Goal: Task Accomplishment & Management: Complete application form

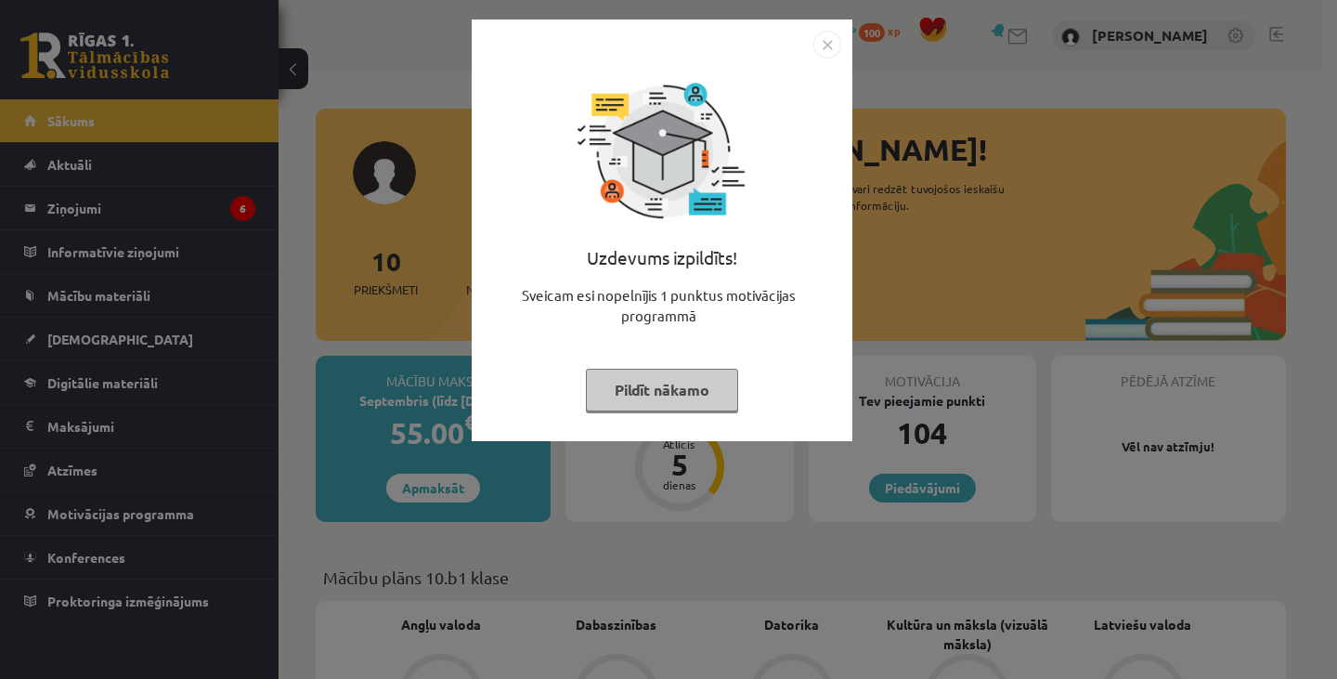
click at [817, 43] on img "Close" at bounding box center [827, 45] width 28 height 28
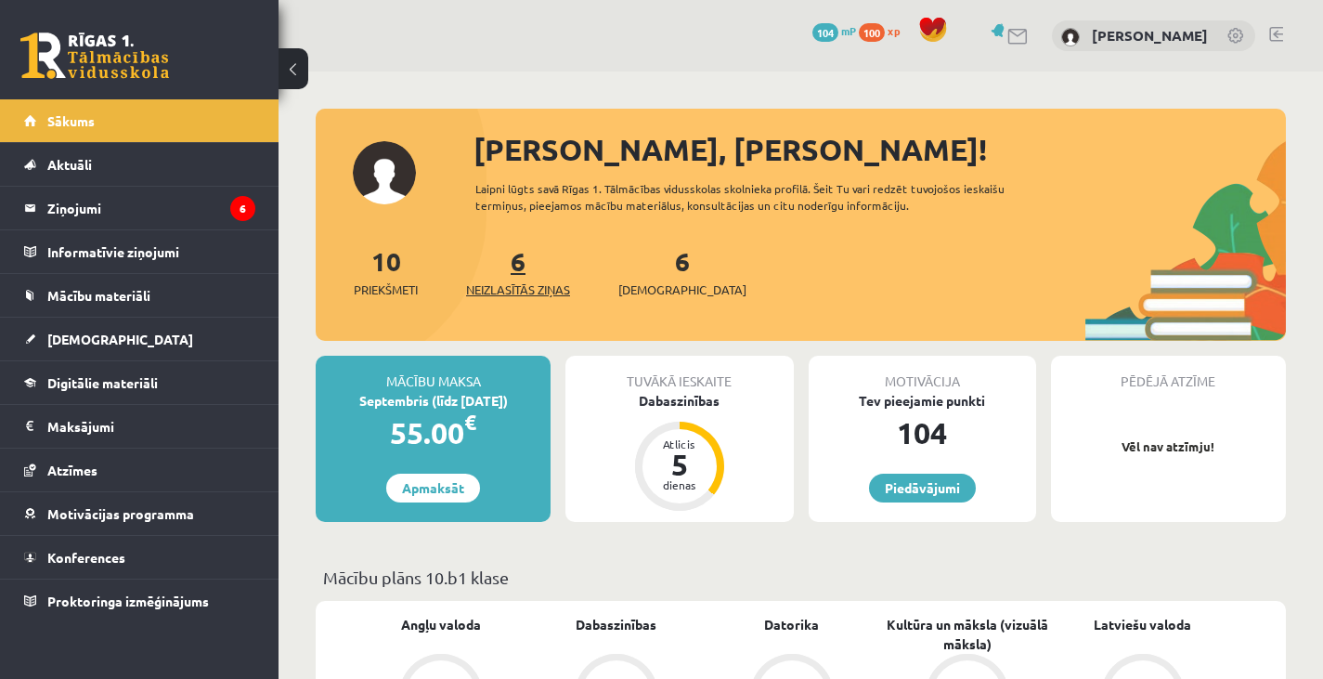
click at [517, 297] on span "Neizlasītās ziņas" at bounding box center [518, 289] width 104 height 19
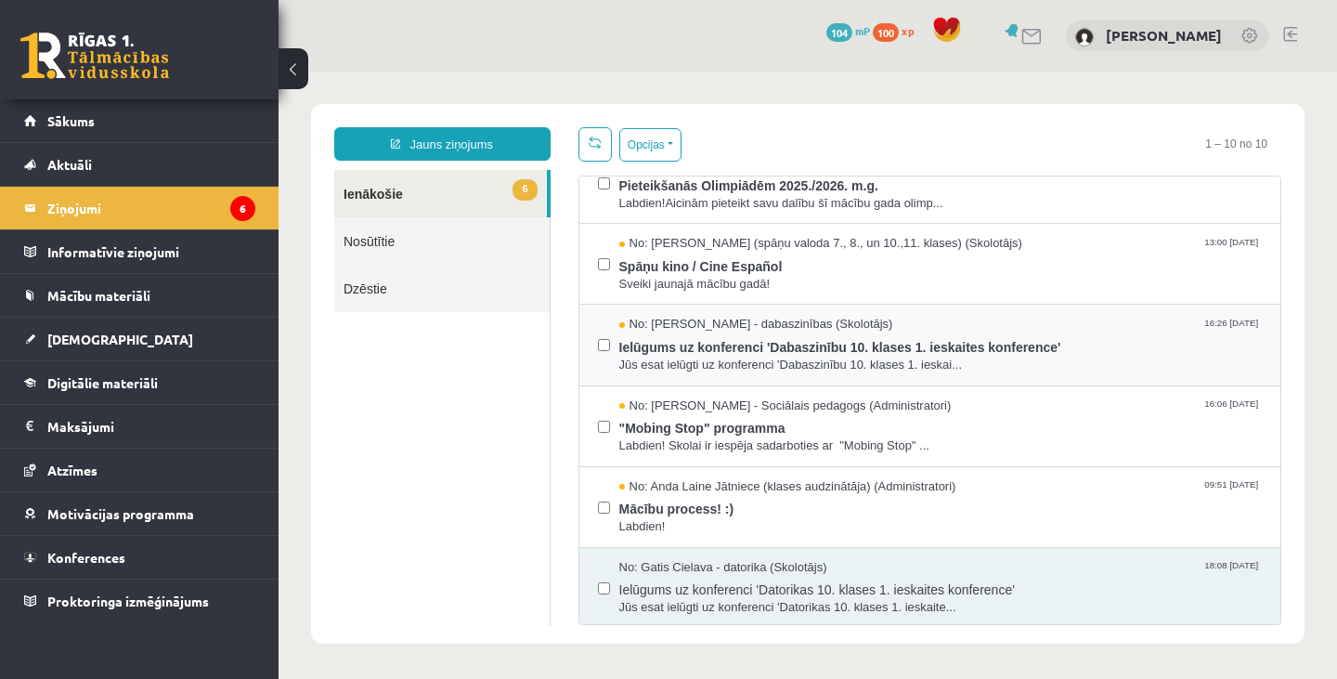
scroll to position [118, 0]
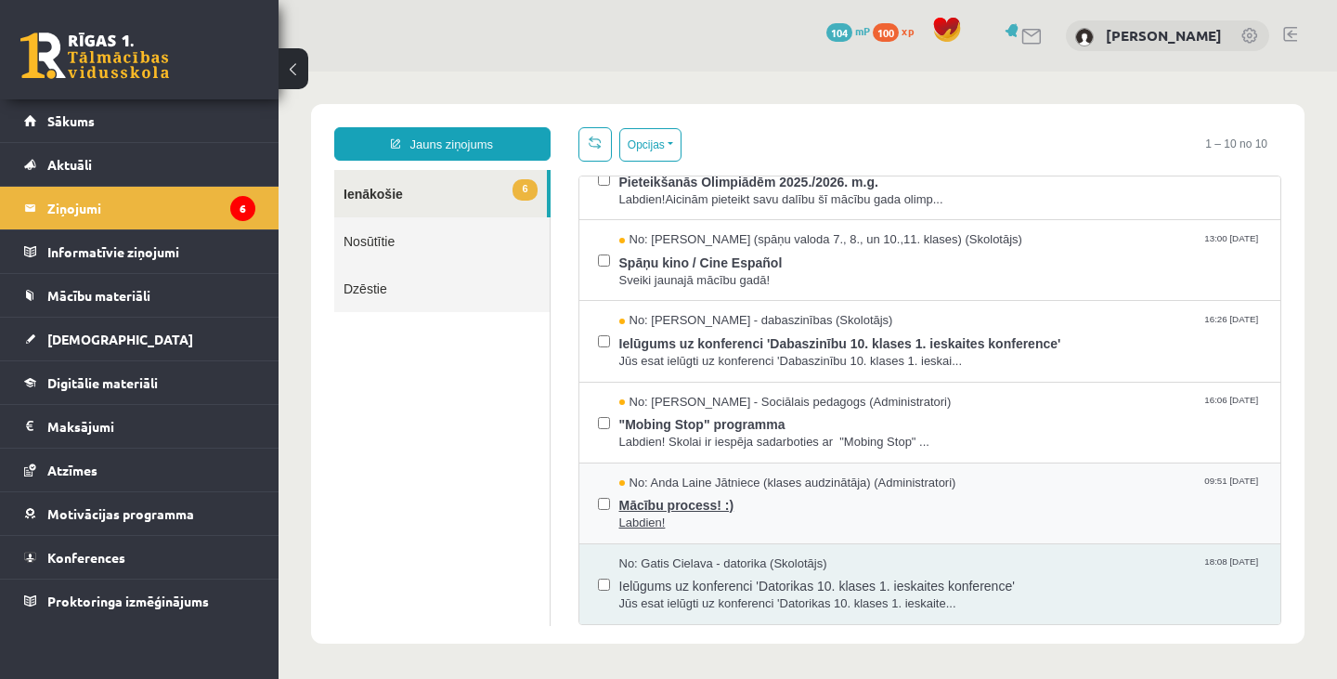
drag, startPoint x: 706, startPoint y: 481, endPoint x: 664, endPoint y: 481, distance: 41.8
click at [664, 481] on span "No: Anda Laine Jātniece (klases audzinātāja) (Administratori)" at bounding box center [787, 483] width 337 height 18
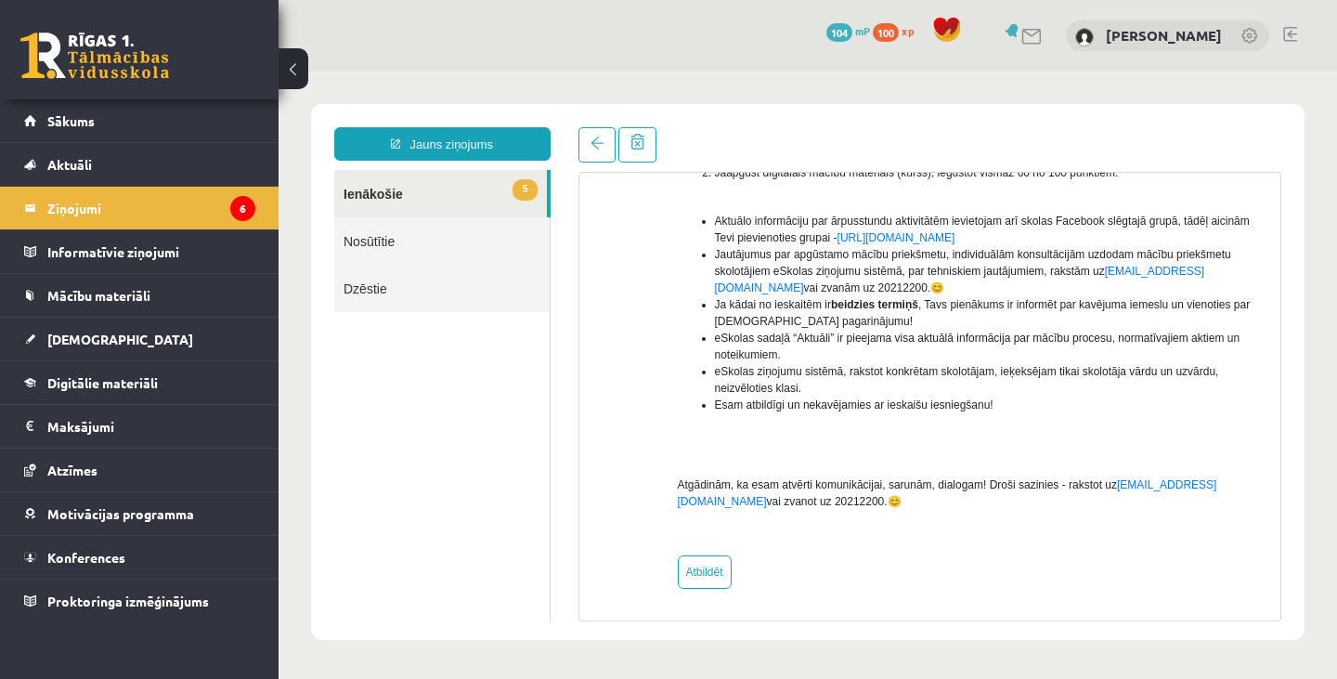
scroll to position [0, 0]
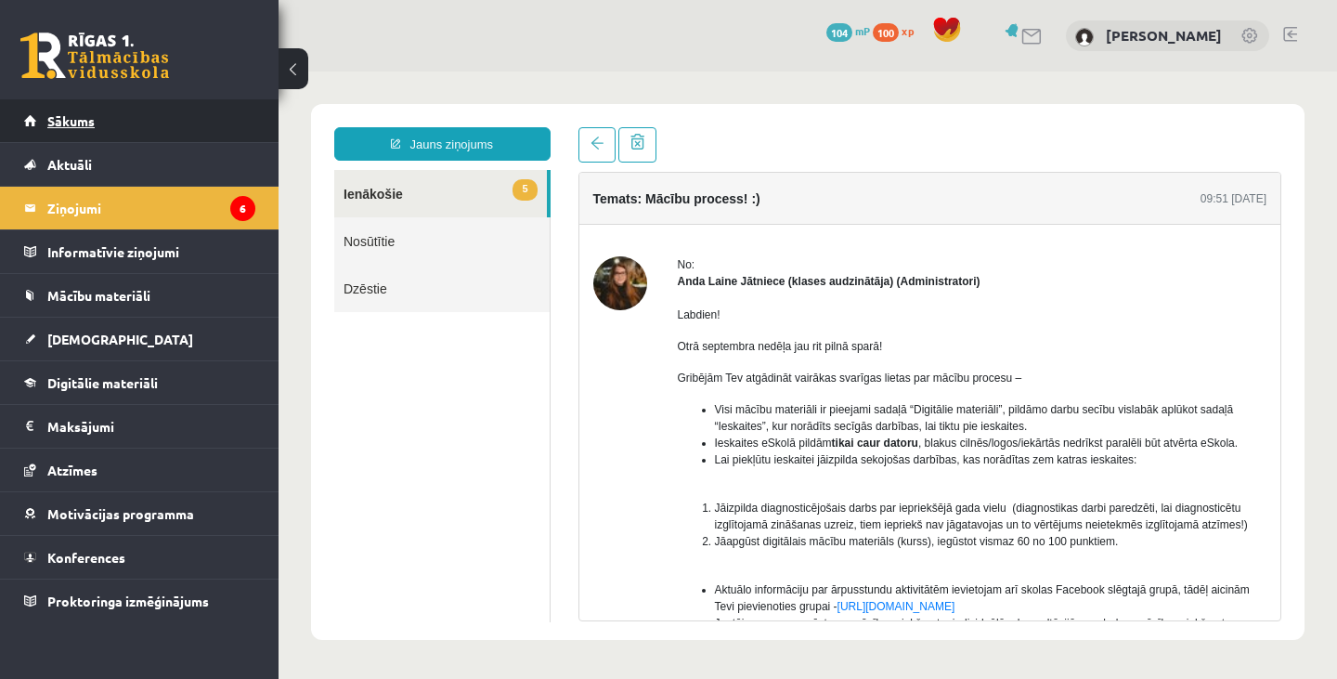
click at [76, 121] on span "Sākums" at bounding box center [70, 120] width 47 height 17
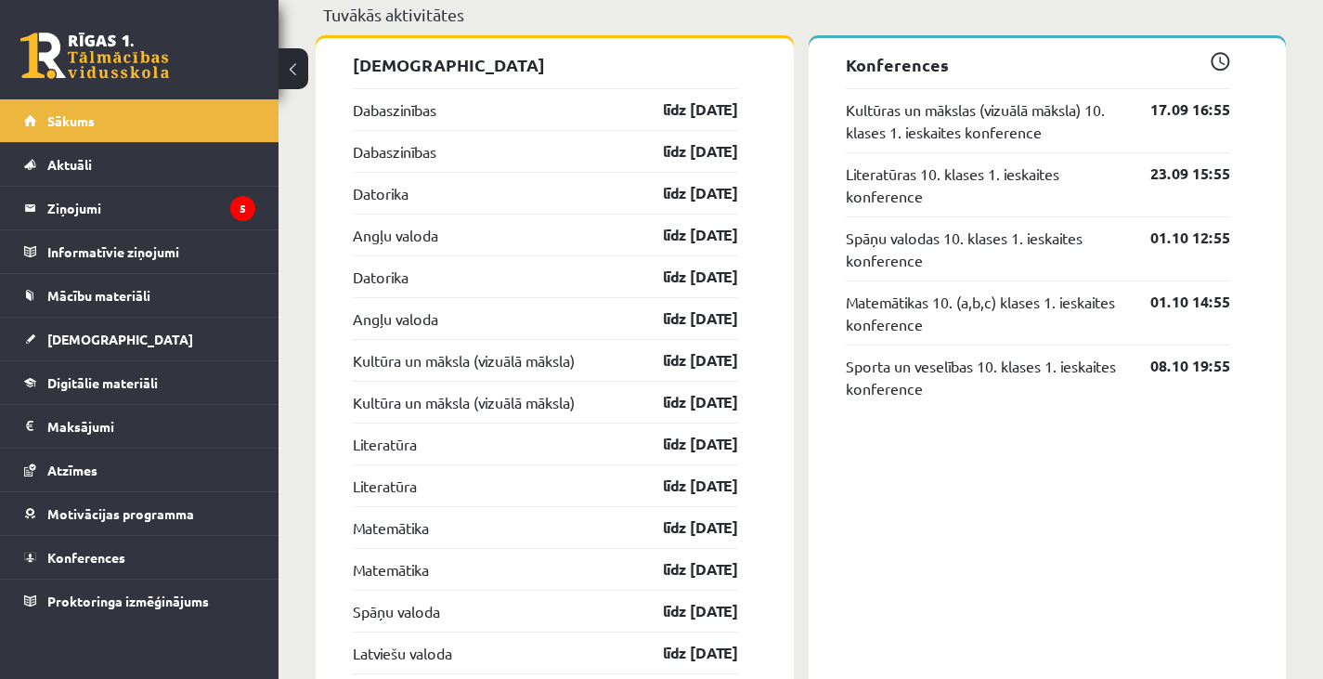
scroll to position [1506, 0]
click at [420, 111] on link "Dabaszinības" at bounding box center [395, 108] width 84 height 22
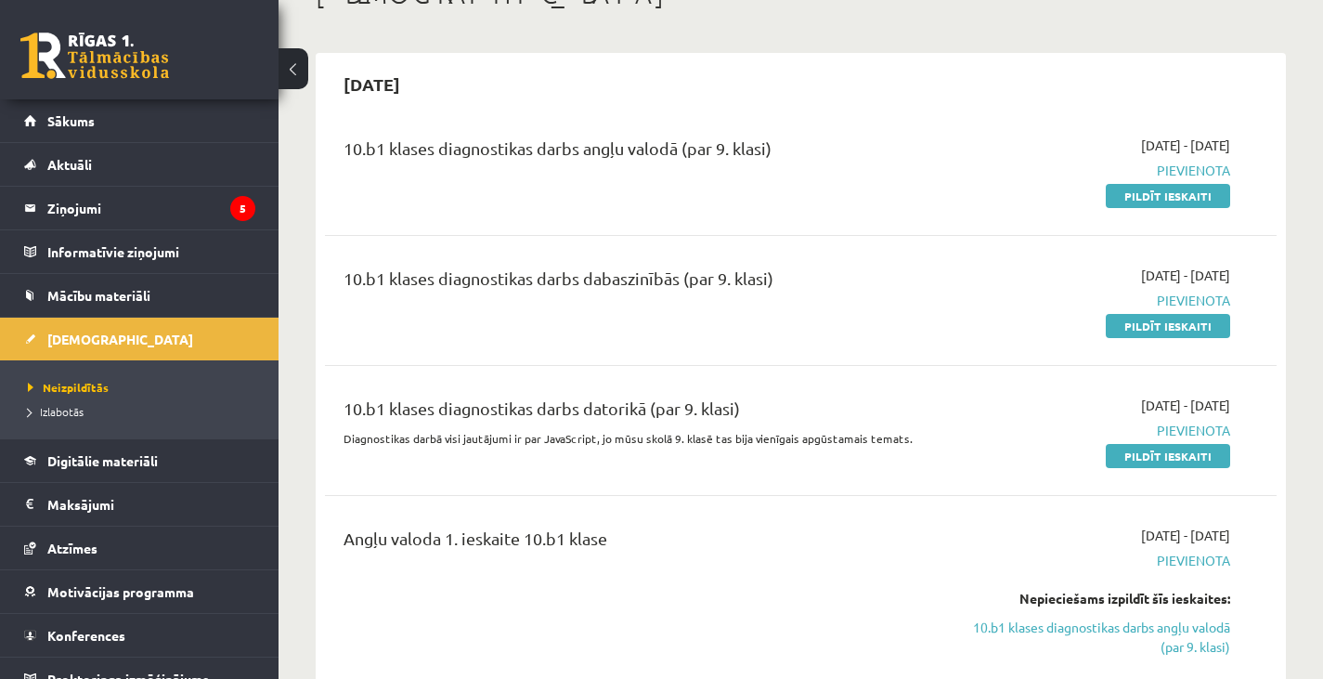
scroll to position [132, 0]
click at [1167, 329] on link "Pildīt ieskaiti" at bounding box center [1168, 324] width 124 height 24
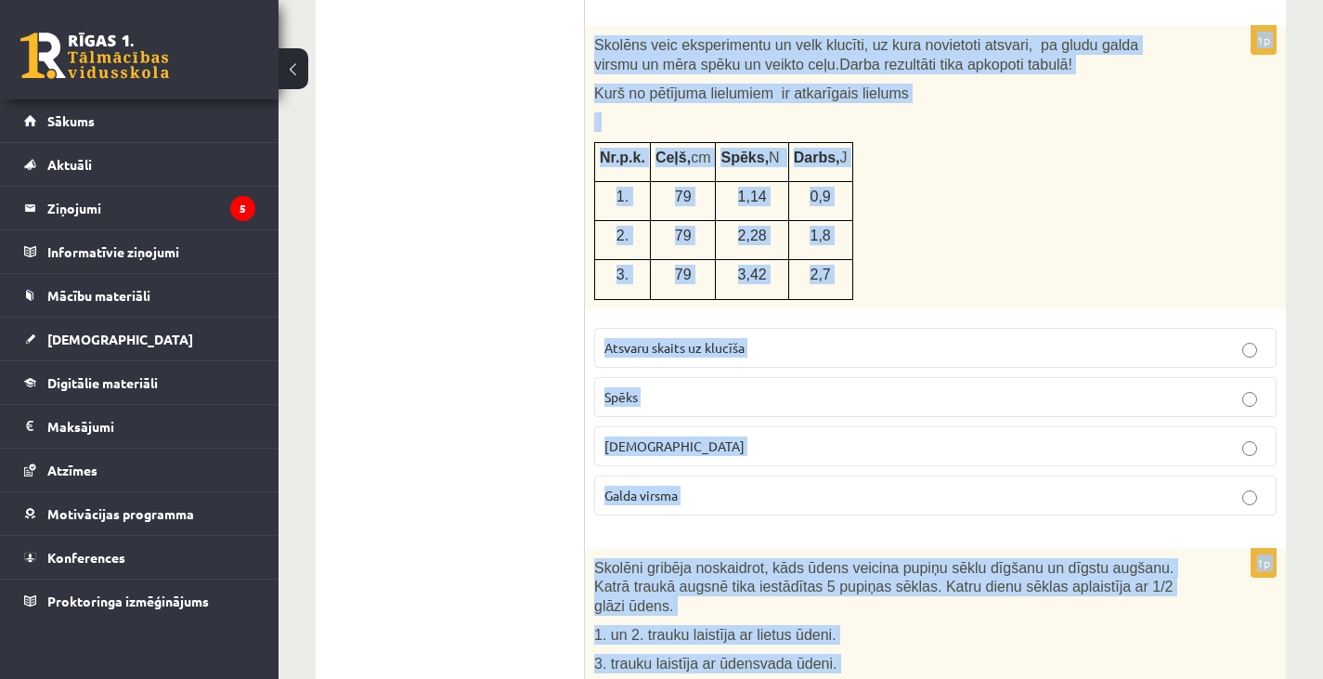
scroll to position [8807, 0]
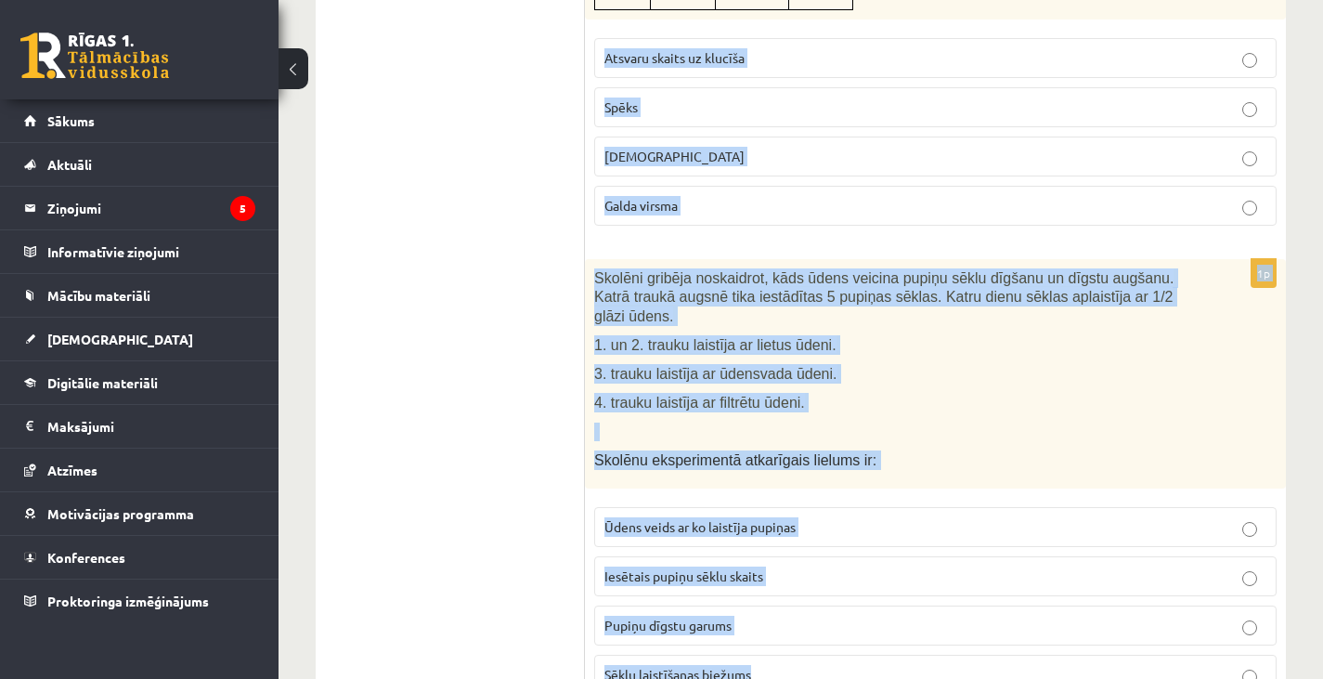
drag, startPoint x: 594, startPoint y: 371, endPoint x: 773, endPoint y: 593, distance: 285.2
copy form "Skolēns eksperimentēja ar dažādām svārstību sistēmām. Darba gaitā tika aprēķinā…"
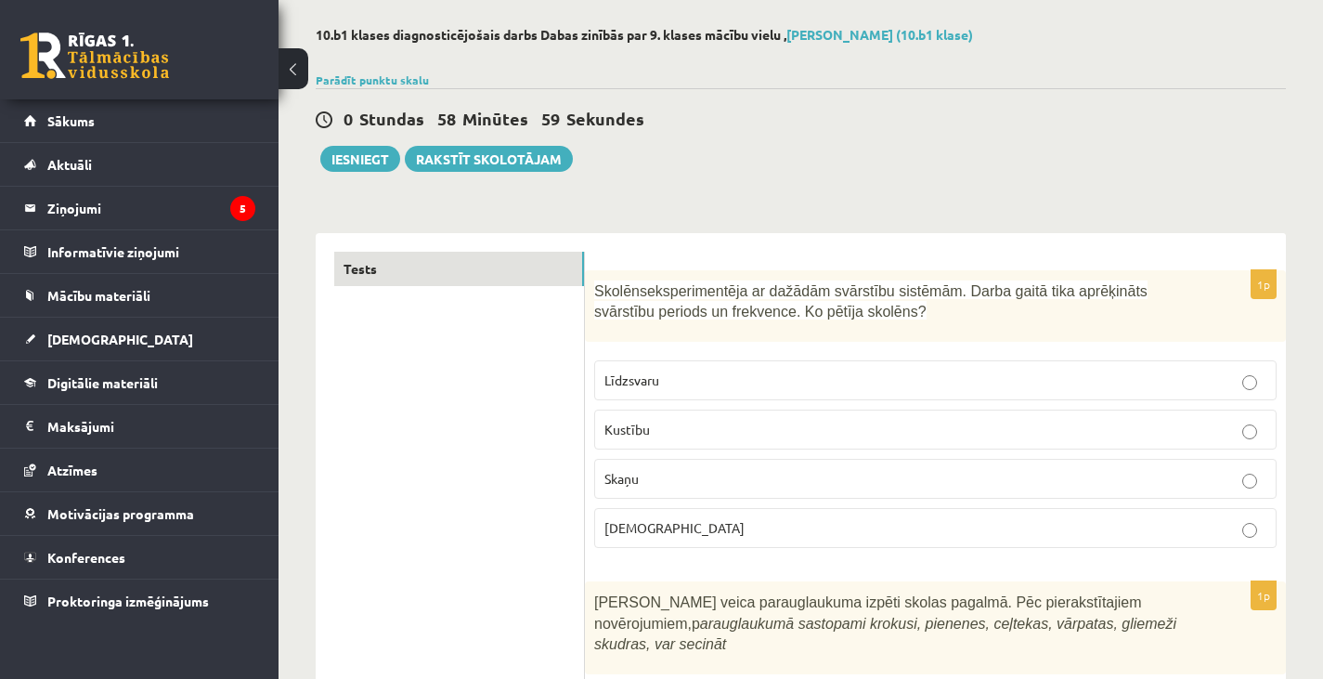
scroll to position [101, 0]
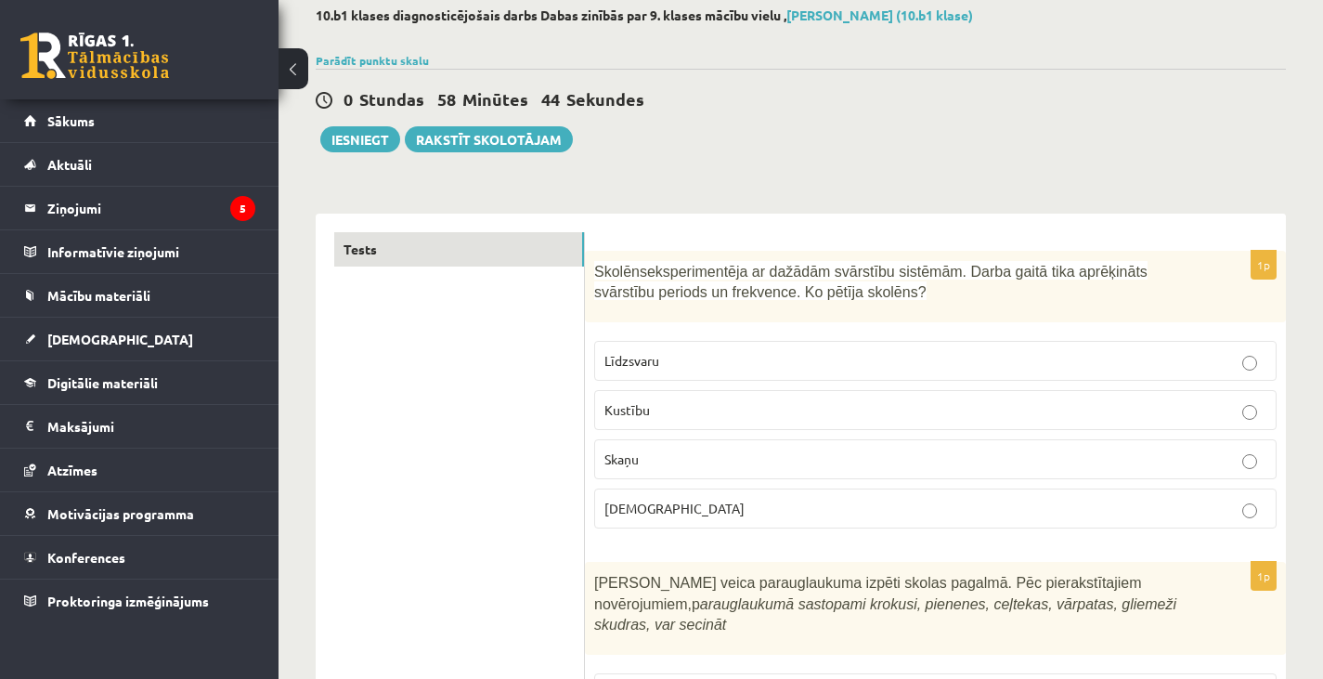
click at [633, 462] on span "Skaņu" at bounding box center [621, 458] width 34 height 17
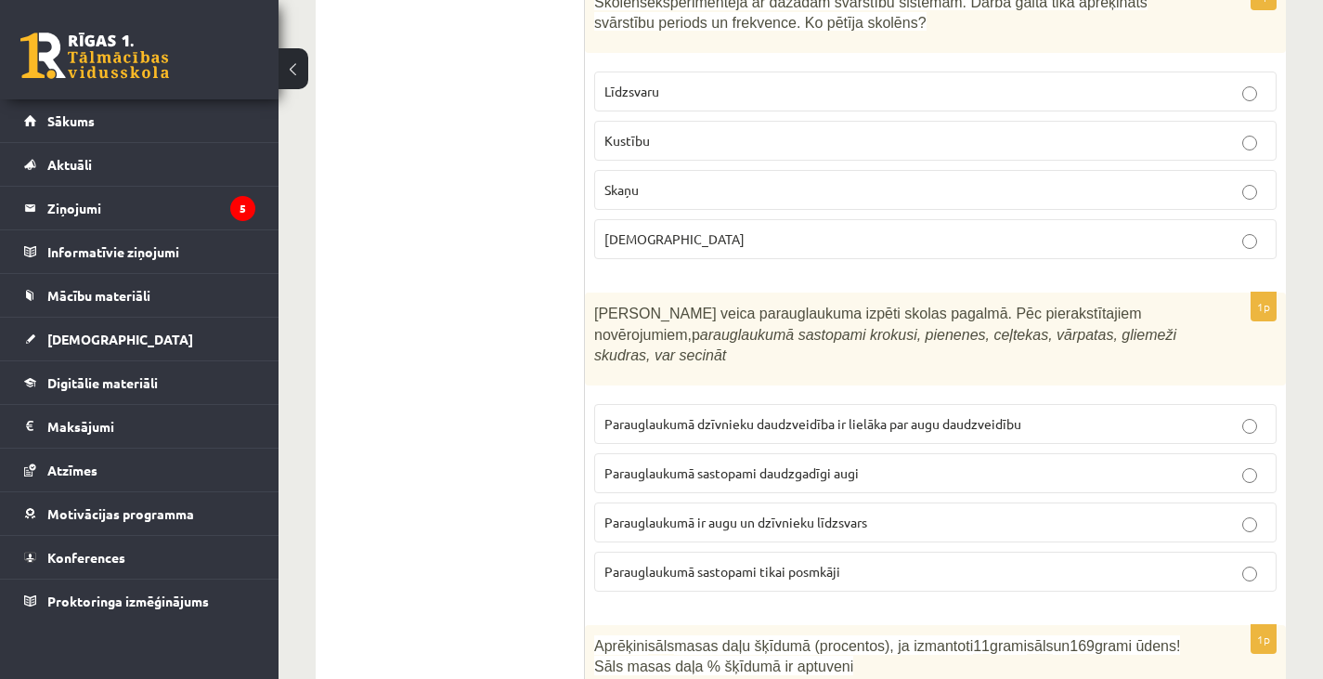
scroll to position [373, 0]
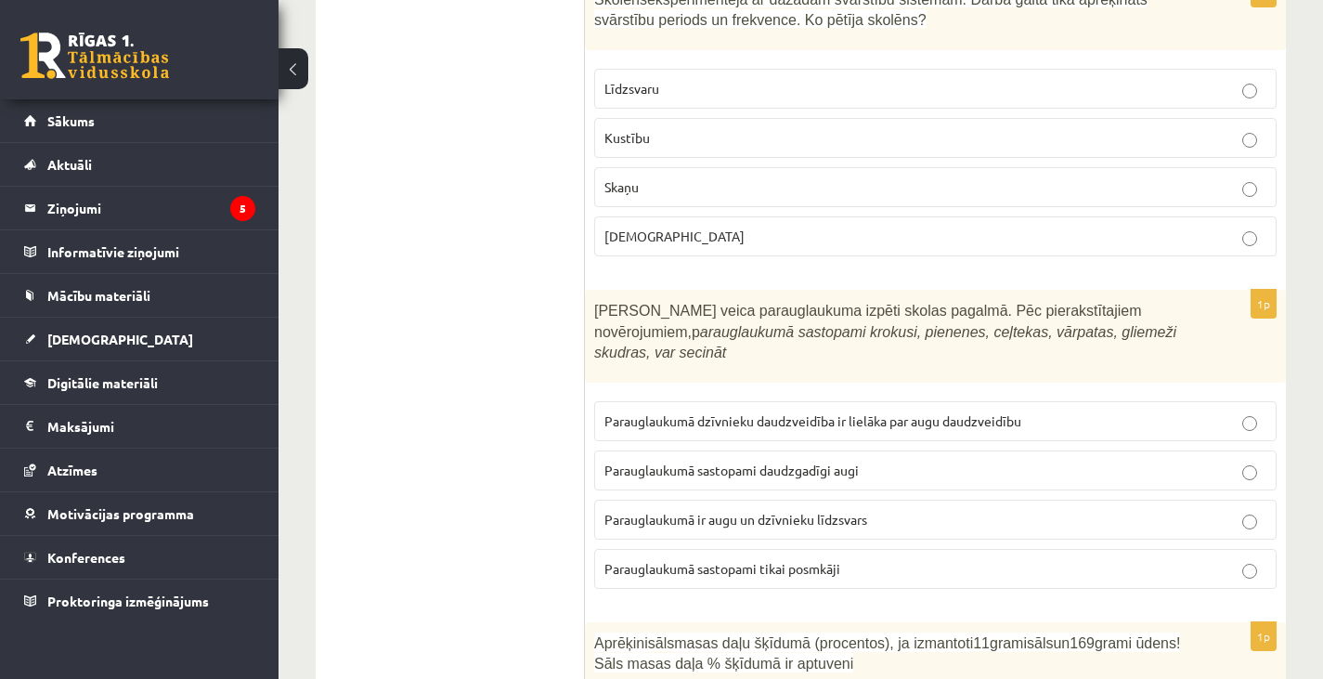
click at [603, 476] on label "Parauglaukumā sastopami daudzgadīgi augi" at bounding box center [935, 470] width 682 height 40
click at [693, 140] on p "Kustību" at bounding box center [935, 137] width 662 height 19
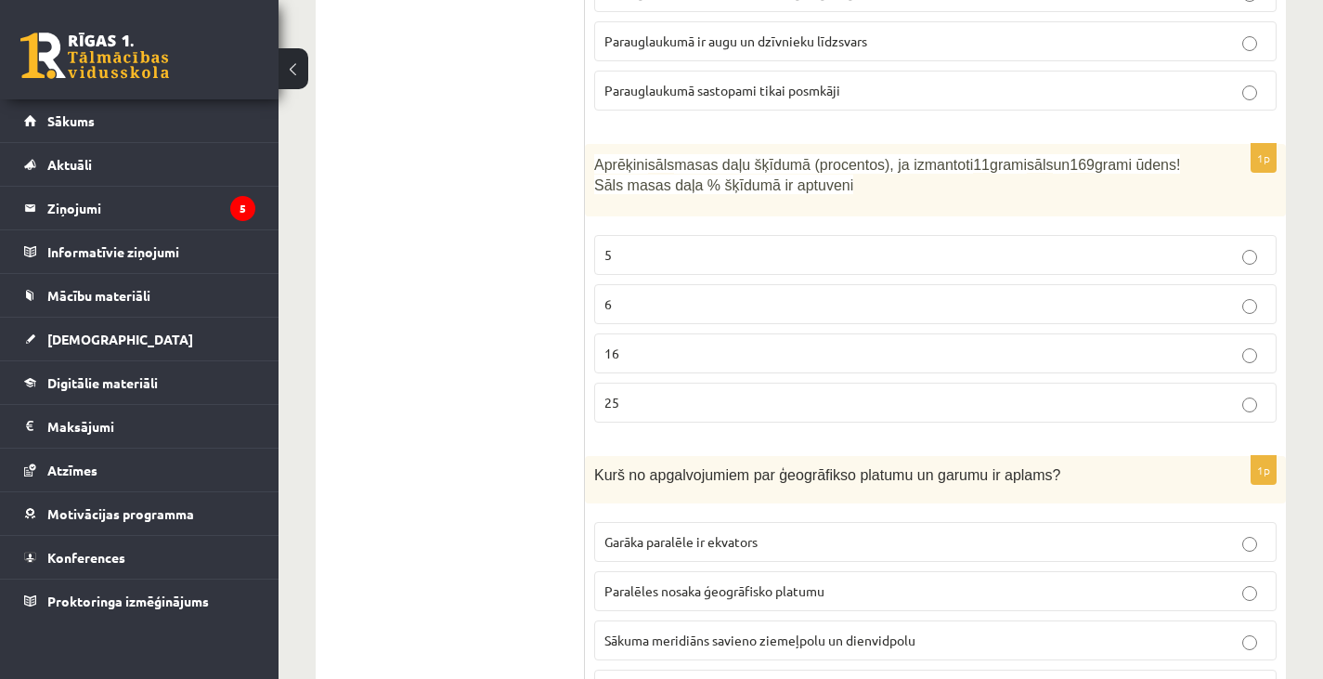
scroll to position [884, 0]
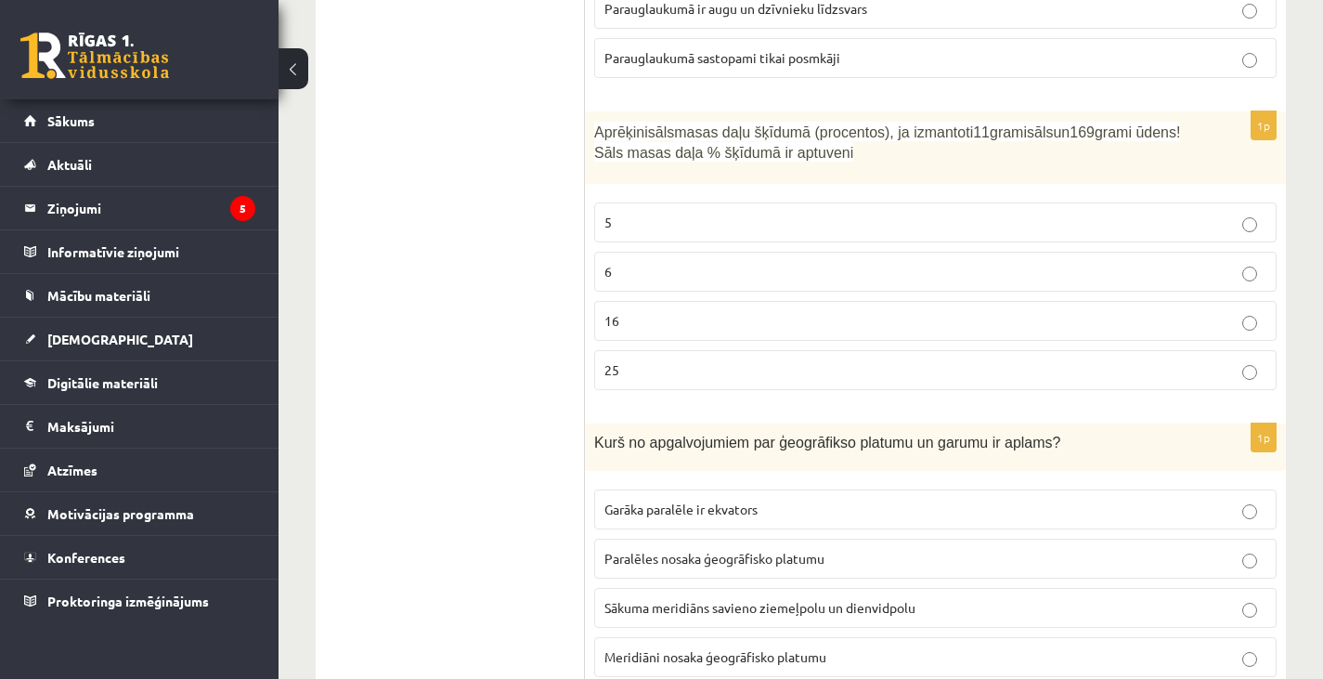
click at [642, 282] on label "6" at bounding box center [935, 272] width 682 height 40
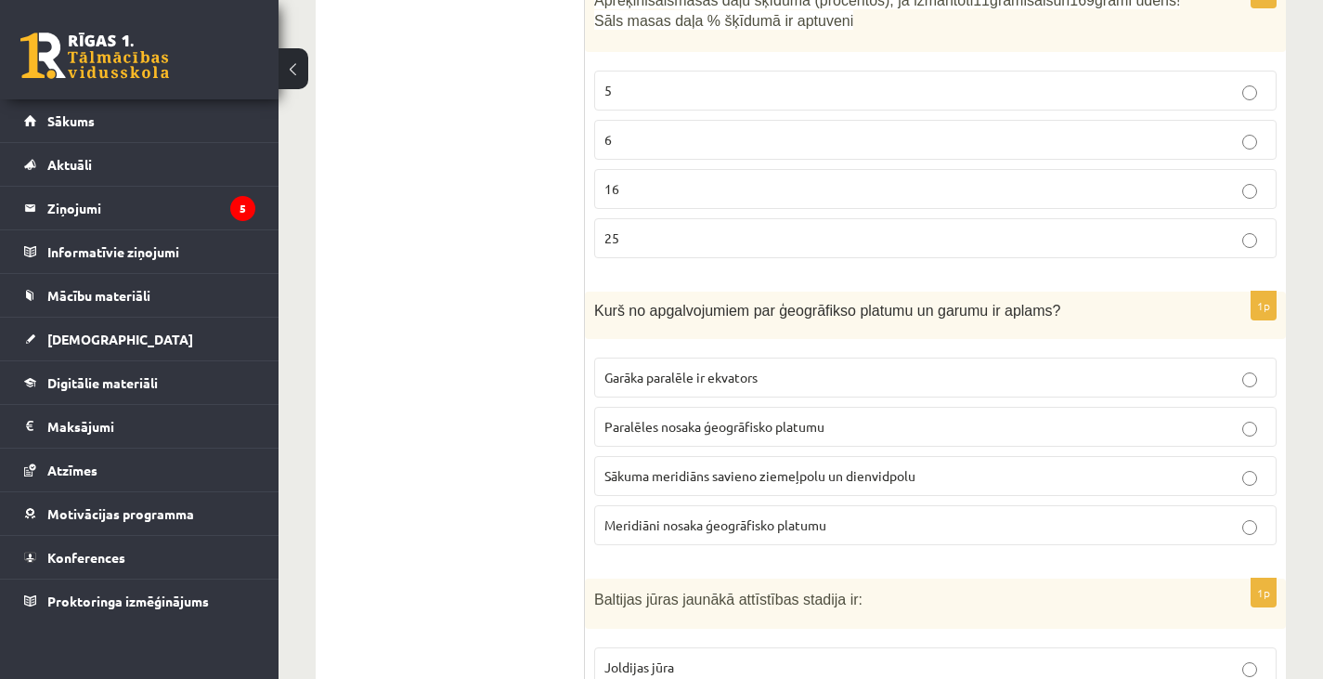
scroll to position [1017, 0]
click at [667, 531] on p "Meridiāni nosaka ģeogrāfisko platumu" at bounding box center [935, 523] width 662 height 19
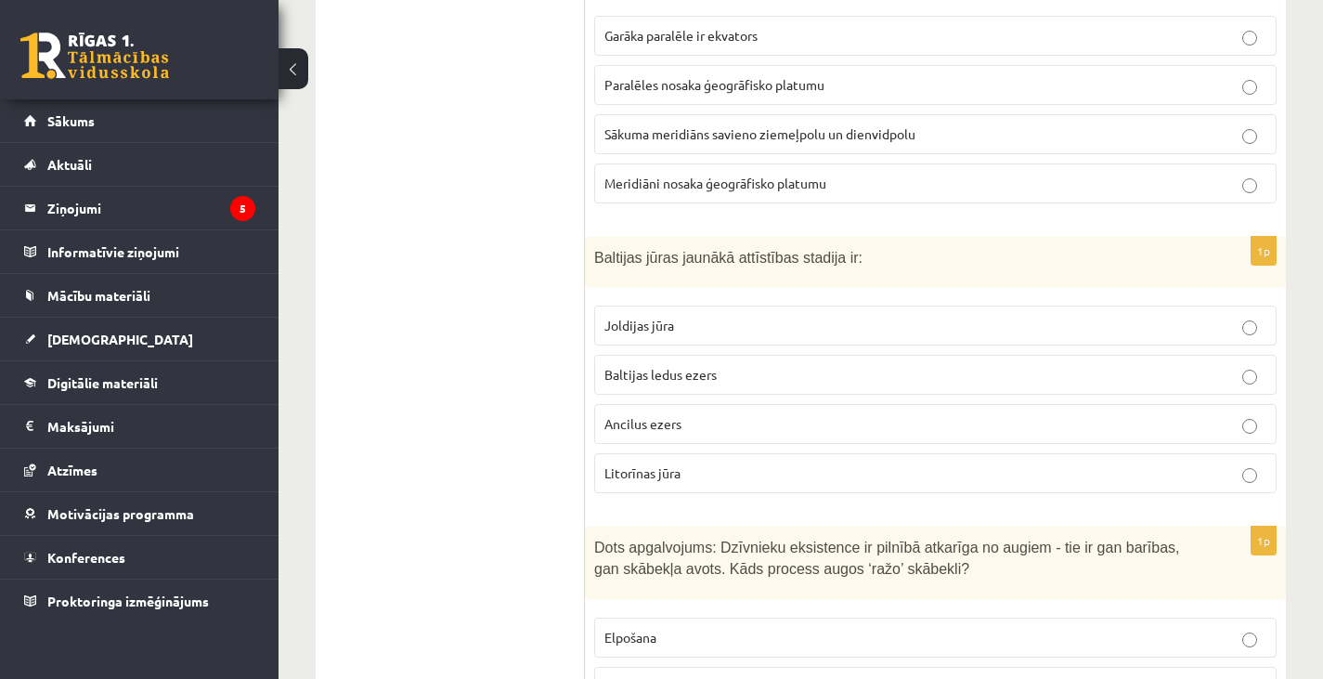
scroll to position [1358, 0]
click at [666, 472] on span "Litorīnas jūra" at bounding box center [642, 471] width 76 height 17
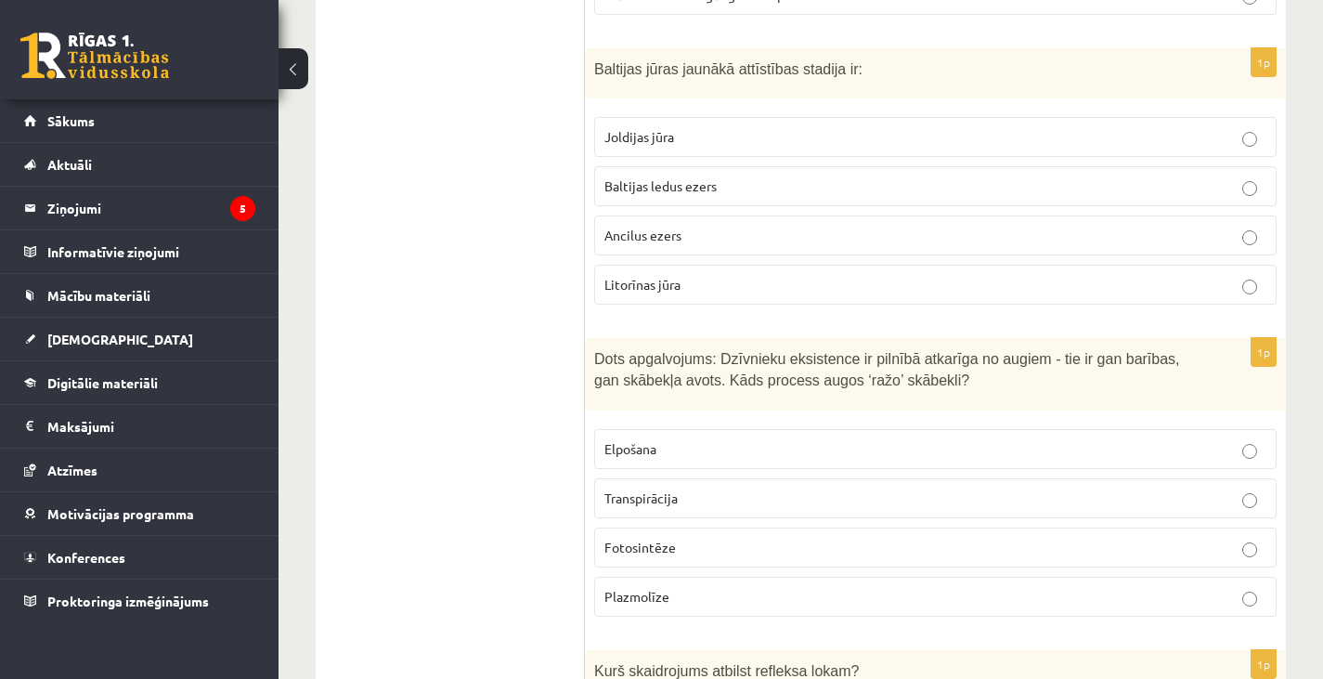
scroll to position [1547, 0]
click at [646, 551] on p "Fotosintēze" at bounding box center [935, 546] width 662 height 19
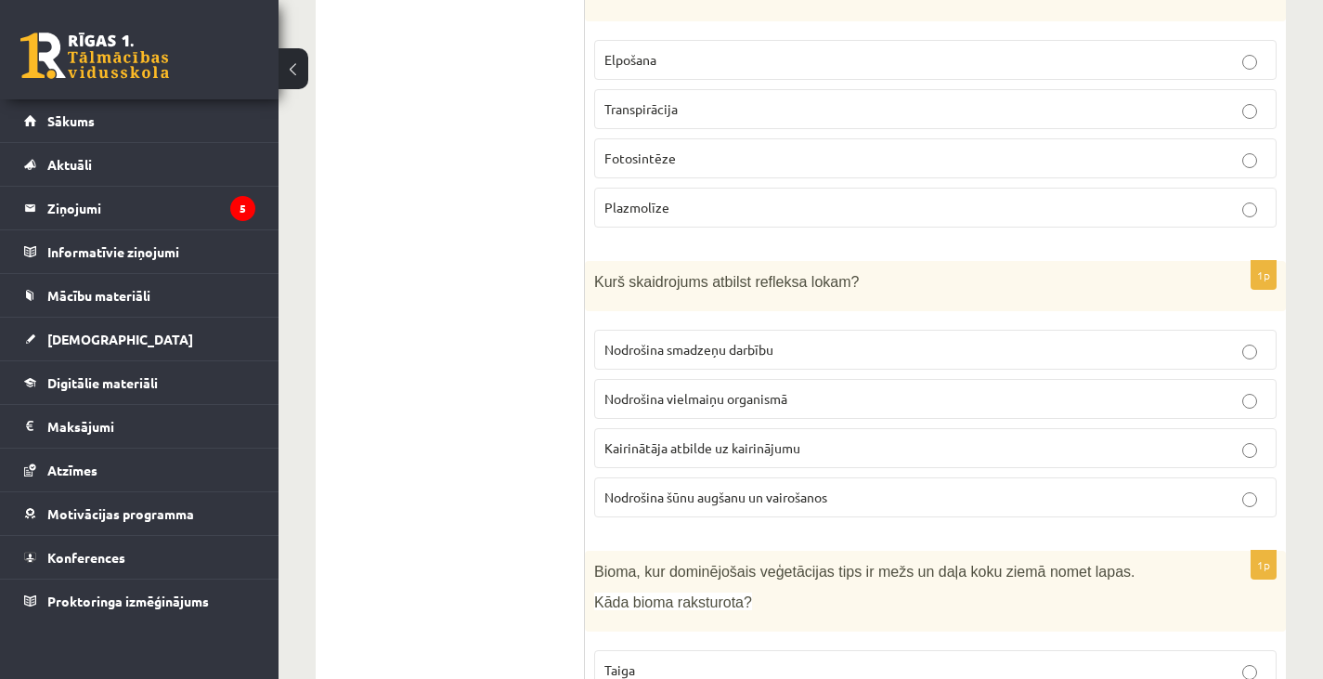
scroll to position [1936, 0]
click at [699, 443] on span "Kairinātāja atbilde uz kairinājumu" at bounding box center [702, 446] width 196 height 17
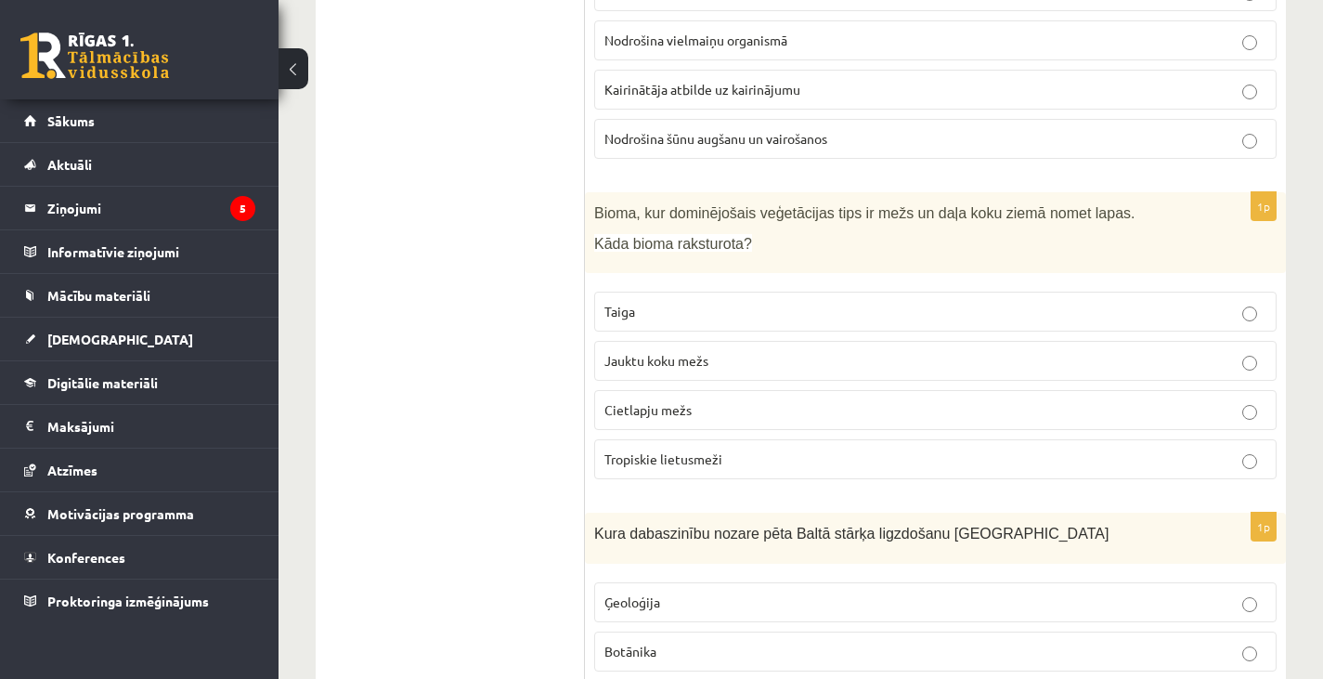
scroll to position [2294, 0]
click at [672, 370] on label "Jauktu koku mežs" at bounding box center [935, 360] width 682 height 40
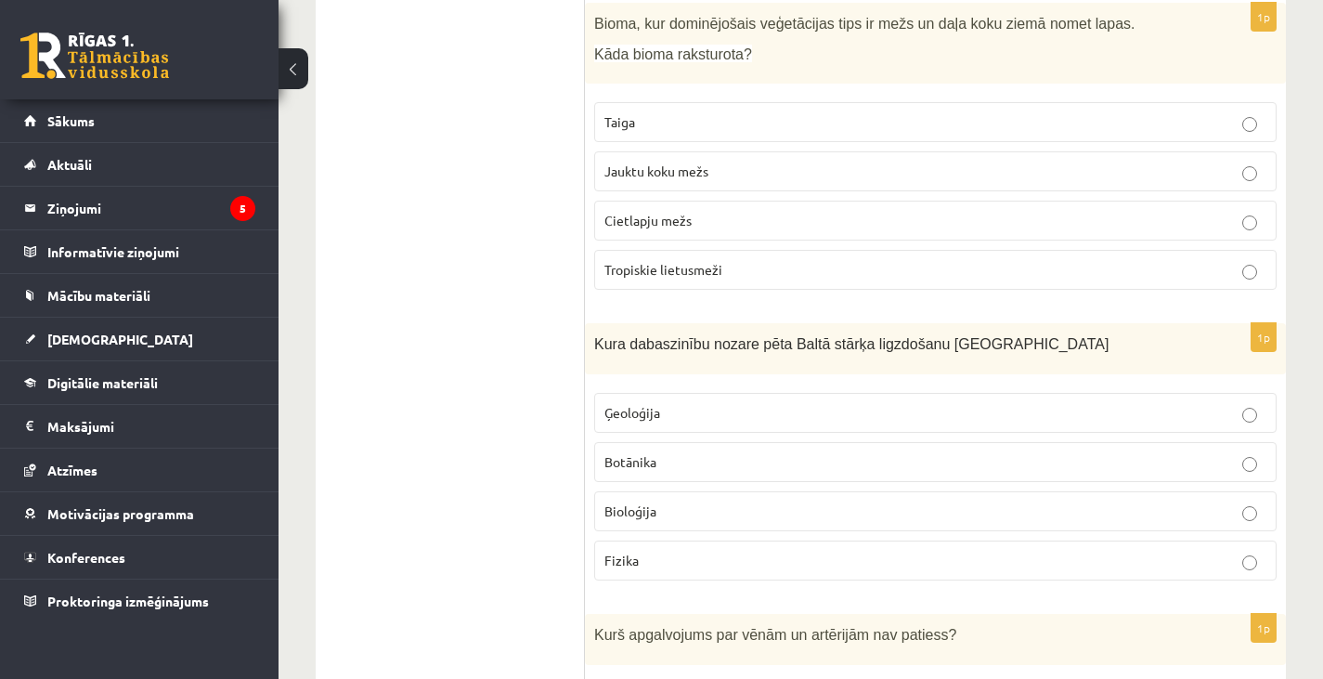
scroll to position [2495, 0]
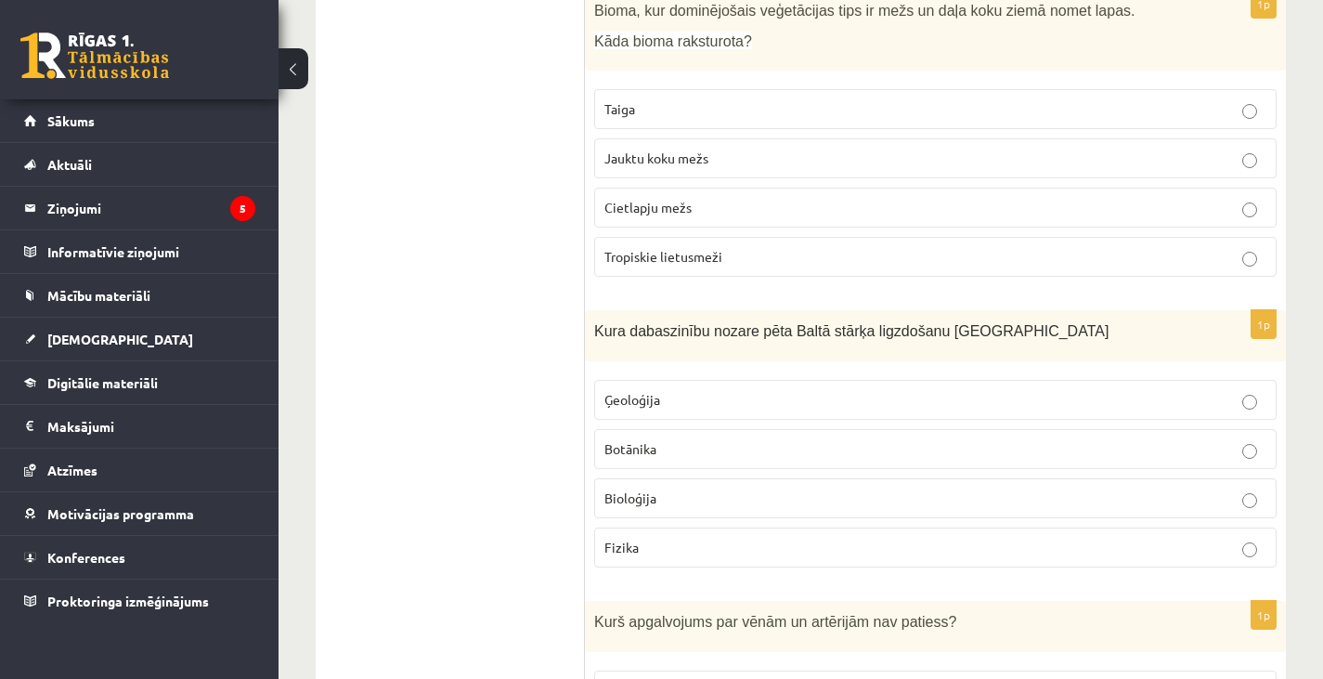
click at [669, 496] on p "Bioloģija" at bounding box center [935, 497] width 662 height 19
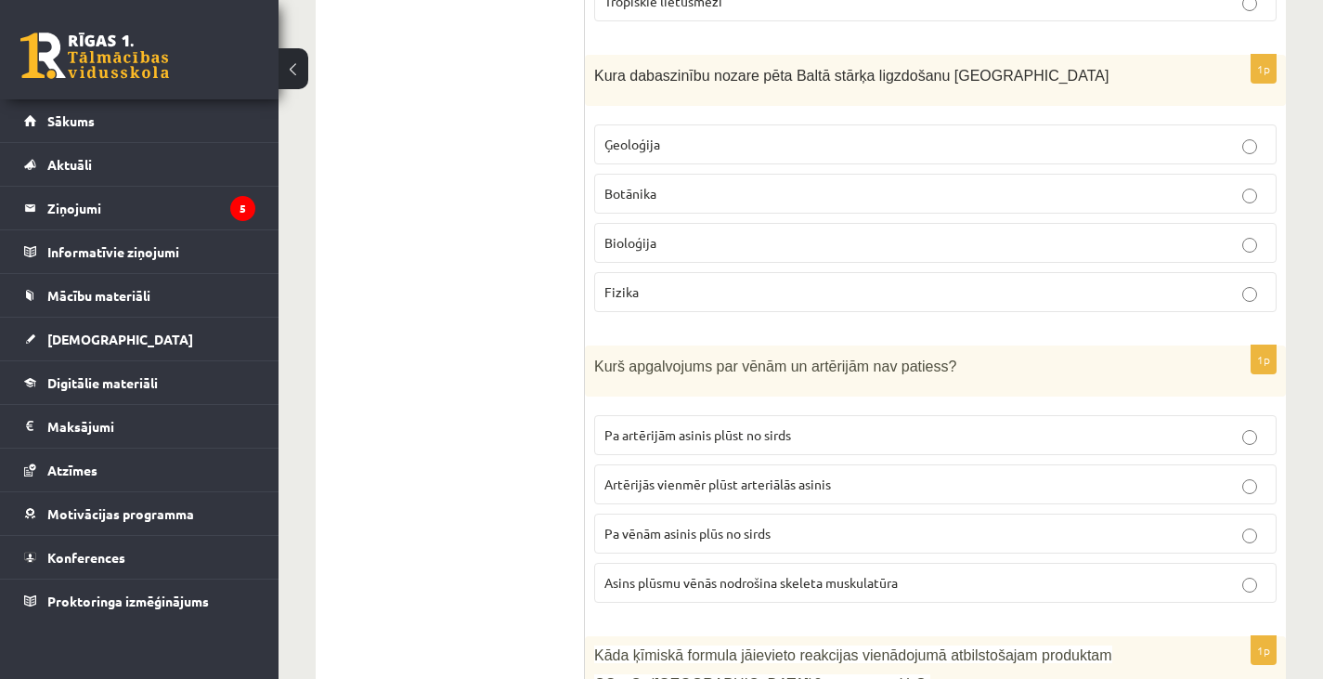
scroll to position [2753, 0]
click at [672, 525] on span "Pa vēnām asinis plūs no sirds" at bounding box center [687, 531] width 166 height 17
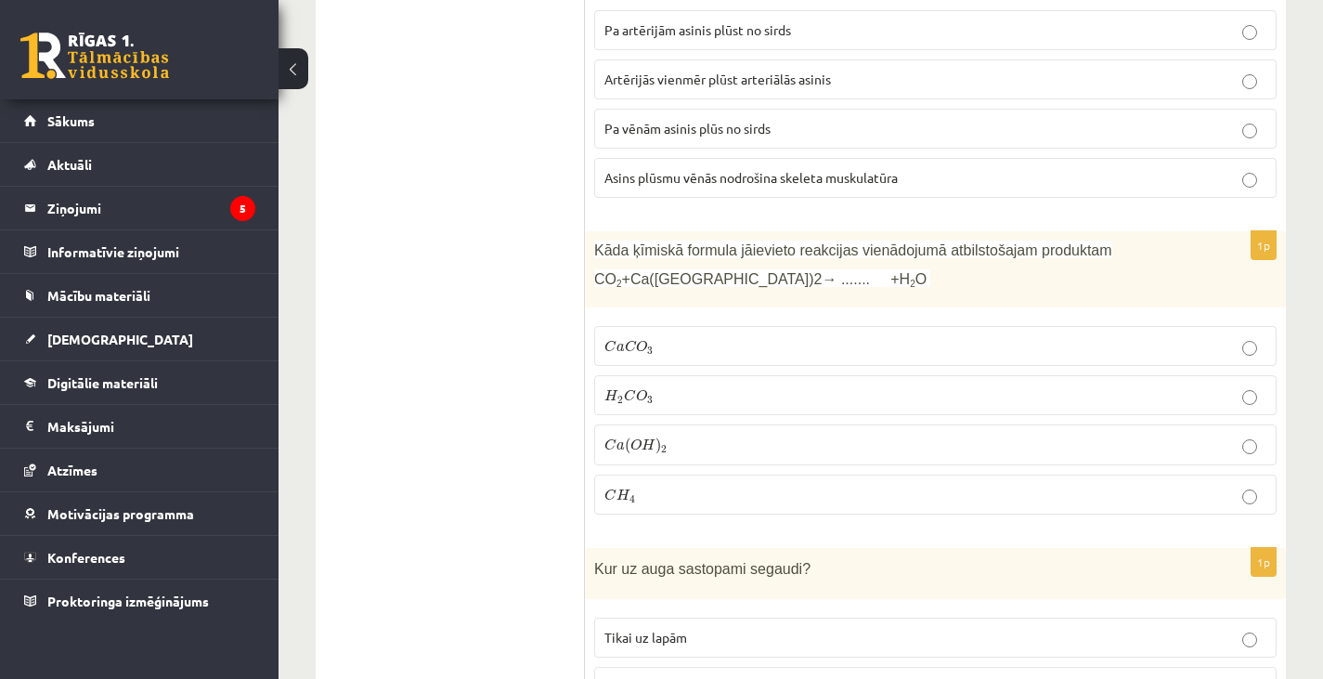
scroll to position [3163, 0]
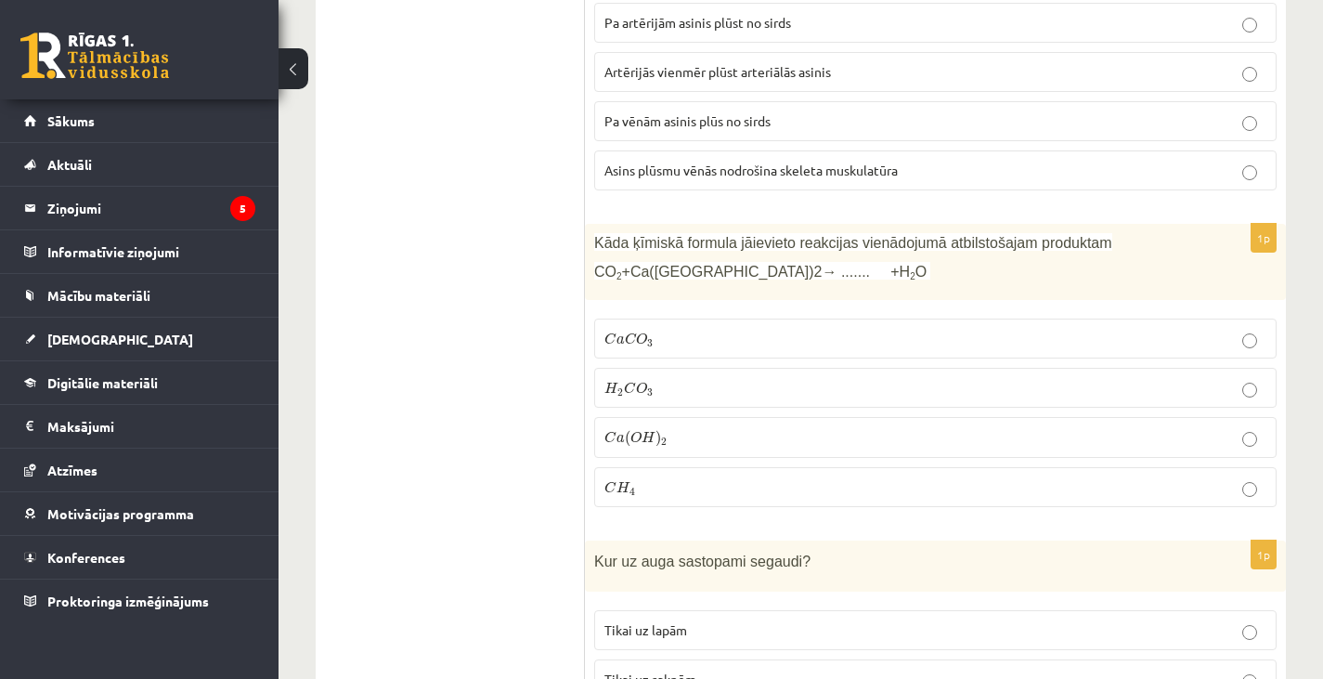
click at [645, 339] on span "O" at bounding box center [641, 338] width 11 height 12
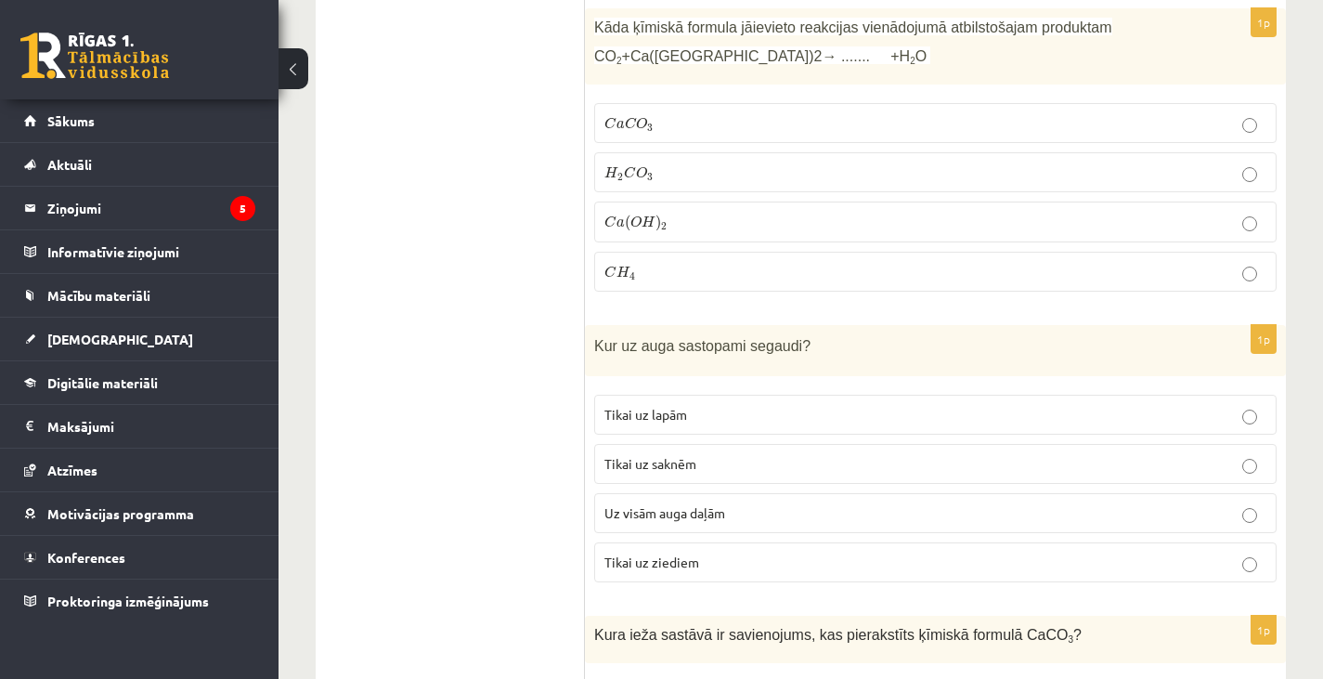
click at [670, 515] on span "Uz visām auga daļām" at bounding box center [664, 512] width 121 height 17
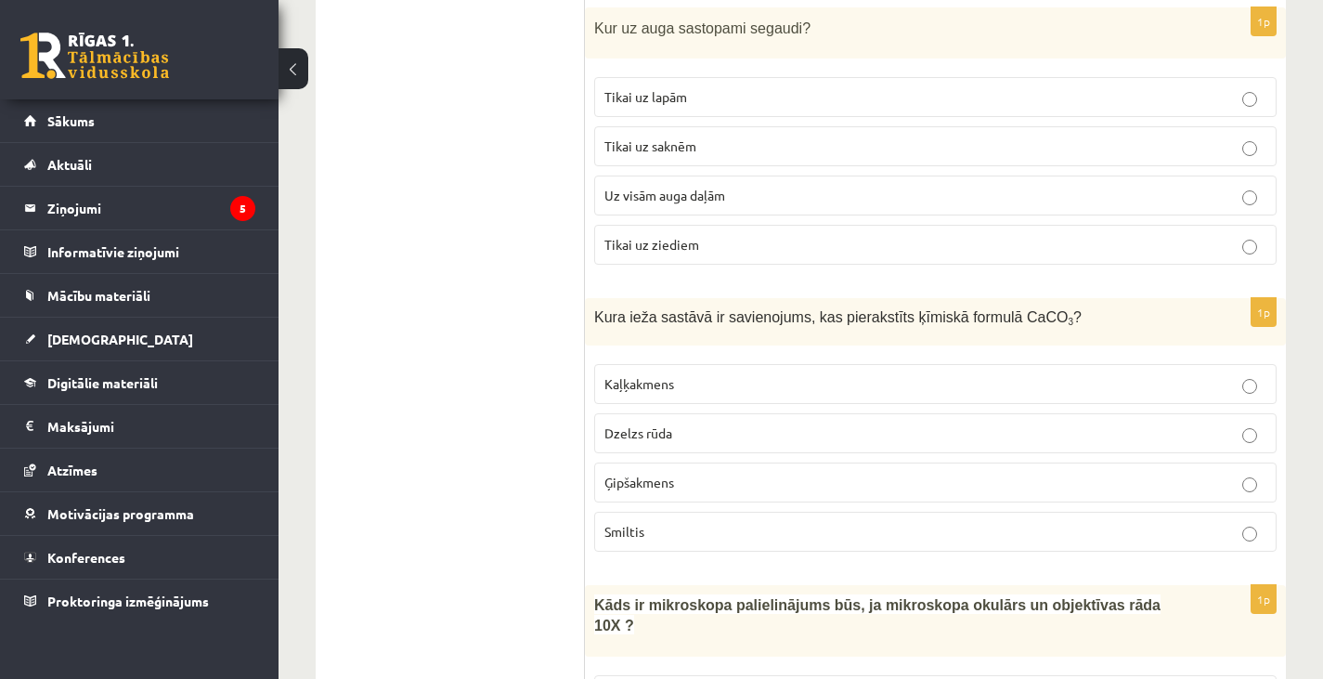
scroll to position [3697, 0]
click at [676, 373] on p "Kaļķakmens" at bounding box center [935, 382] width 662 height 19
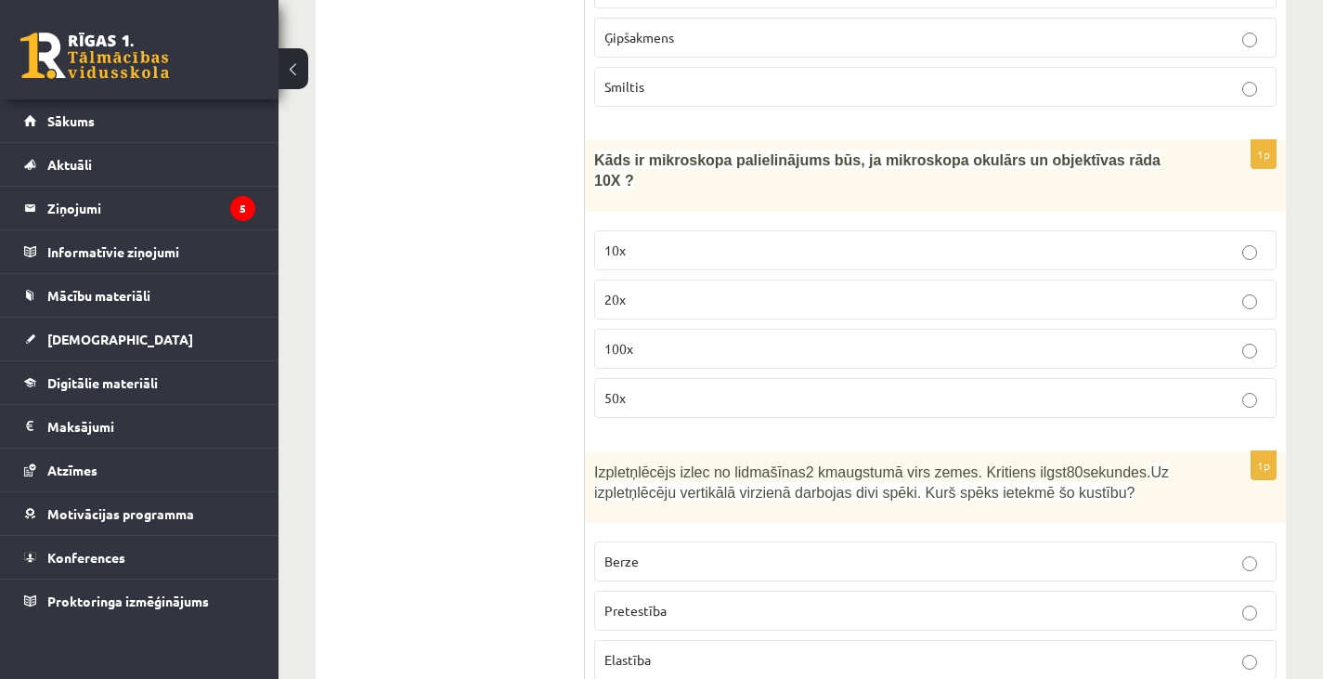
scroll to position [4148, 0]
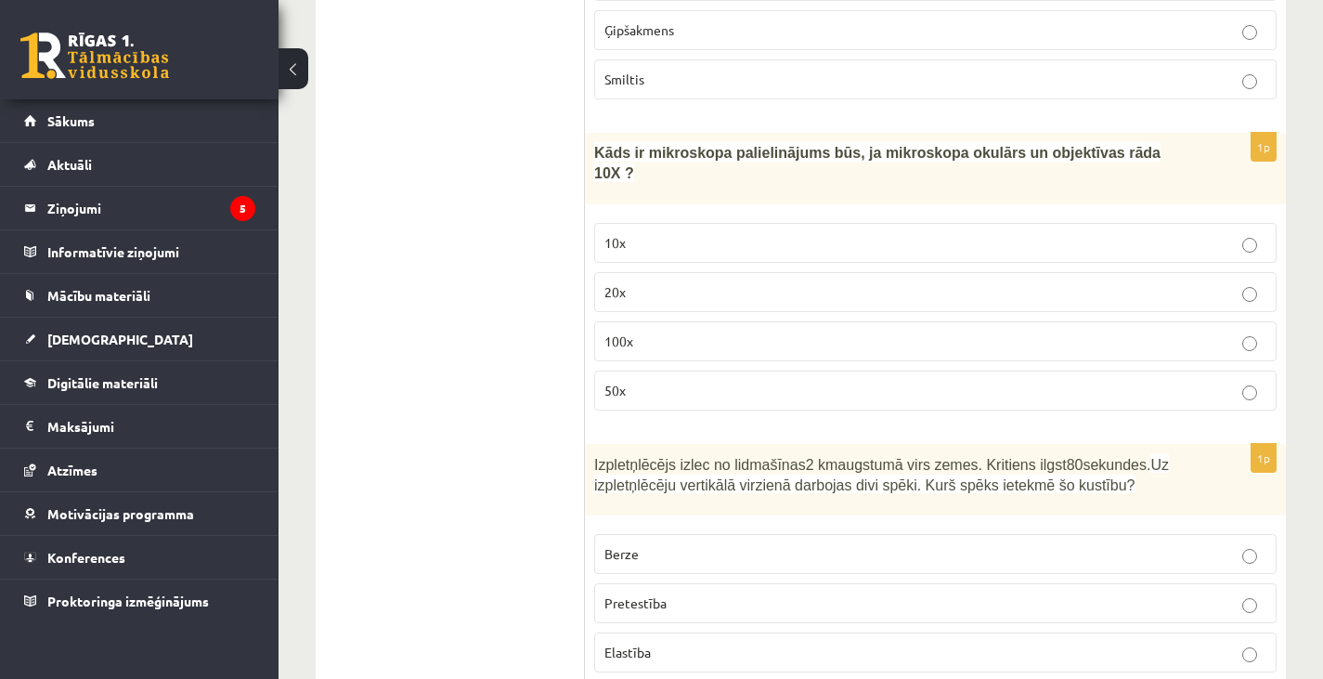
click at [654, 331] on p "100x" at bounding box center [935, 340] width 662 height 19
click at [709, 593] on p "Pretestība" at bounding box center [935, 602] width 662 height 19
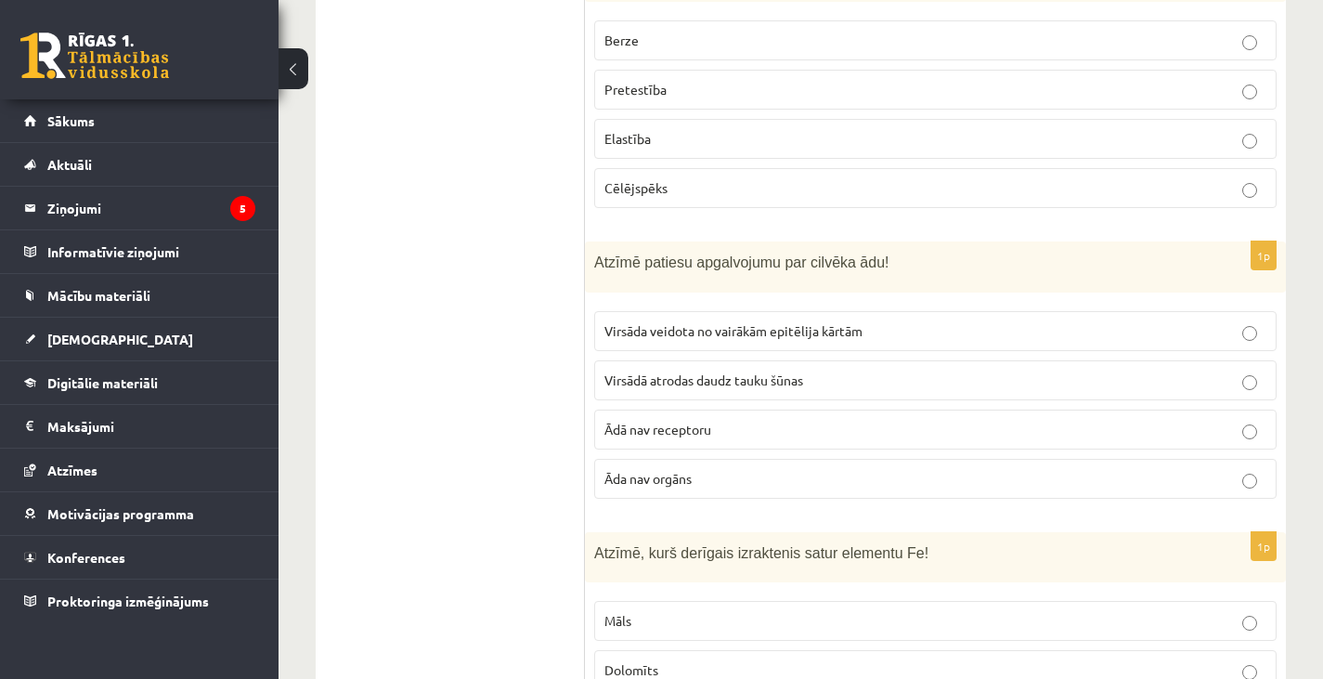
scroll to position [4682, 0]
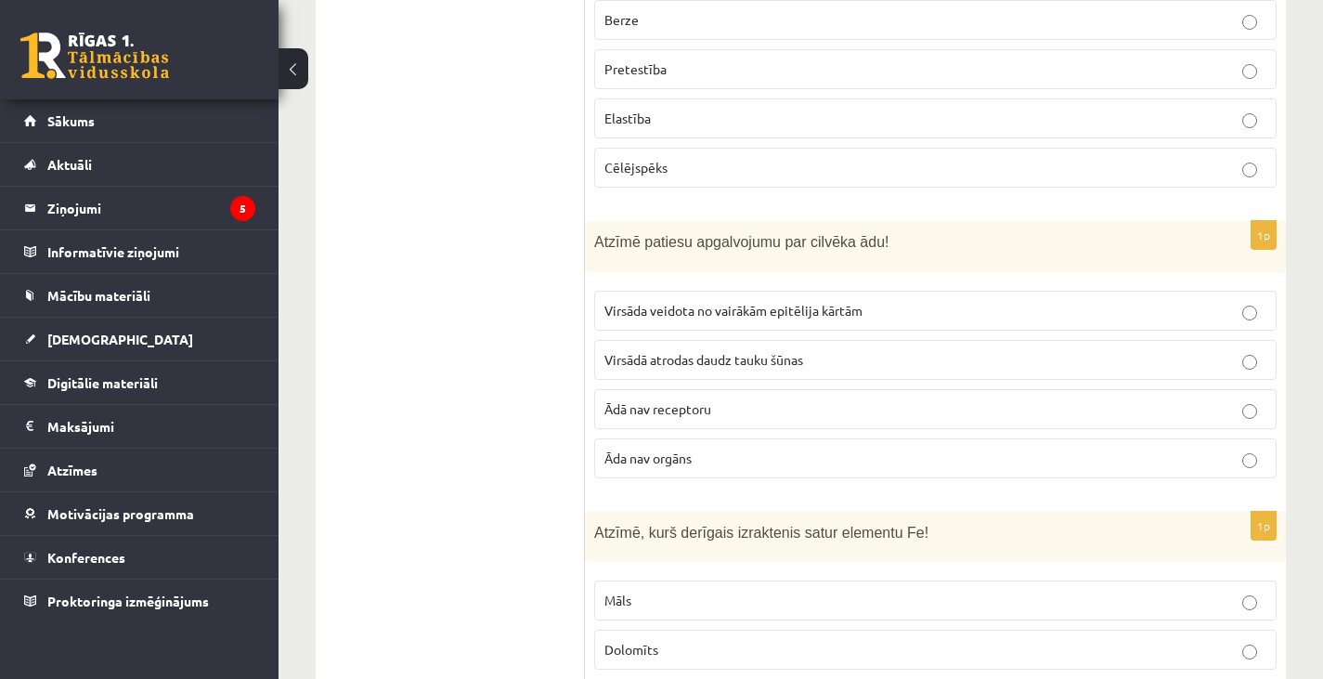
click at [713, 302] on span "Virsāda veidota no vairākām epitēlija kārtām" at bounding box center [733, 310] width 258 height 17
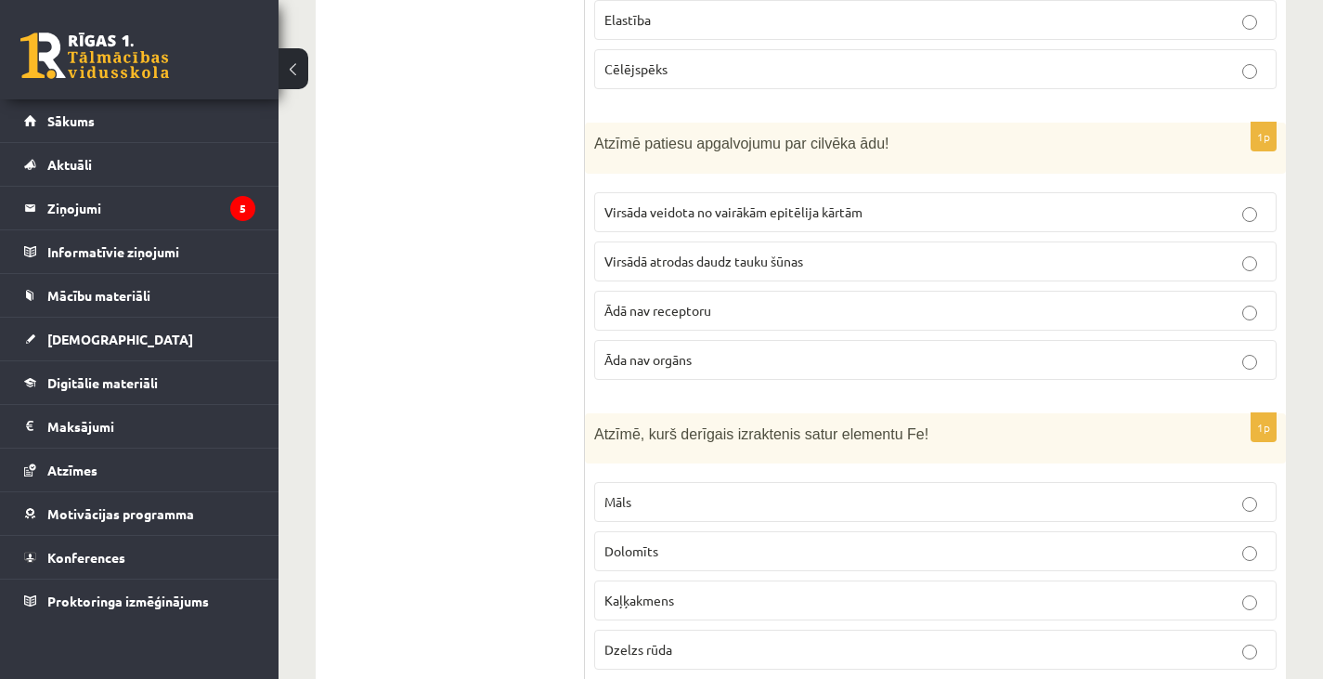
scroll to position [4788, 0]
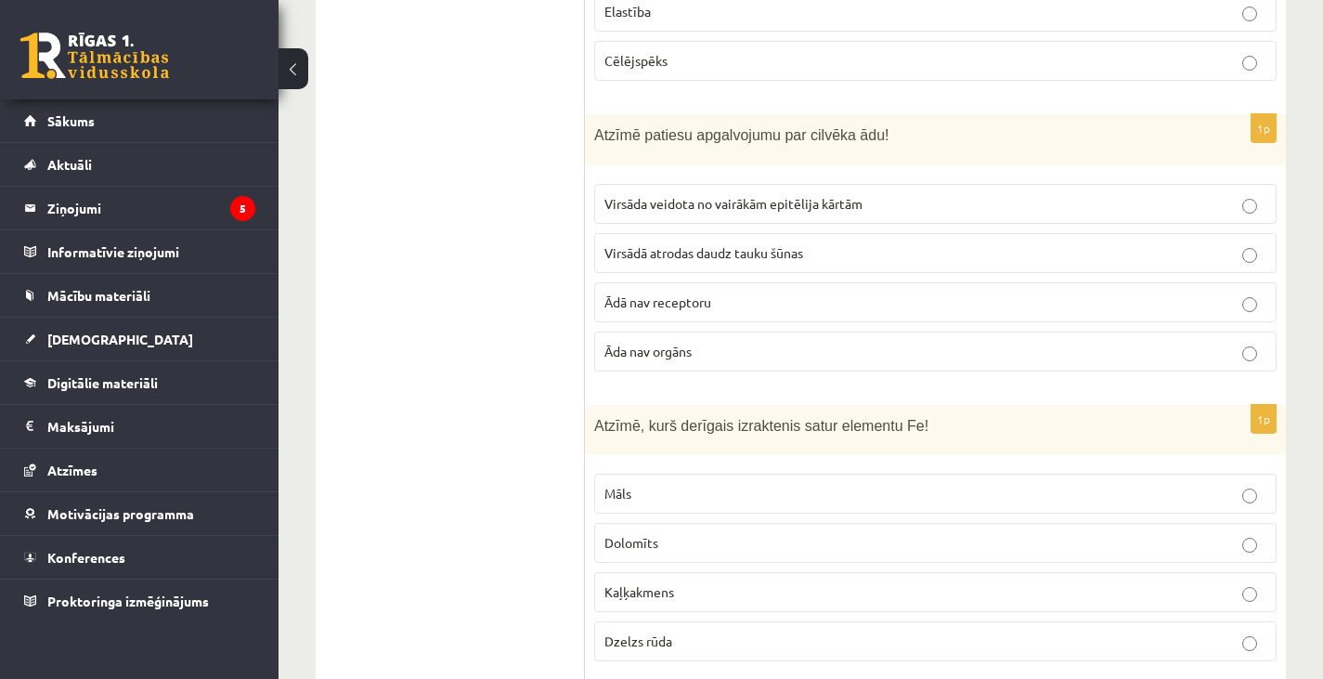
click at [773, 244] on span "Virsādā atrodas daudz tauku šūnas" at bounding box center [703, 252] width 199 height 17
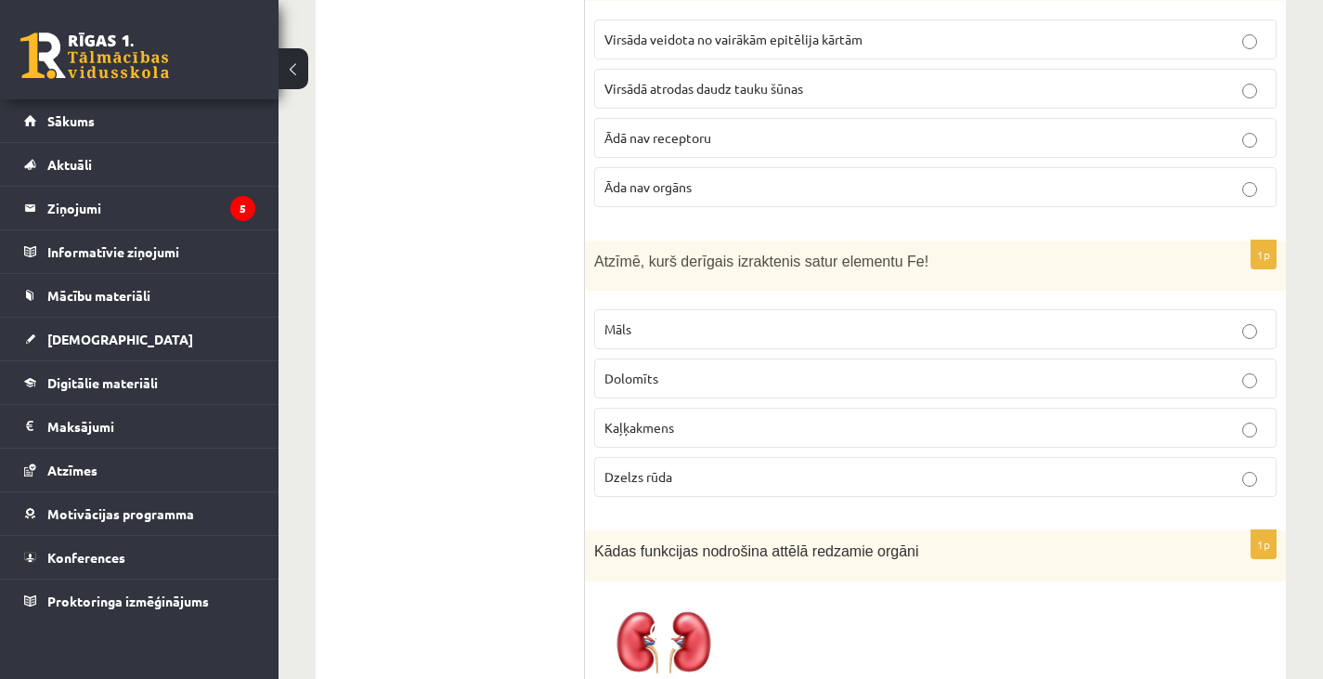
scroll to position [4954, 0]
click at [684, 466] on p "Dzelzs rūda" at bounding box center [935, 475] width 662 height 19
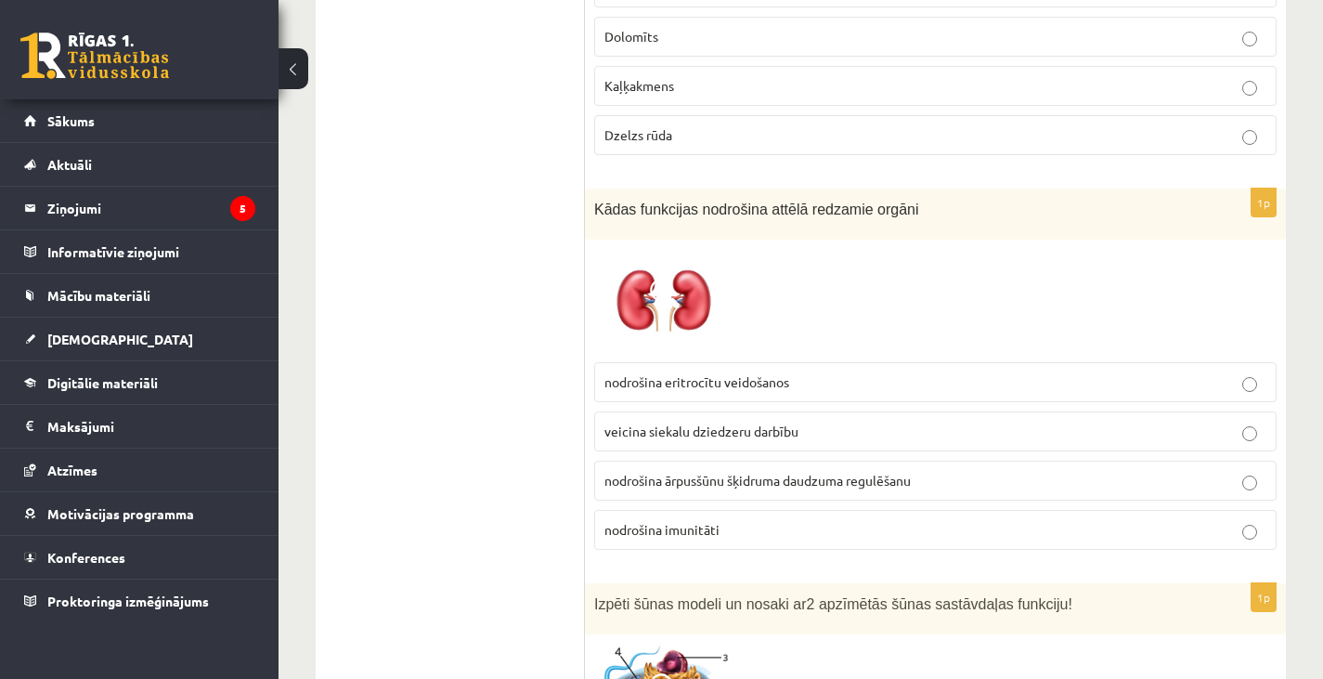
scroll to position [5307, 0]
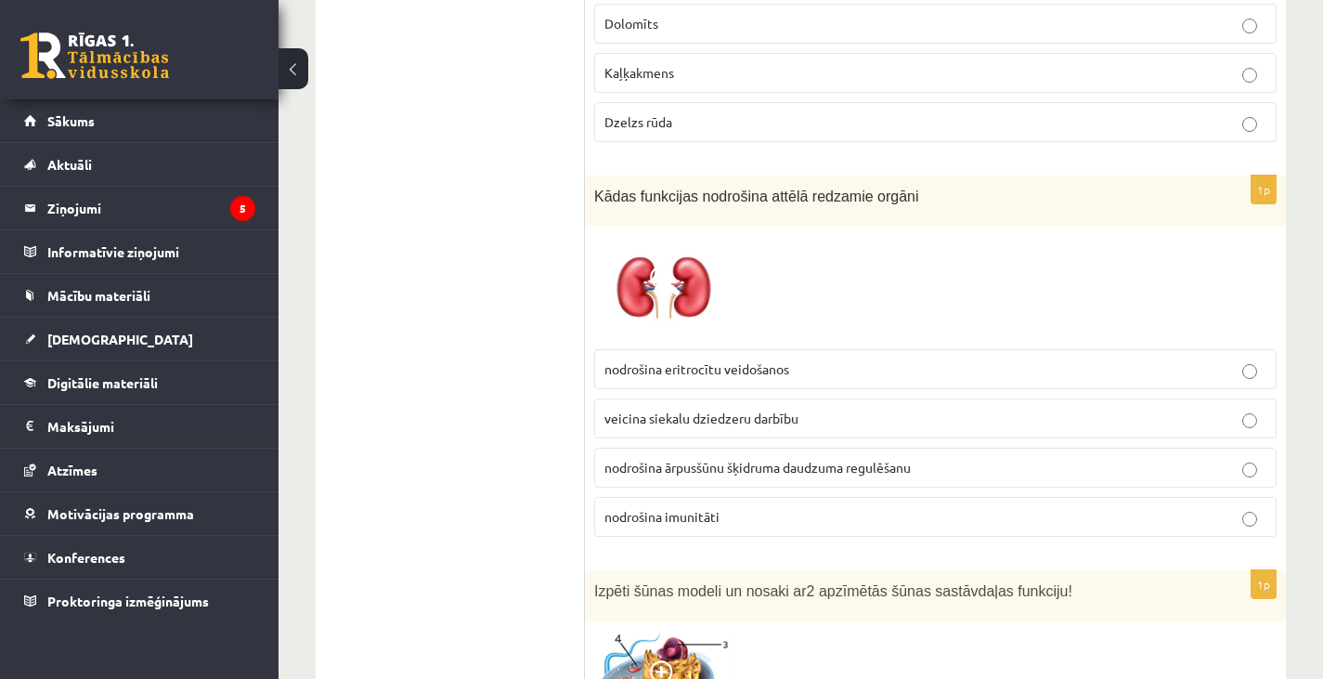
click at [728, 359] on p "nodrošina eritrocītu veidošanos" at bounding box center [935, 368] width 662 height 19
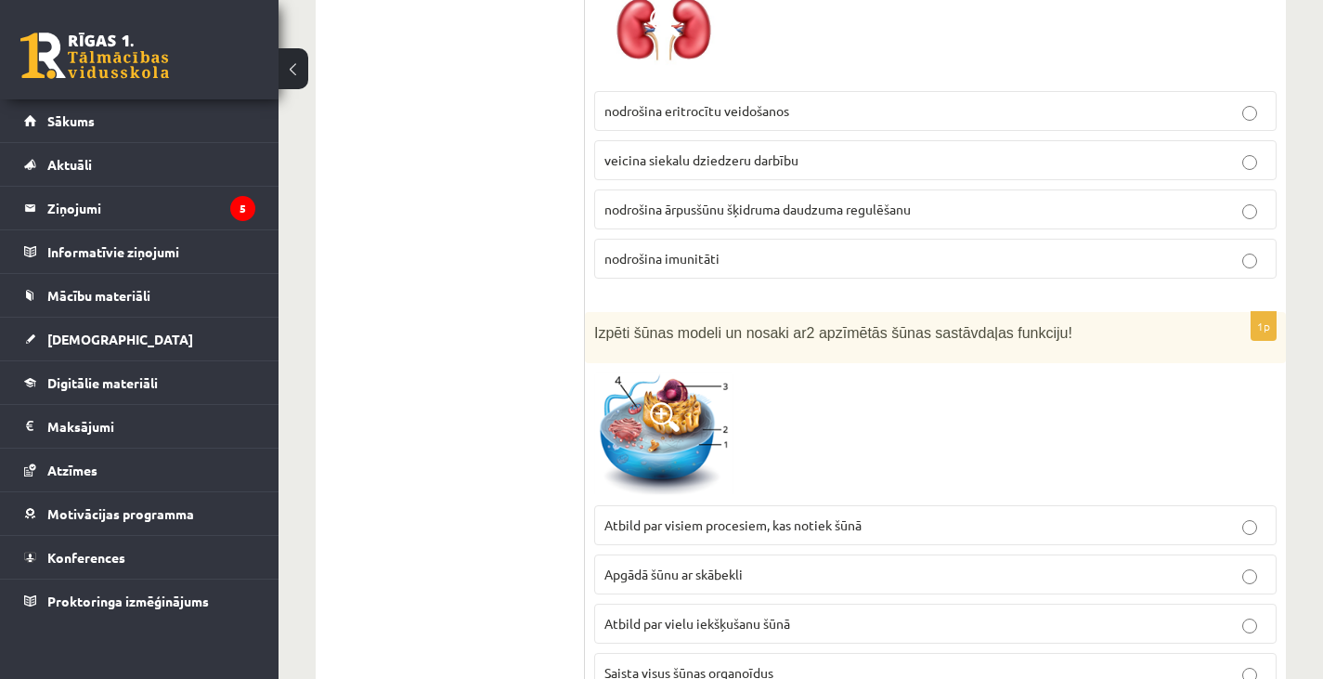
scroll to position [5567, 0]
click at [777, 613] on span "Atbild par vielu iekšķušanu šūnā" at bounding box center [697, 621] width 186 height 17
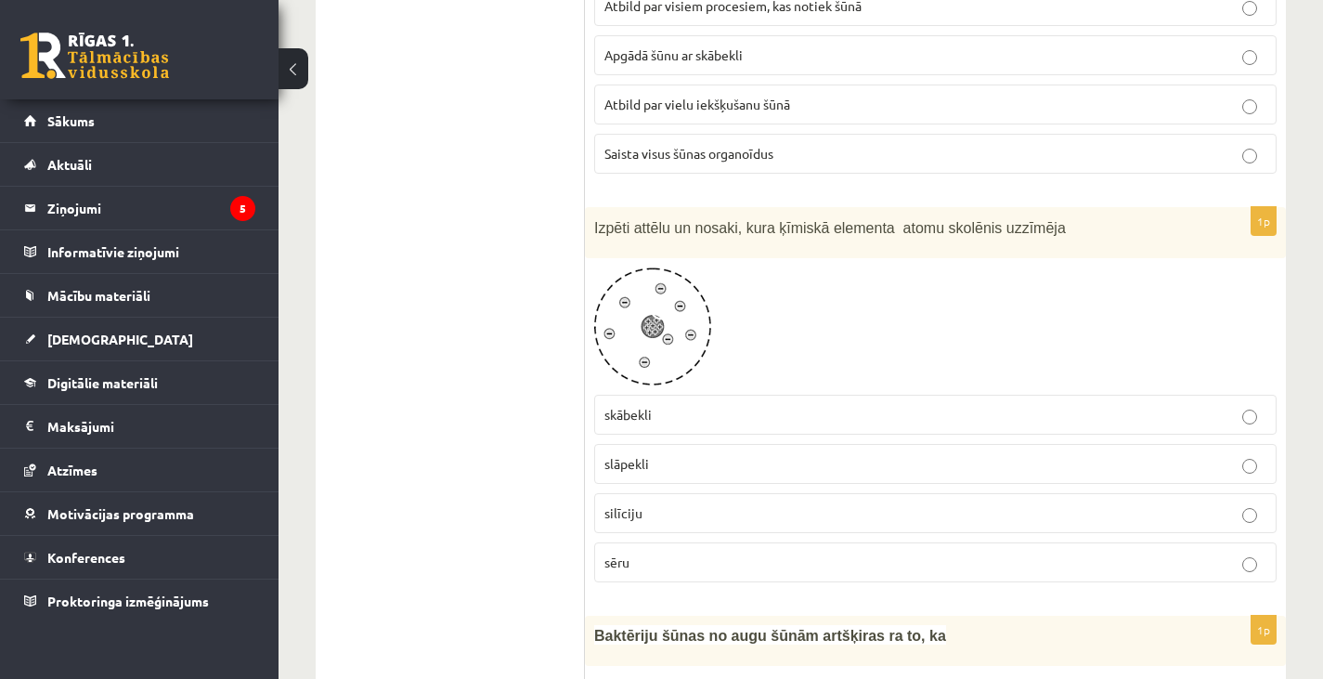
scroll to position [6085, 0]
click at [640, 405] on span "skābekli" at bounding box center [627, 413] width 47 height 17
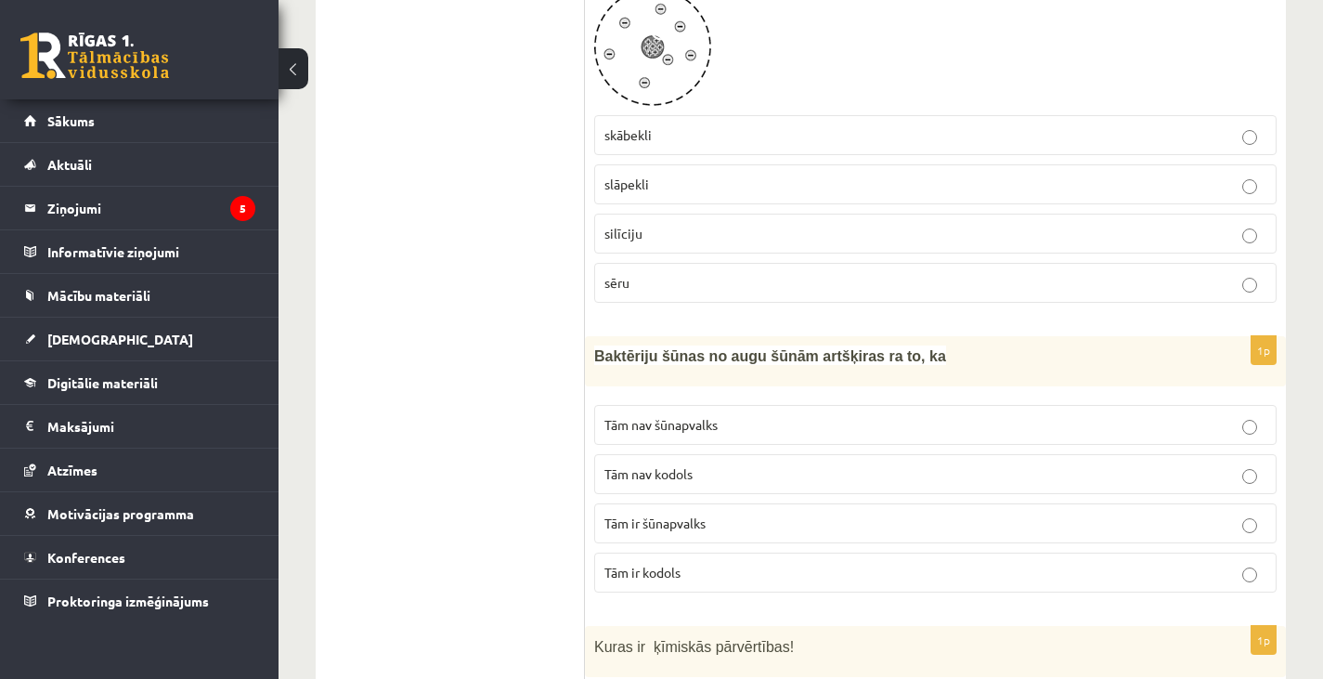
scroll to position [6365, 0]
click at [655, 464] on span "Tām nav kodols" at bounding box center [648, 472] width 88 height 17
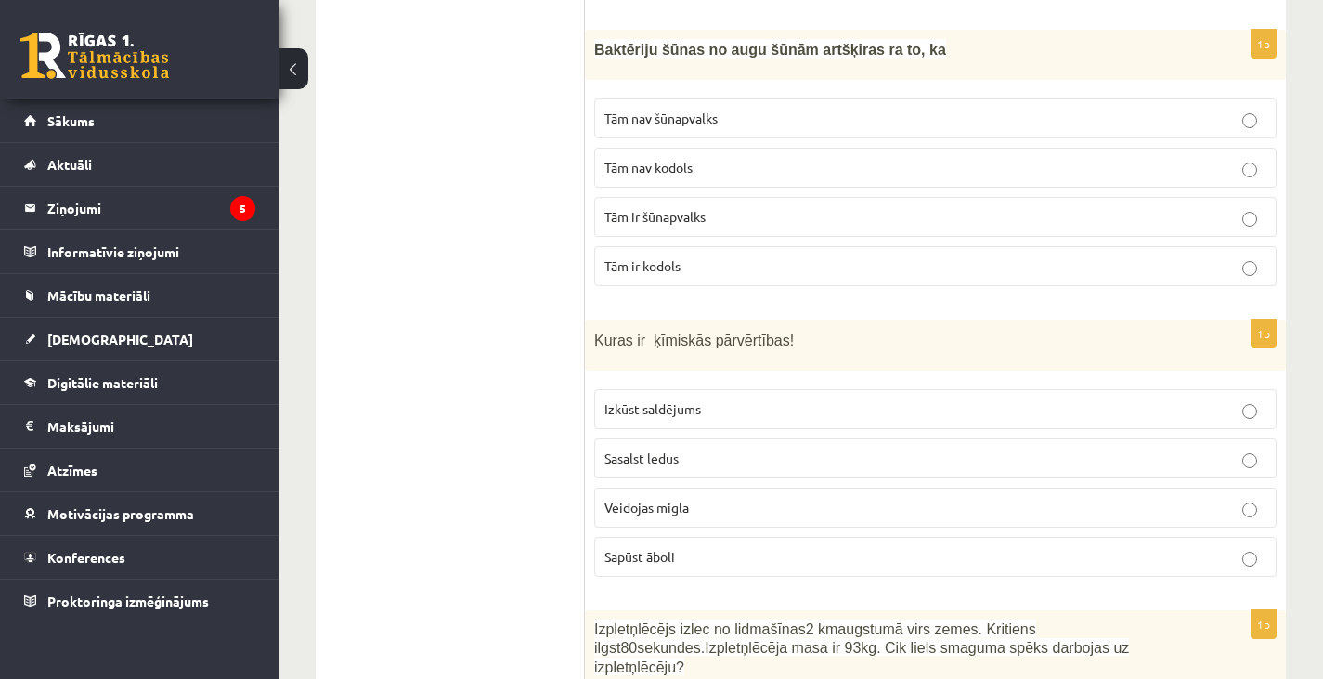
scroll to position [6689, 0]
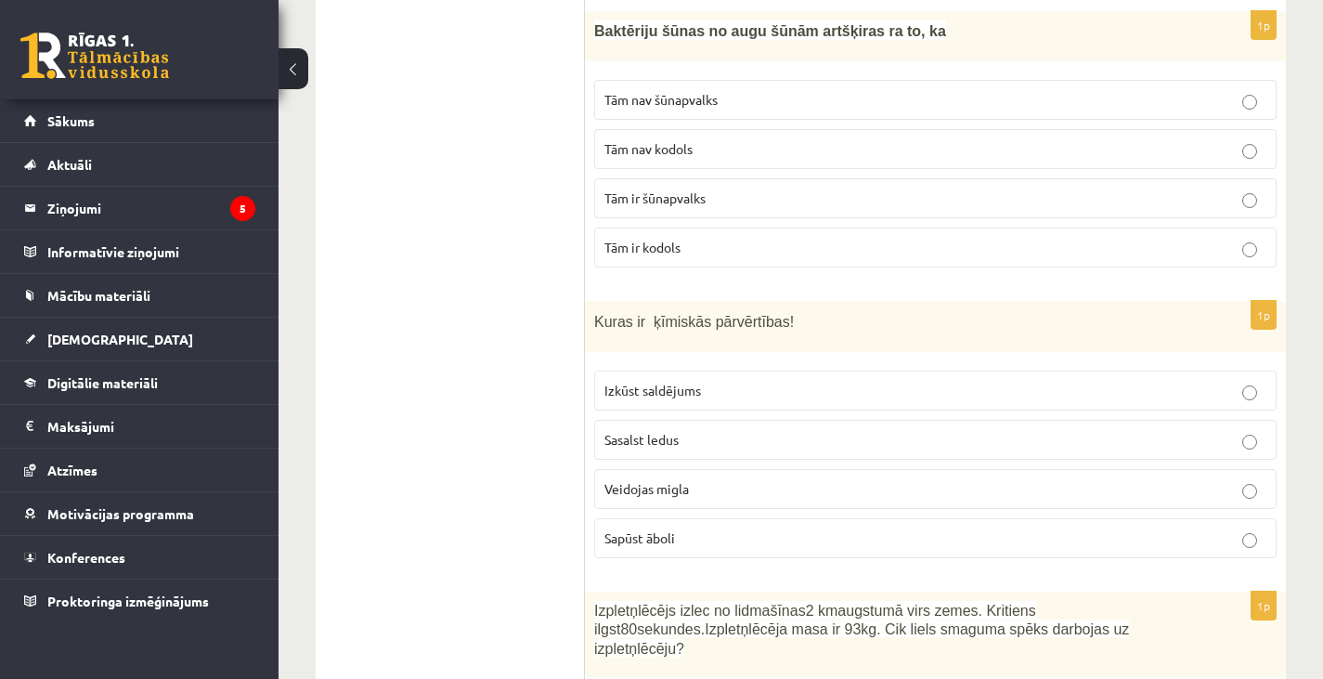
click at [674, 529] on span "Sapūst āboli" at bounding box center [639, 537] width 71 height 17
click at [691, 469] on label "Veidojas migla" at bounding box center [935, 489] width 682 height 40
click at [684, 528] on p "Sapūst āboli" at bounding box center [935, 537] width 662 height 19
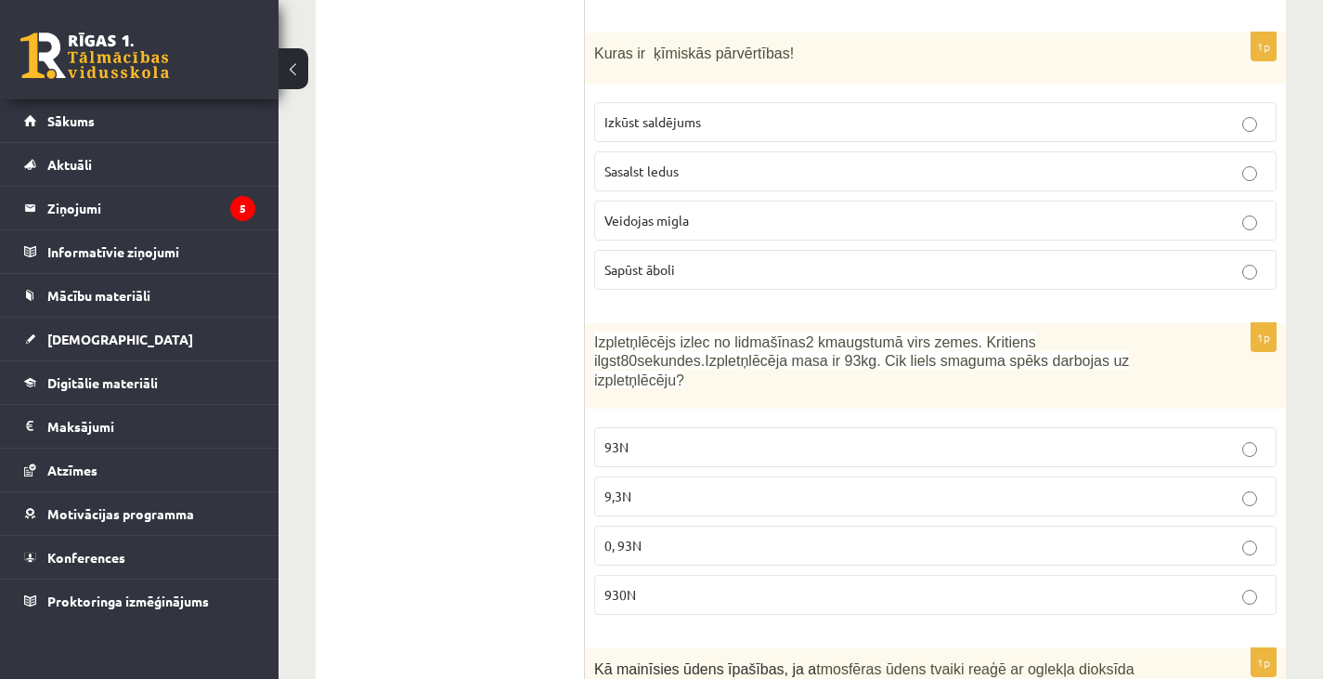
scroll to position [6958, 0]
click at [659, 584] on p "930N" at bounding box center [935, 593] width 662 height 19
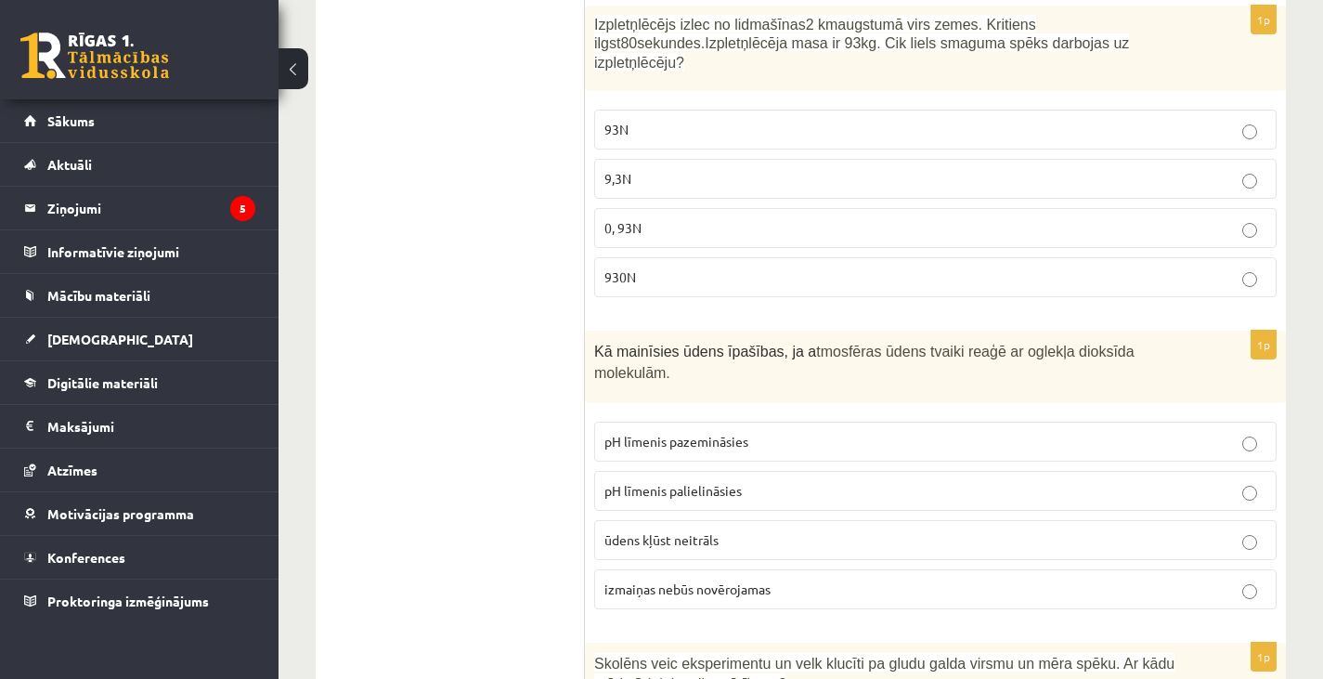
scroll to position [7286, 0]
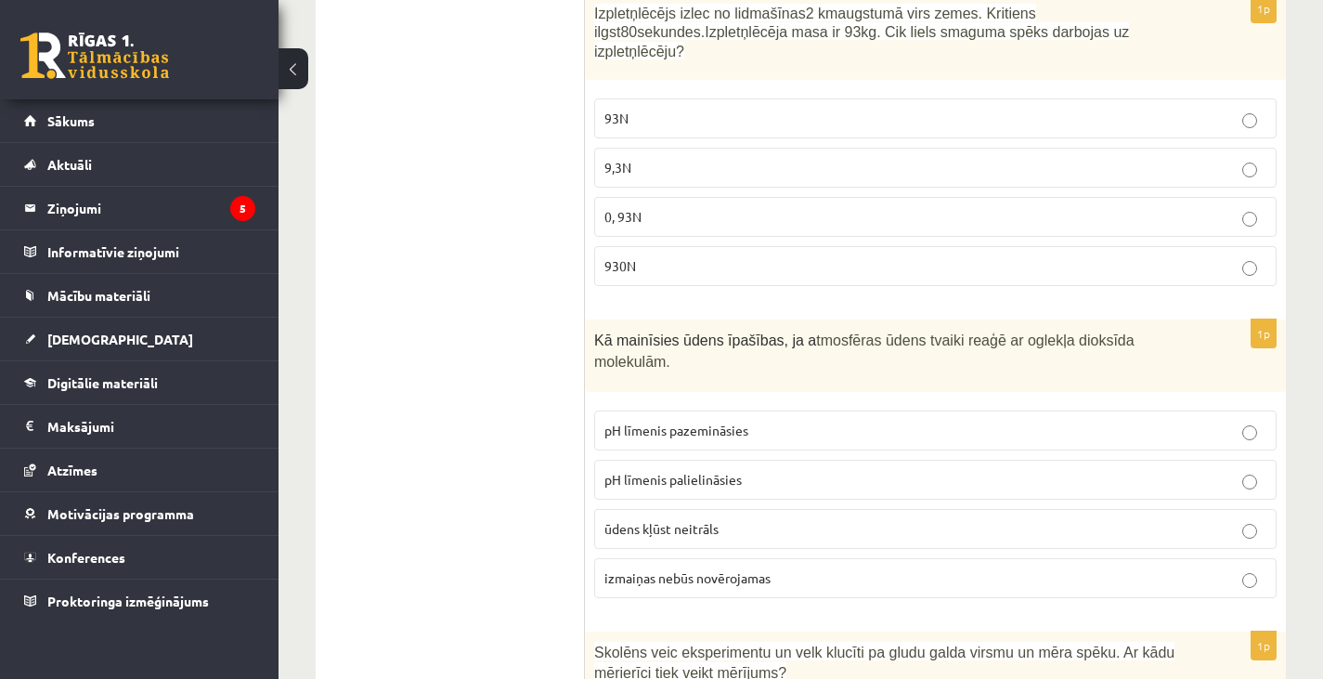
click at [699, 421] on span "pH līmenis pazemināsies" at bounding box center [676, 429] width 144 height 17
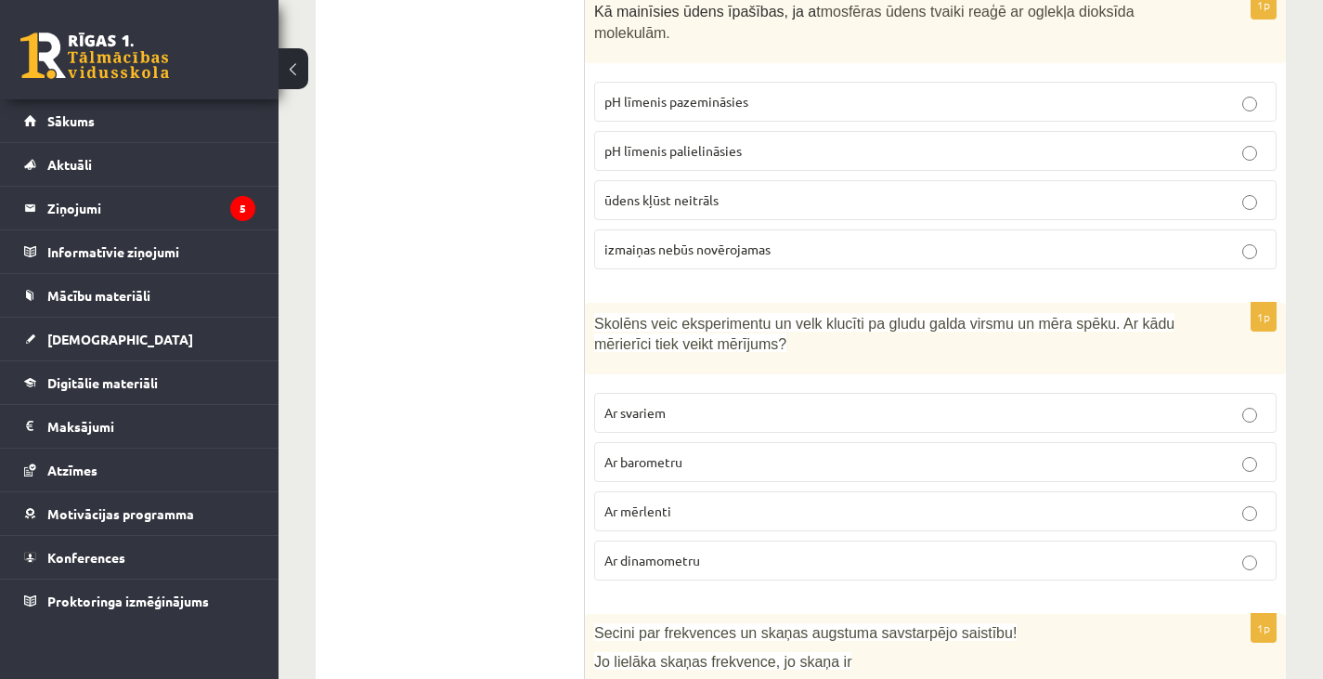
scroll to position [7615, 0]
click at [722, 550] on p "Ar dinamometru" at bounding box center [935, 559] width 662 height 19
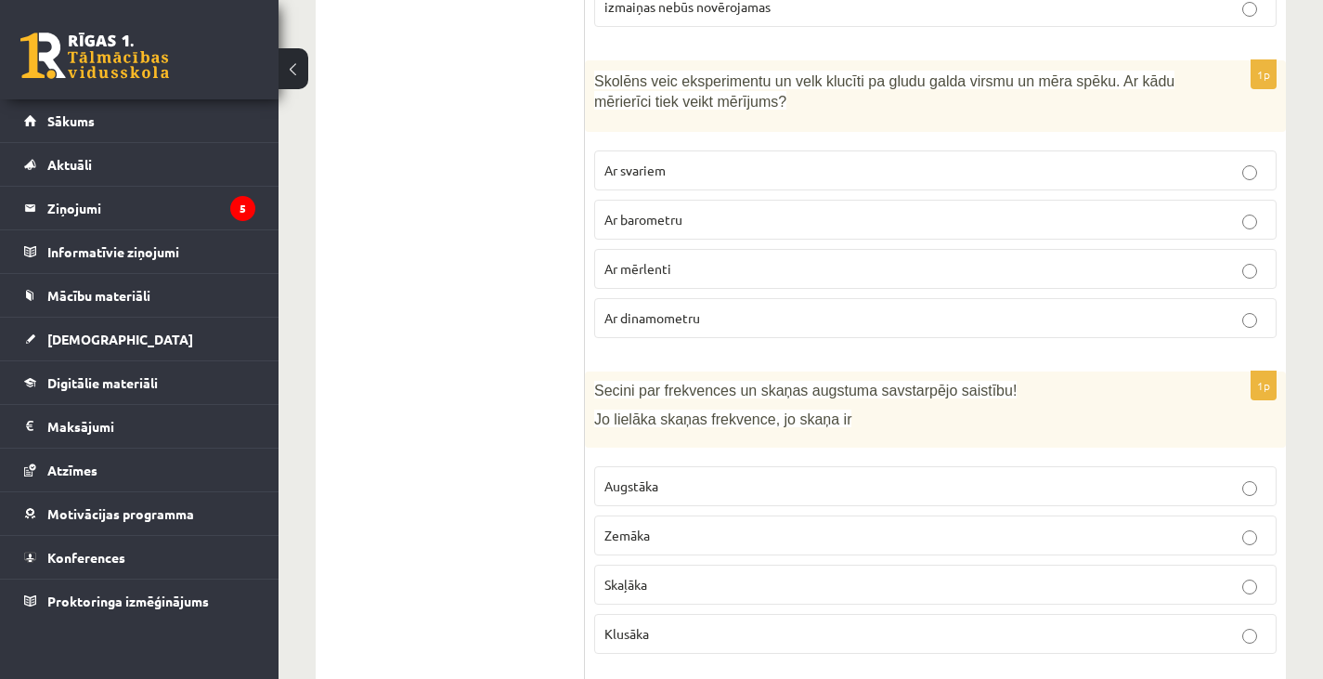
scroll to position [7877, 0]
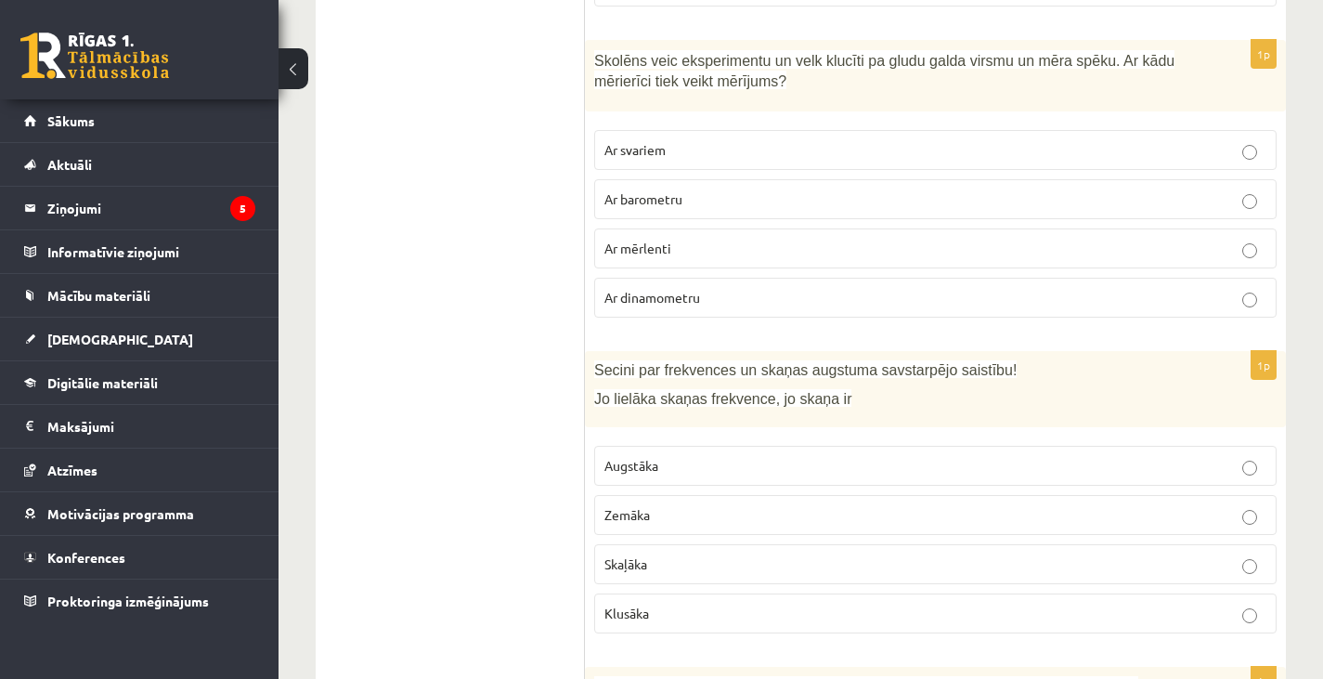
click at [713, 505] on p "Zemāka" at bounding box center [935, 514] width 662 height 19
click at [680, 446] on label "Augstāka" at bounding box center [935, 466] width 682 height 40
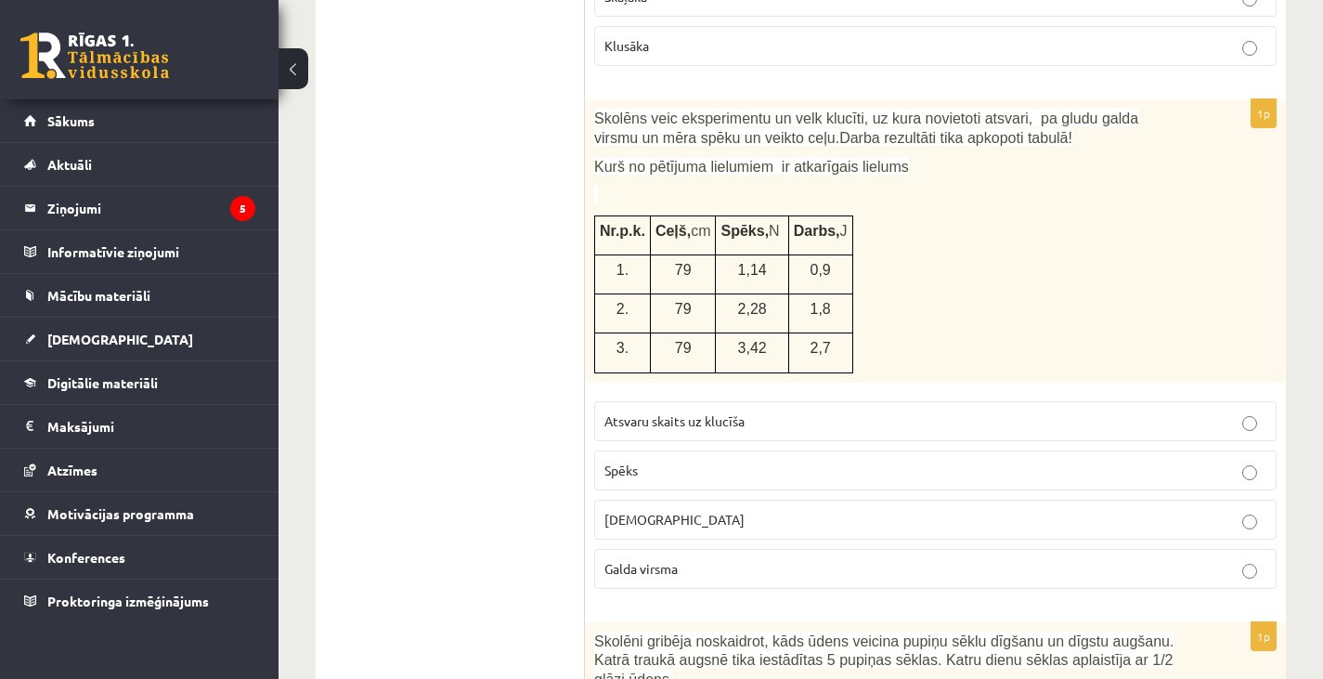
scroll to position [8445, 0]
click at [636, 449] on label "Spēks" at bounding box center [935, 469] width 682 height 40
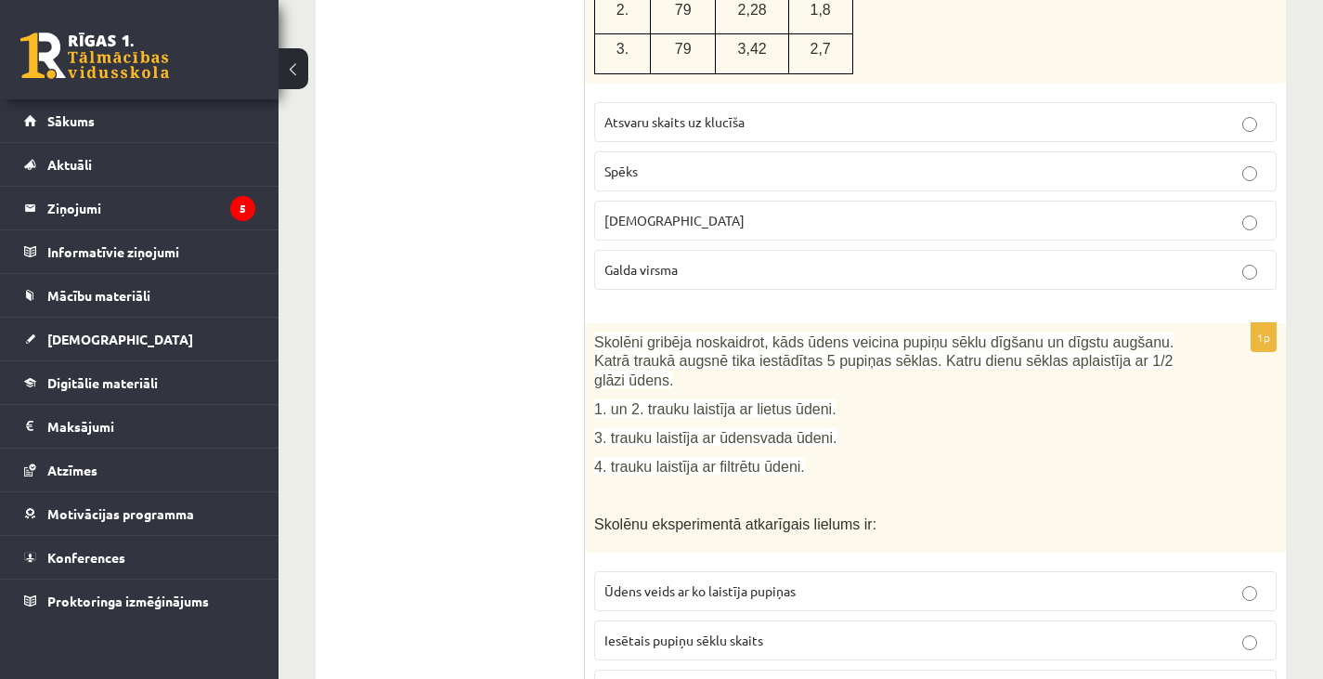
scroll to position [8807, 0]
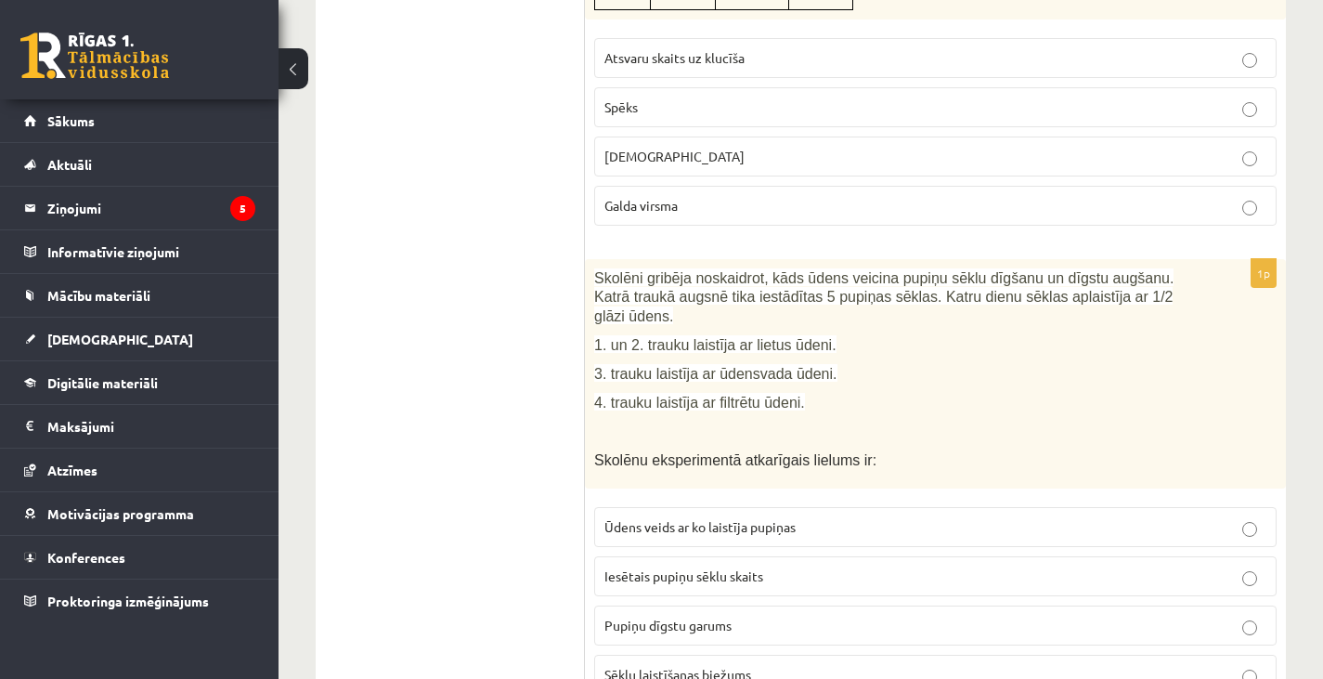
click at [639, 616] on span "Pupiņu dīgstu garums" at bounding box center [667, 624] width 127 height 17
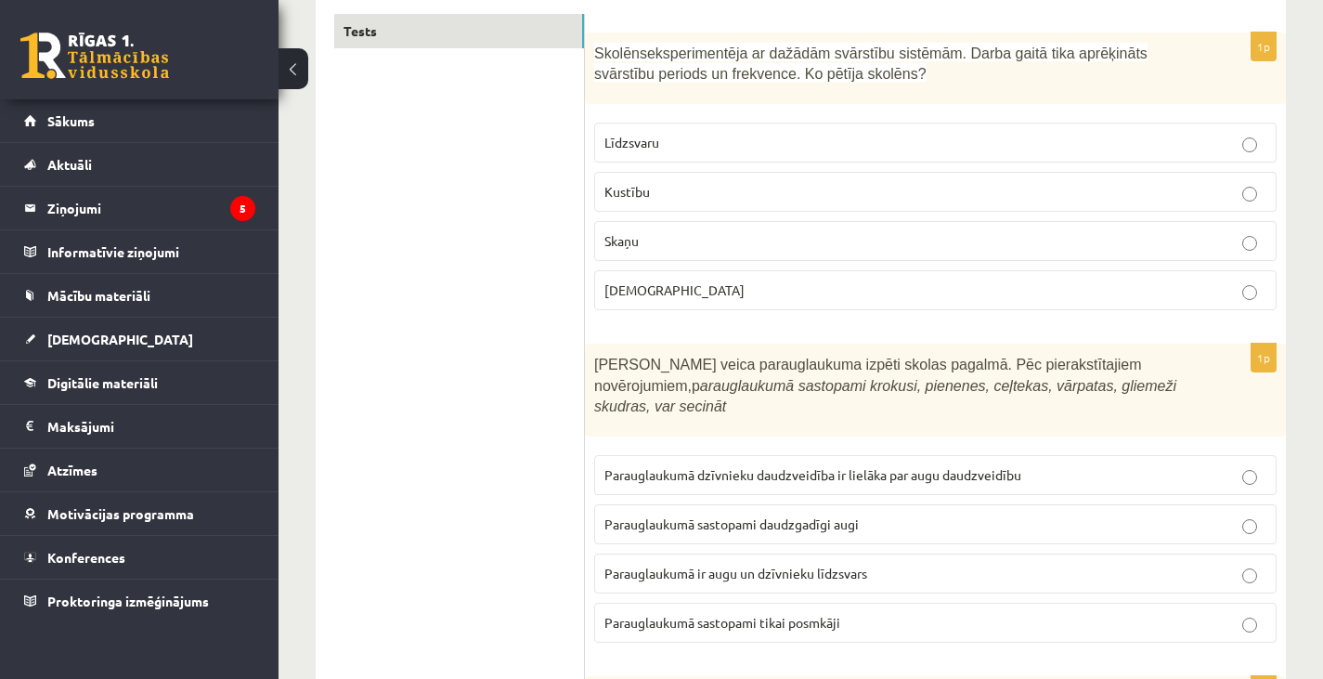
scroll to position [0, 0]
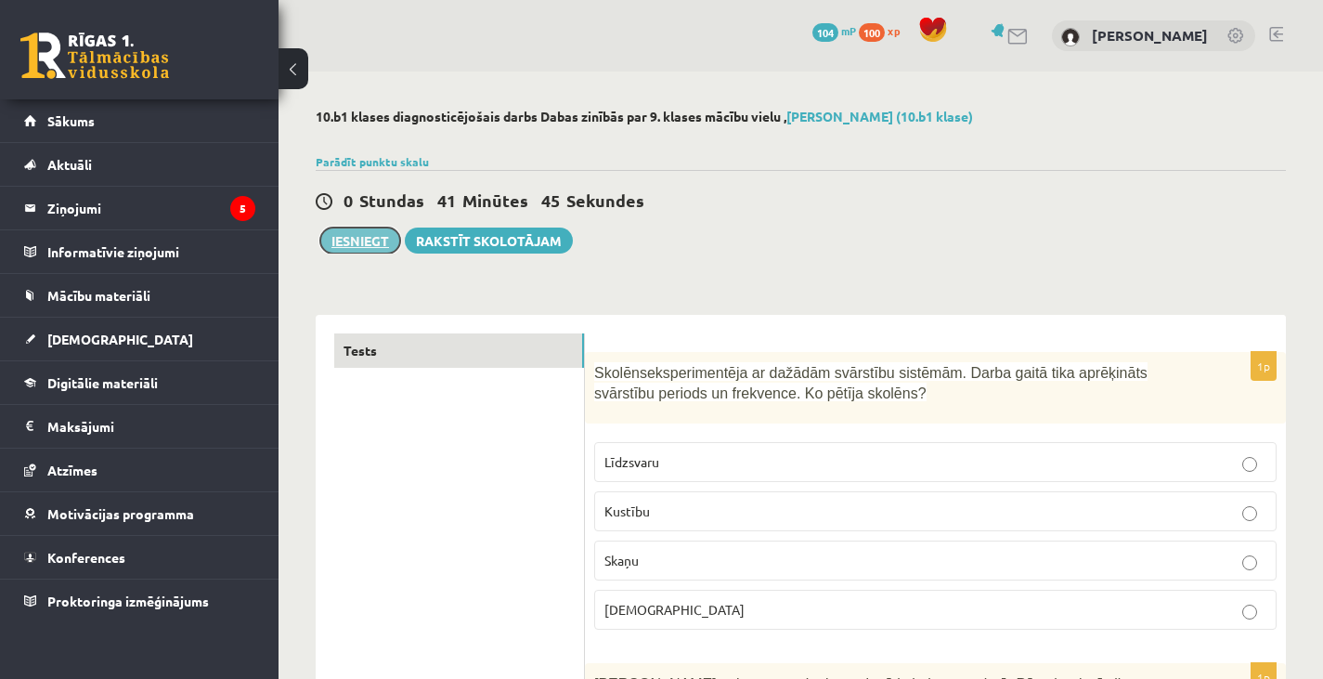
click at [347, 242] on button "Iesniegt" at bounding box center [360, 240] width 80 height 26
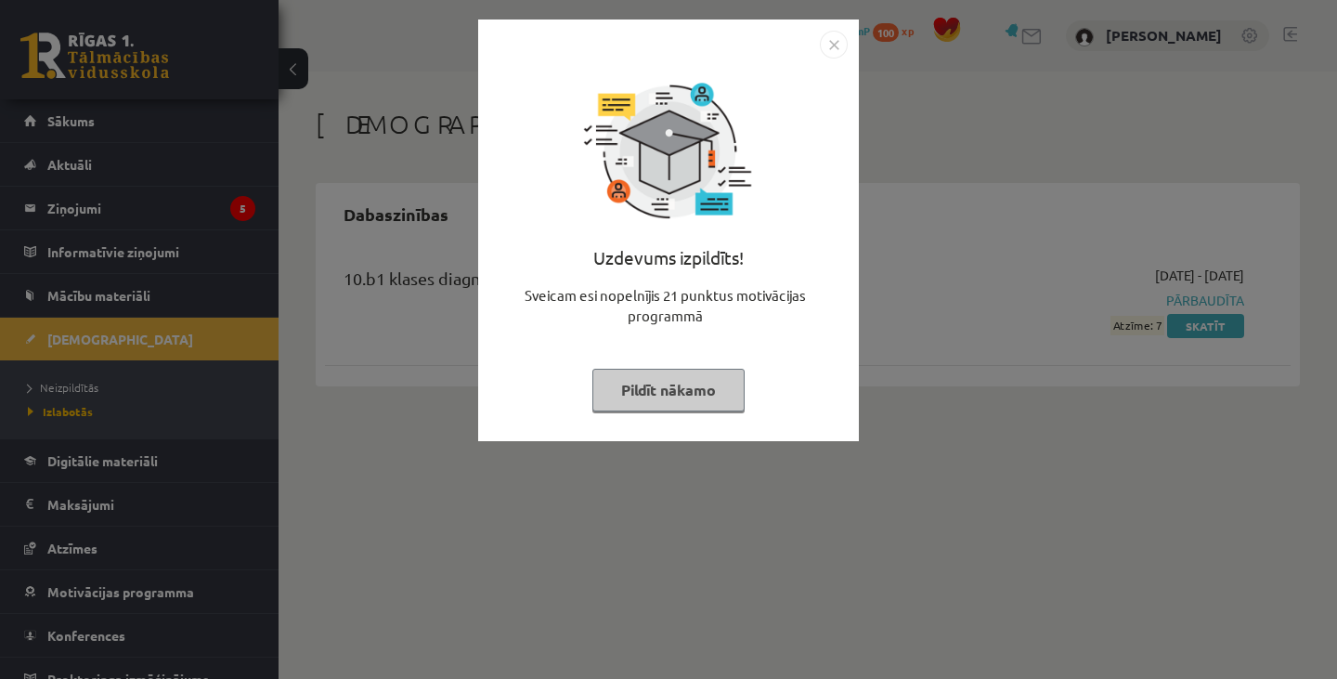
click at [834, 43] on img "Close" at bounding box center [834, 45] width 28 height 28
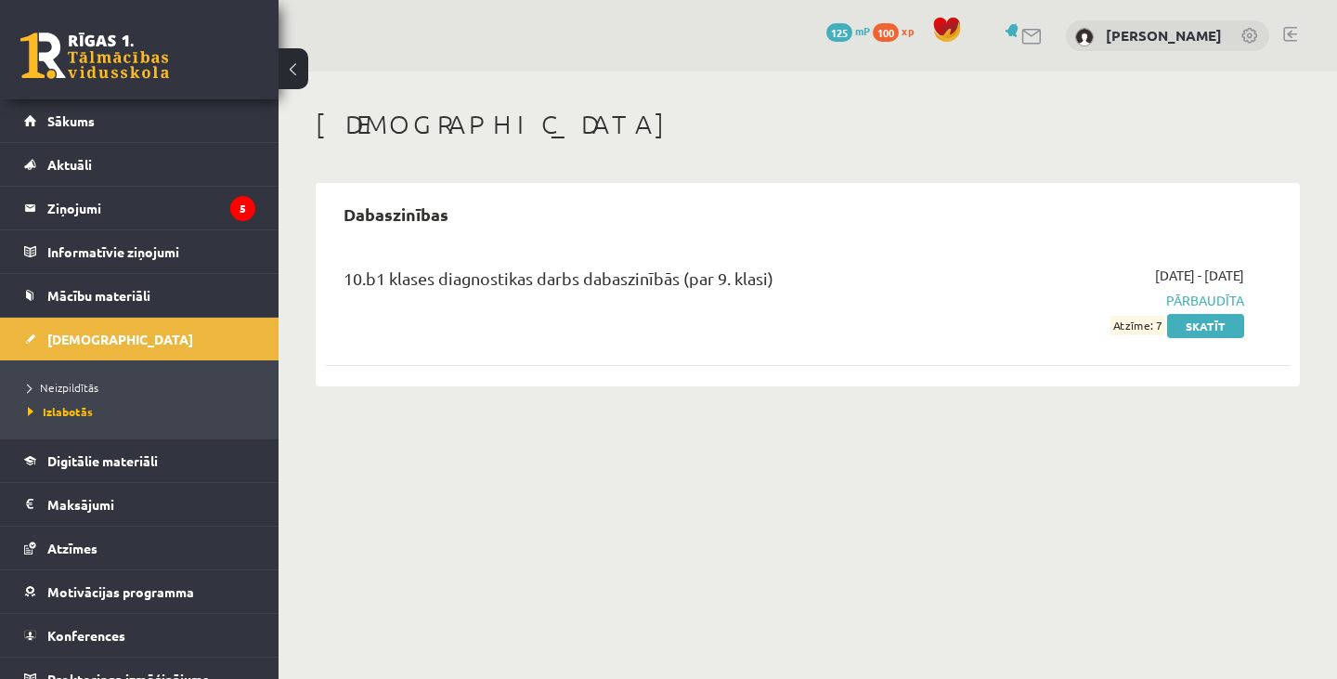
click at [288, 63] on button at bounding box center [293, 68] width 30 height 41
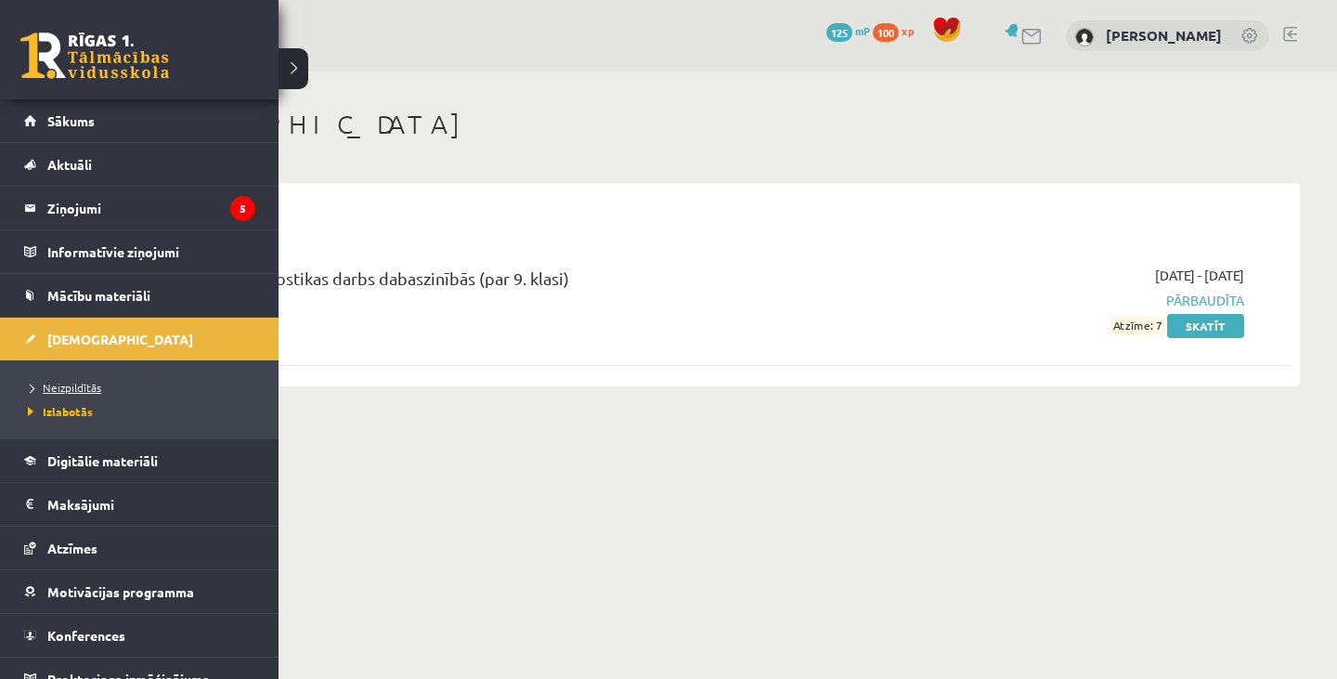
click at [71, 387] on span "Neizpildītās" at bounding box center [62, 387] width 78 height 15
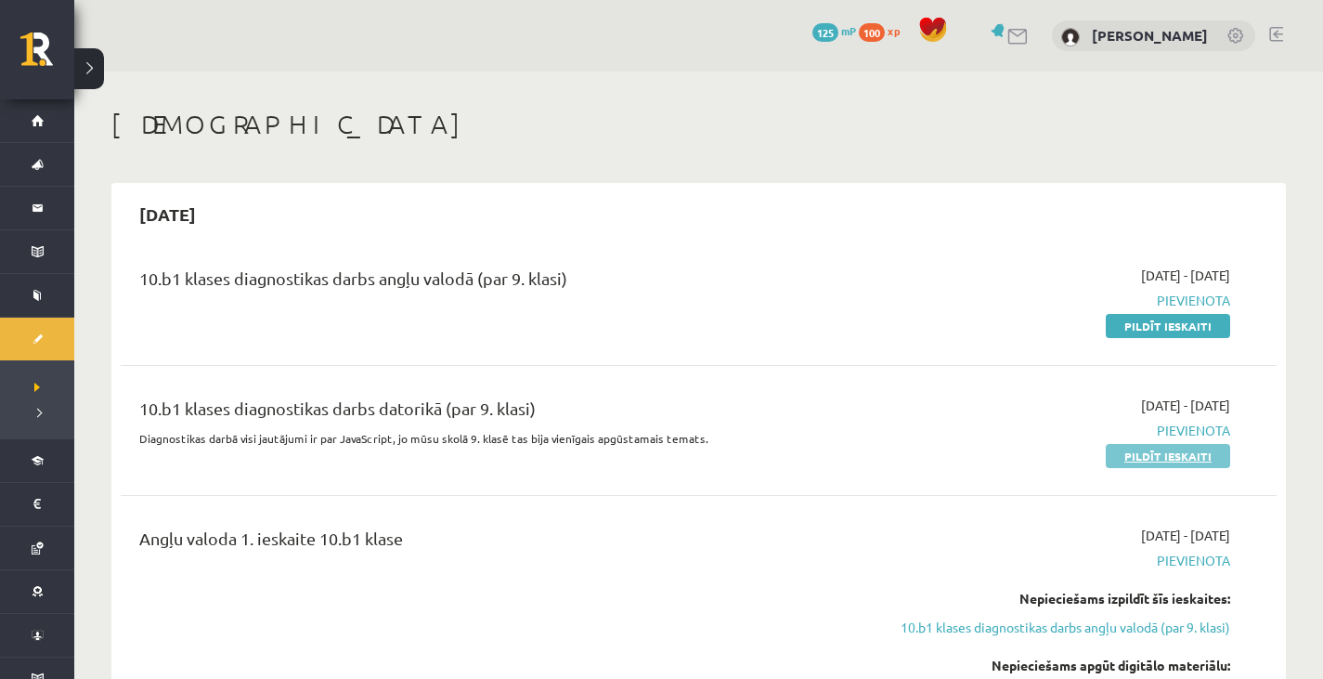
click at [1145, 451] on link "Pildīt ieskaiti" at bounding box center [1168, 456] width 124 height 24
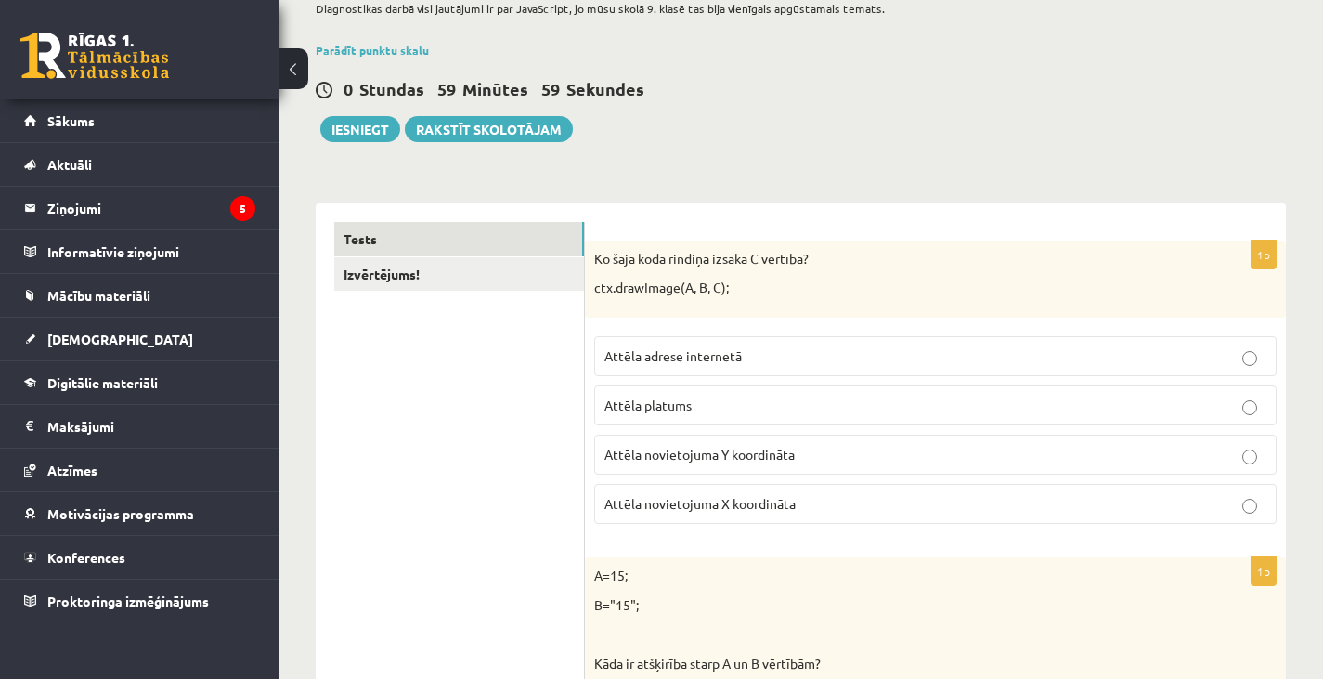
scroll to position [141, 0]
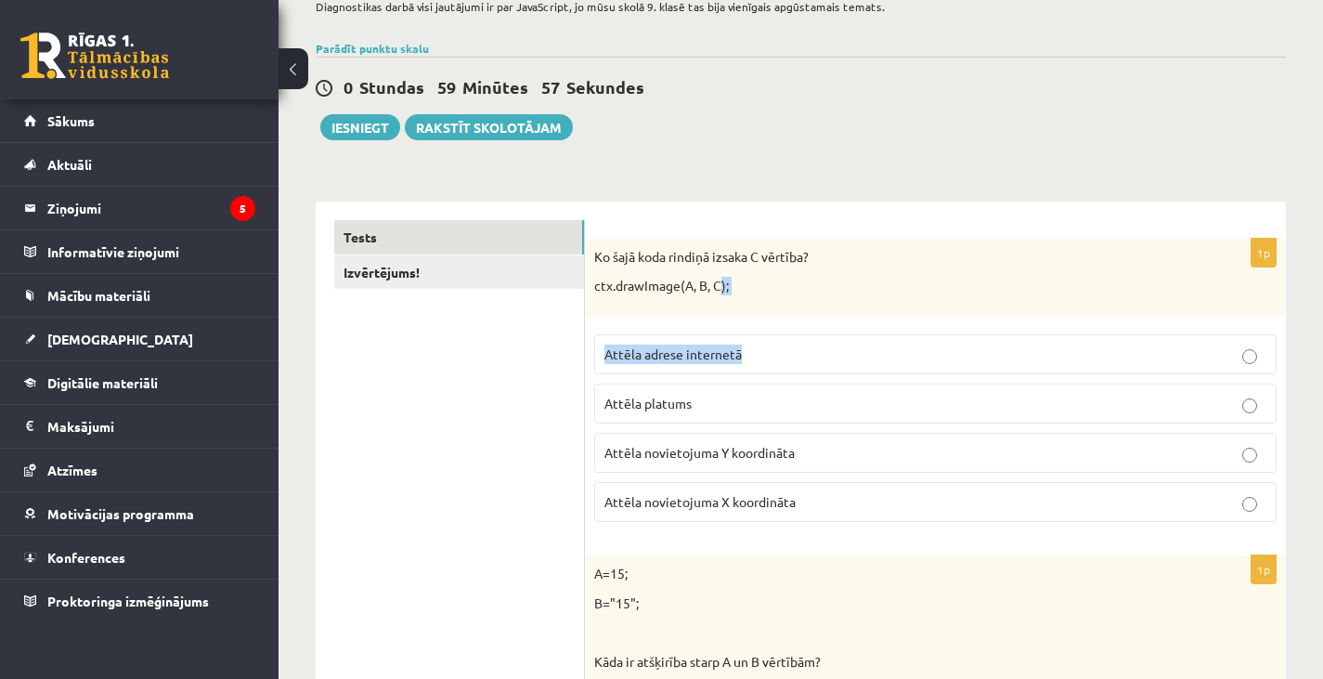
drag, startPoint x: 0, startPoint y: 0, endPoint x: 719, endPoint y: 292, distance: 775.8
click at [719, 292] on div "1p Ko šajā koda rindiņā izsaka C vērtība? ctx.drawImage(A, B, C); Attēla adrese…" at bounding box center [935, 388] width 701 height 298
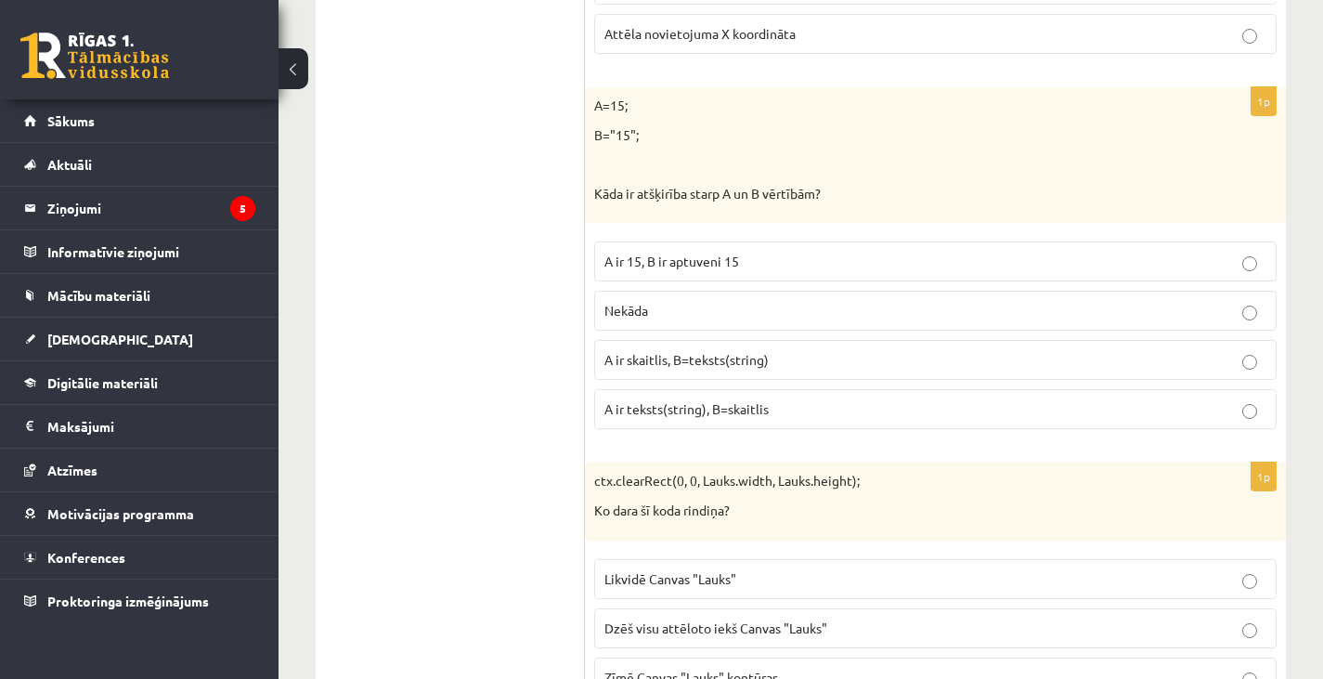
scroll to position [0, 0]
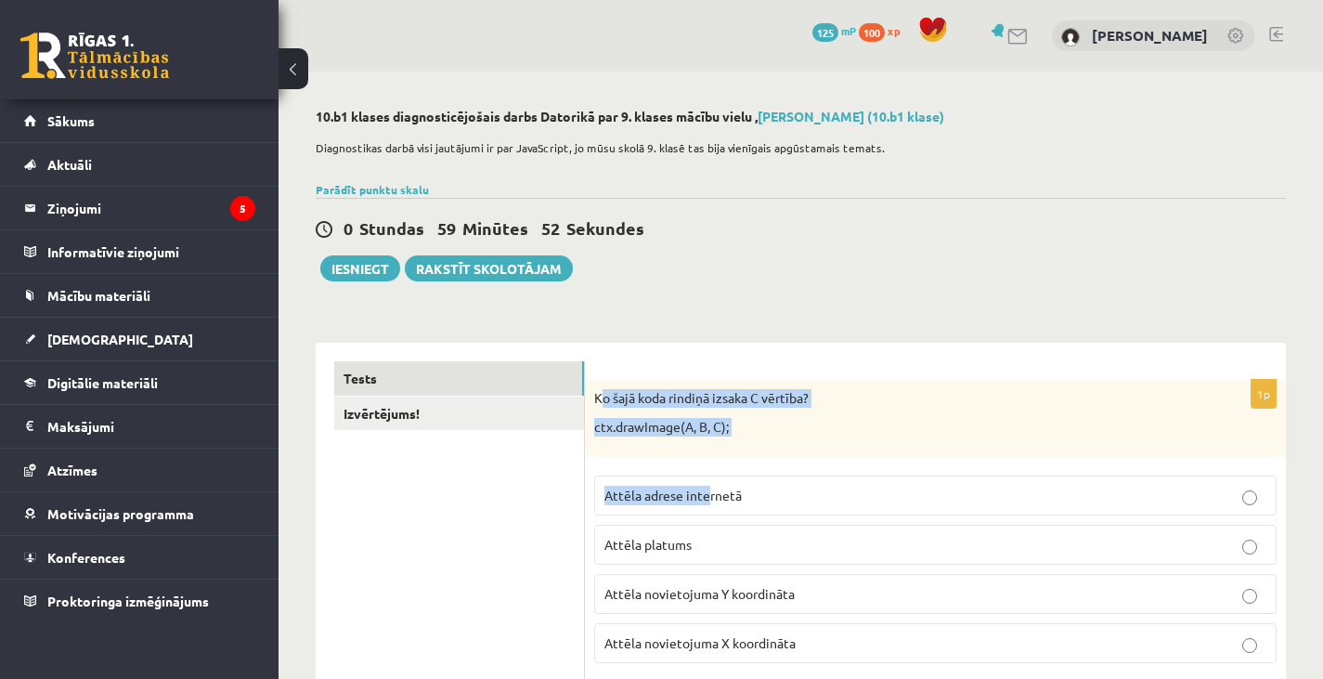
drag, startPoint x: 599, startPoint y: 396, endPoint x: 714, endPoint y: 471, distance: 137.0
click at [714, 471] on div "1p Ko šajā koda rindiņā izsaka C vērtība? ctx.drawImage(A, B, C); Attēla adrese…" at bounding box center [935, 529] width 701 height 298
click at [848, 395] on p "Ko šajā koda rindiņā izsaka C vērtība?" at bounding box center [888, 398] width 589 height 19
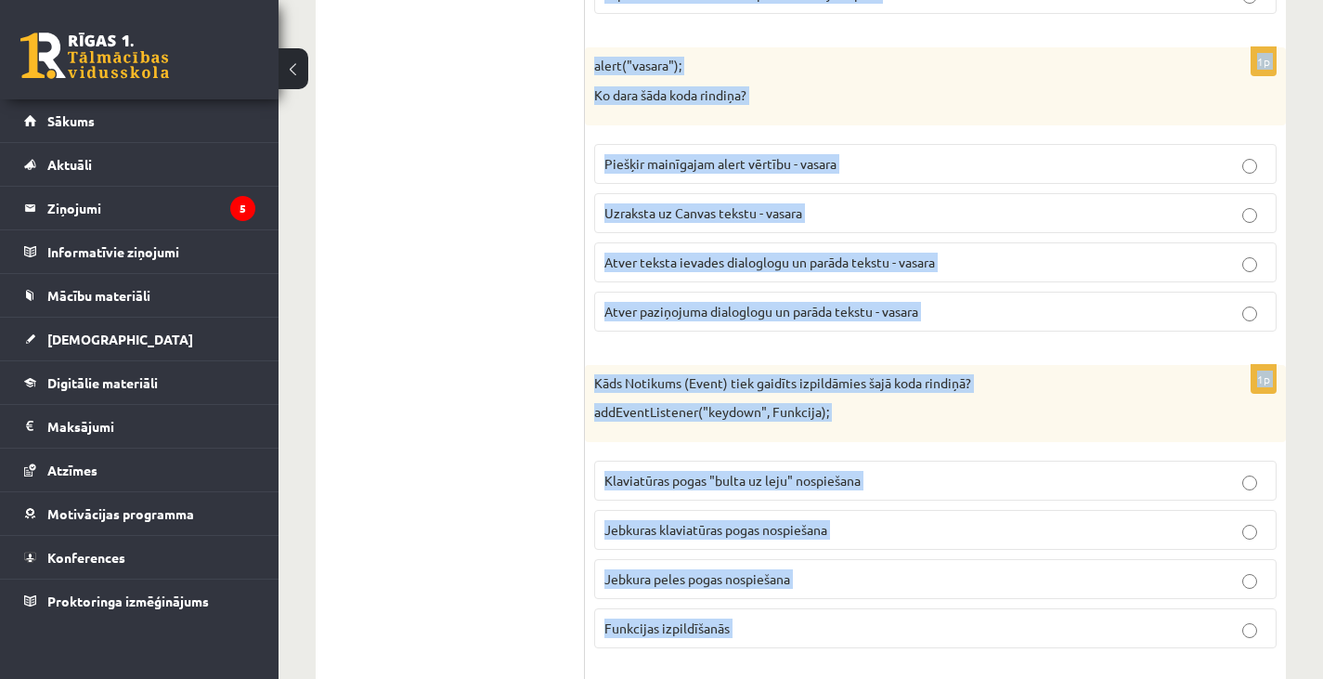
scroll to position [9412, 0]
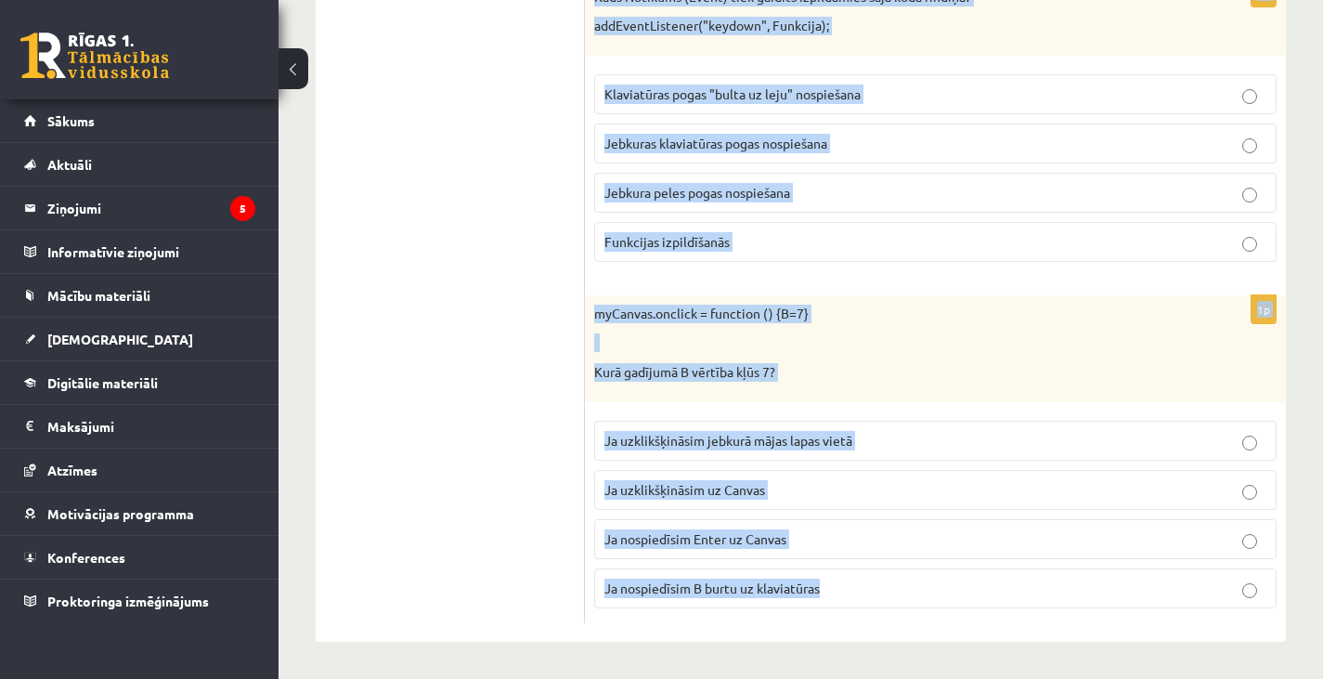
drag, startPoint x: 595, startPoint y: 399, endPoint x: 887, endPoint y: 722, distance: 435.8
copy form "Ko šajā koda rindiņā izsaka C vērtība? ctx.drawImage(A, B, C); Attēla adrese in…"
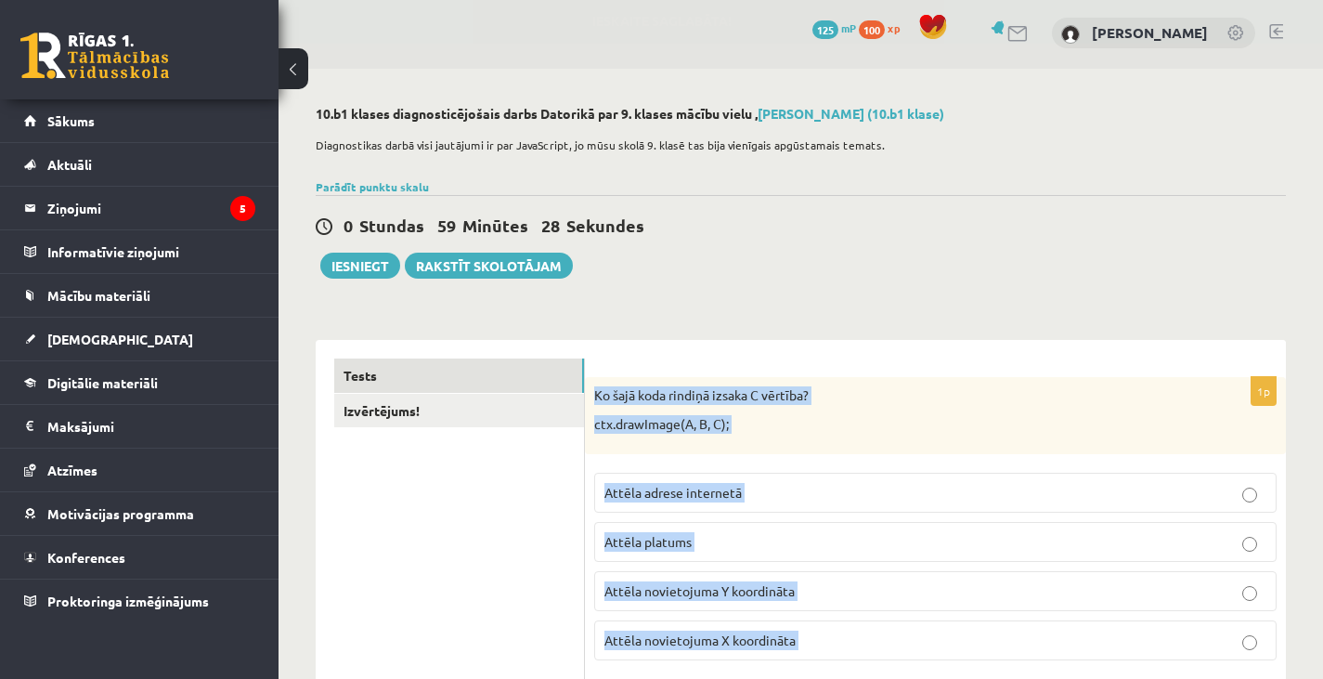
scroll to position [0, 0]
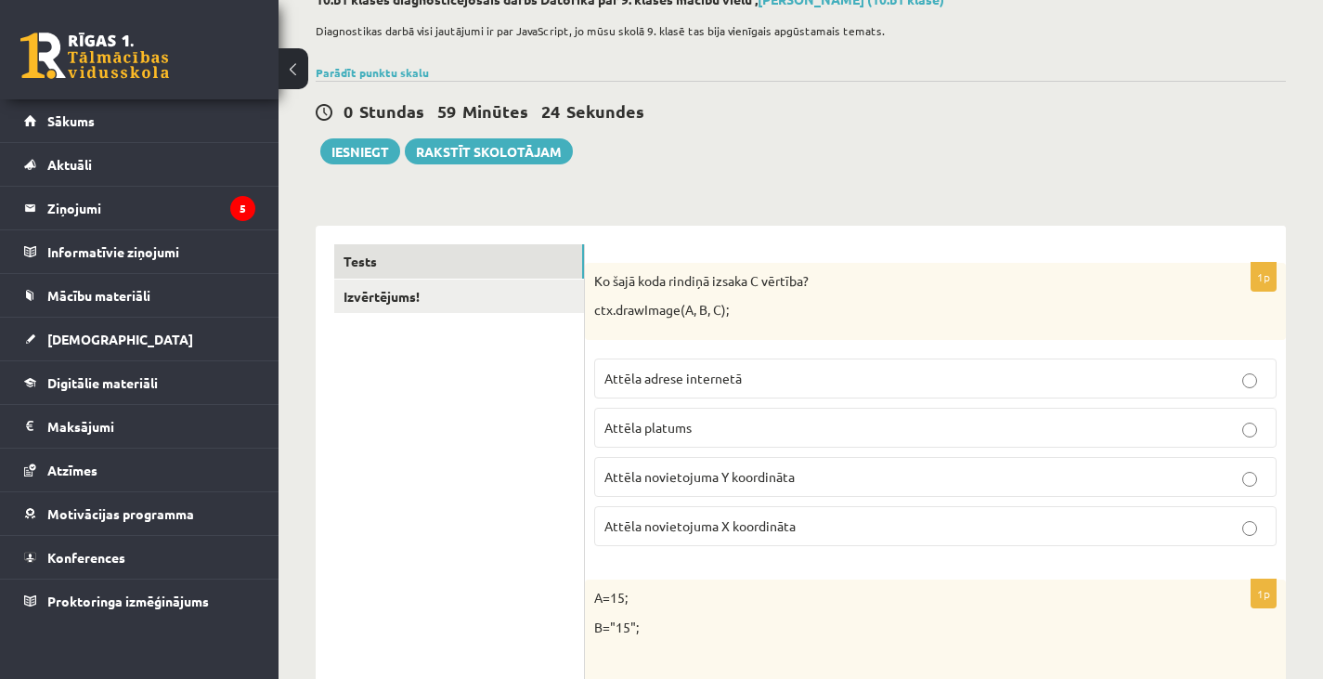
scroll to position [118, 0]
click at [631, 465] on label "Attēla novietojuma Y koordināta" at bounding box center [935, 476] width 682 height 40
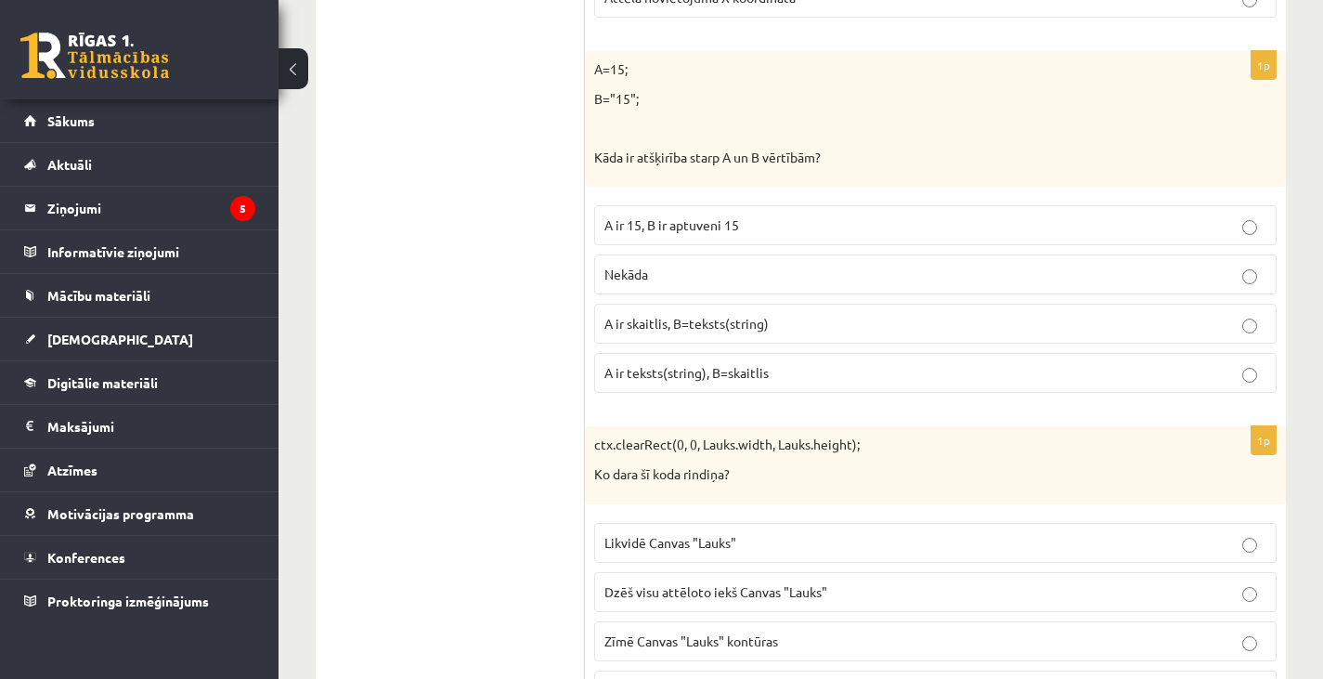
scroll to position [647, 0]
click at [618, 327] on span "A ir skaitlis, B=teksts(string)" at bounding box center [686, 321] width 164 height 17
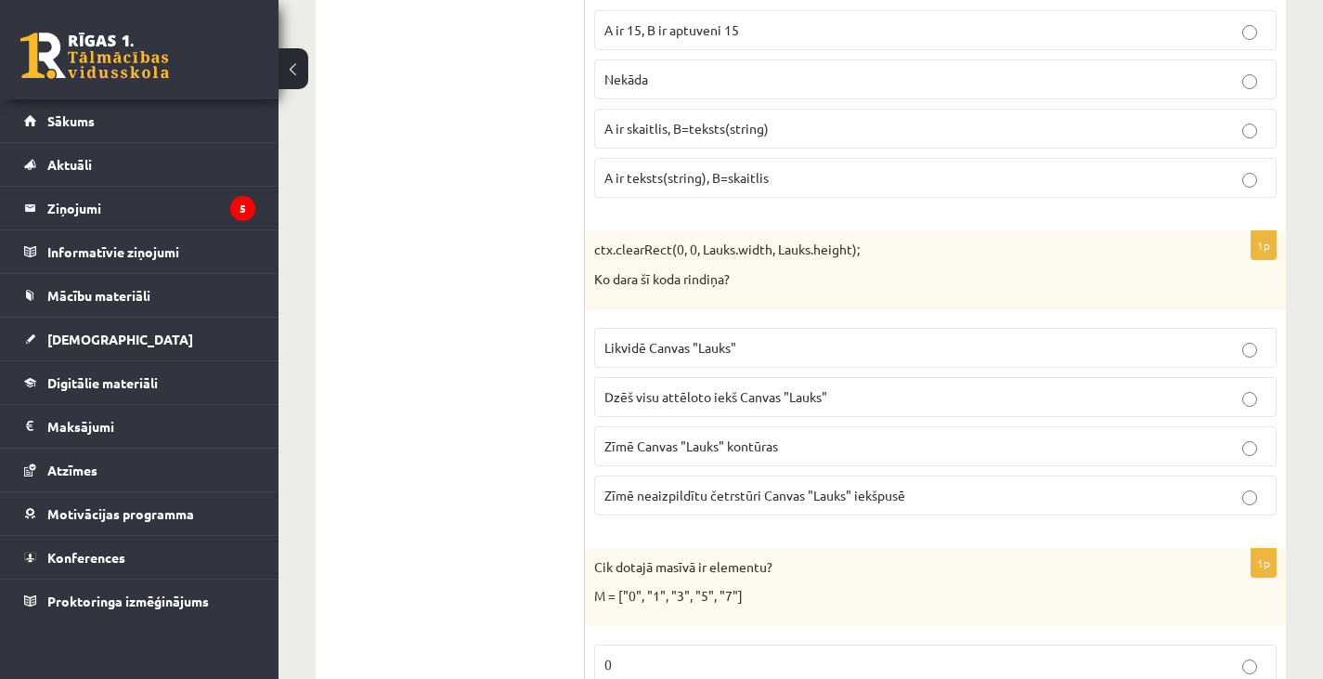
scroll to position [841, 0]
click at [681, 402] on span "Dzēš visu attēloto iekš Canvas "Lauks"" at bounding box center [715, 395] width 223 height 17
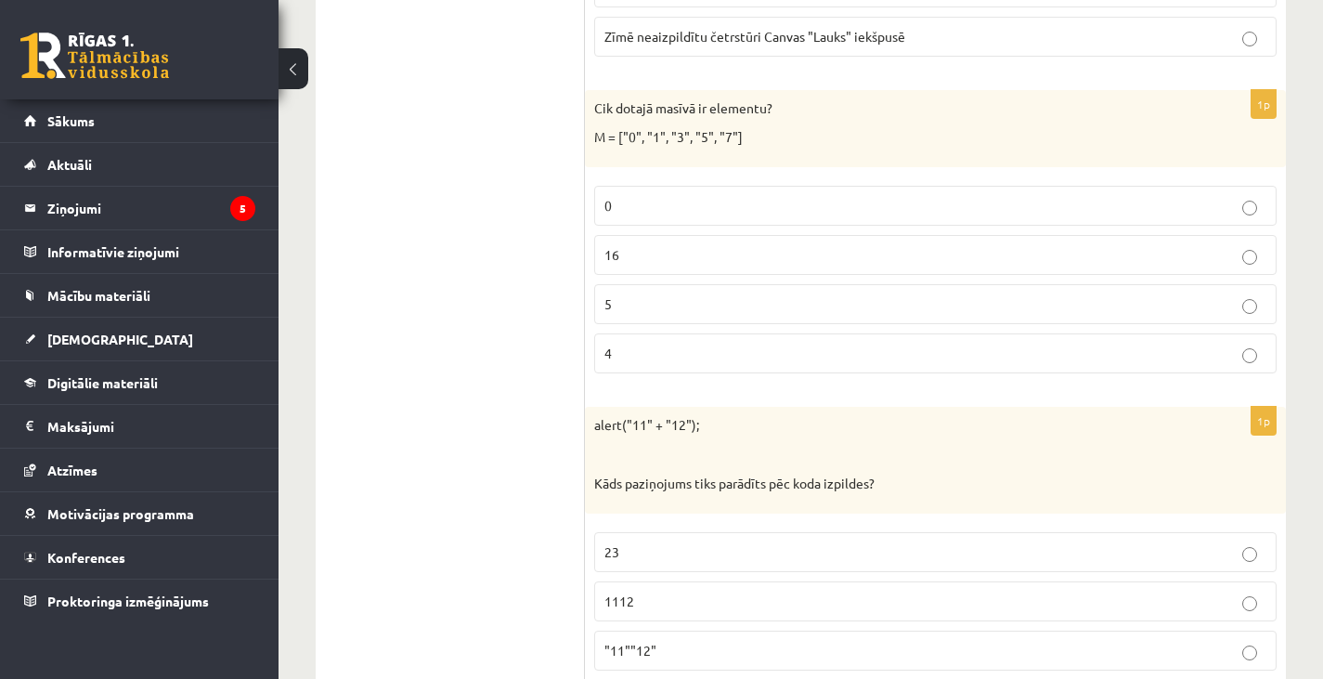
scroll to position [1330, 0]
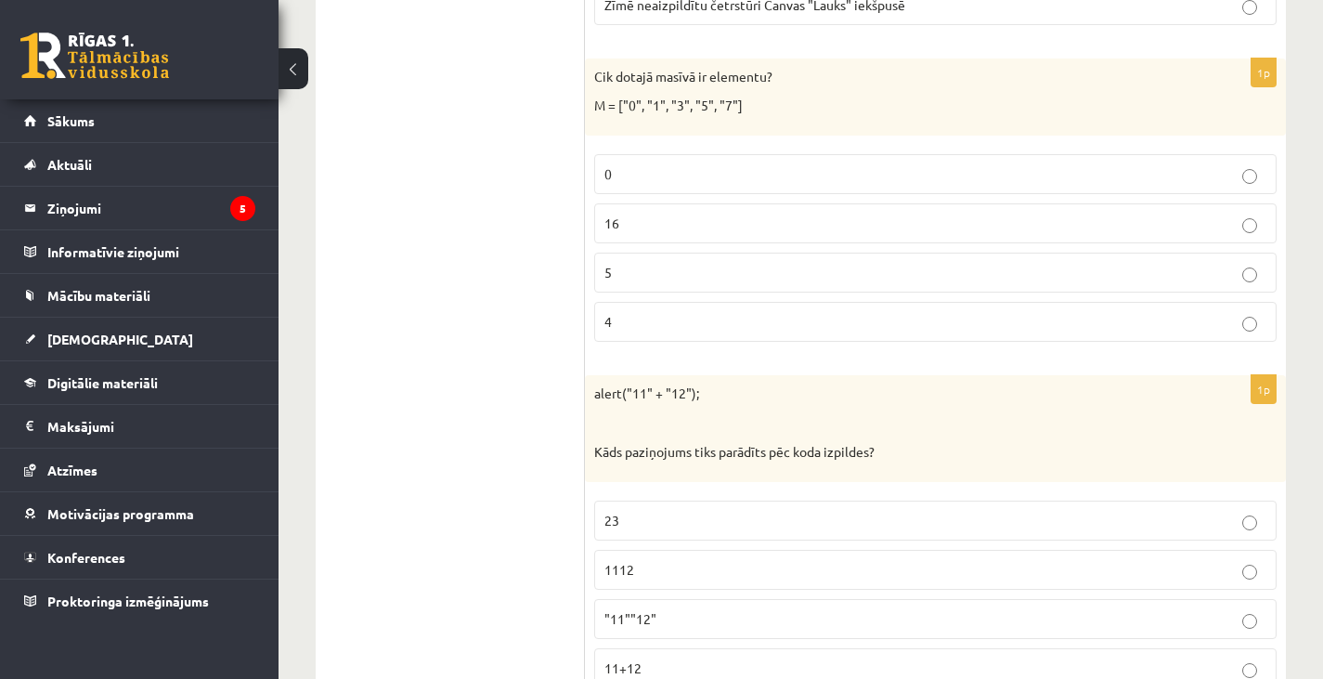
click at [632, 281] on p "5" at bounding box center [935, 272] width 662 height 19
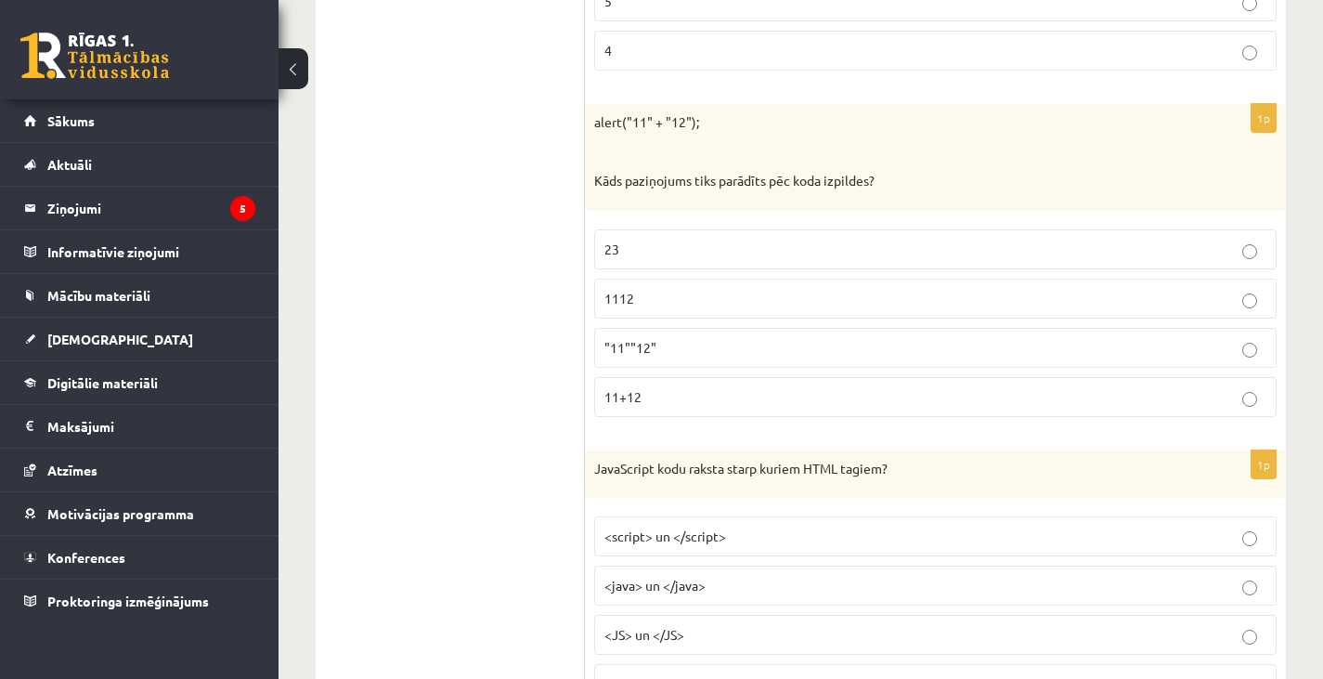
scroll to position [1602, 0]
click at [642, 291] on p "1112" at bounding box center [935, 297] width 662 height 19
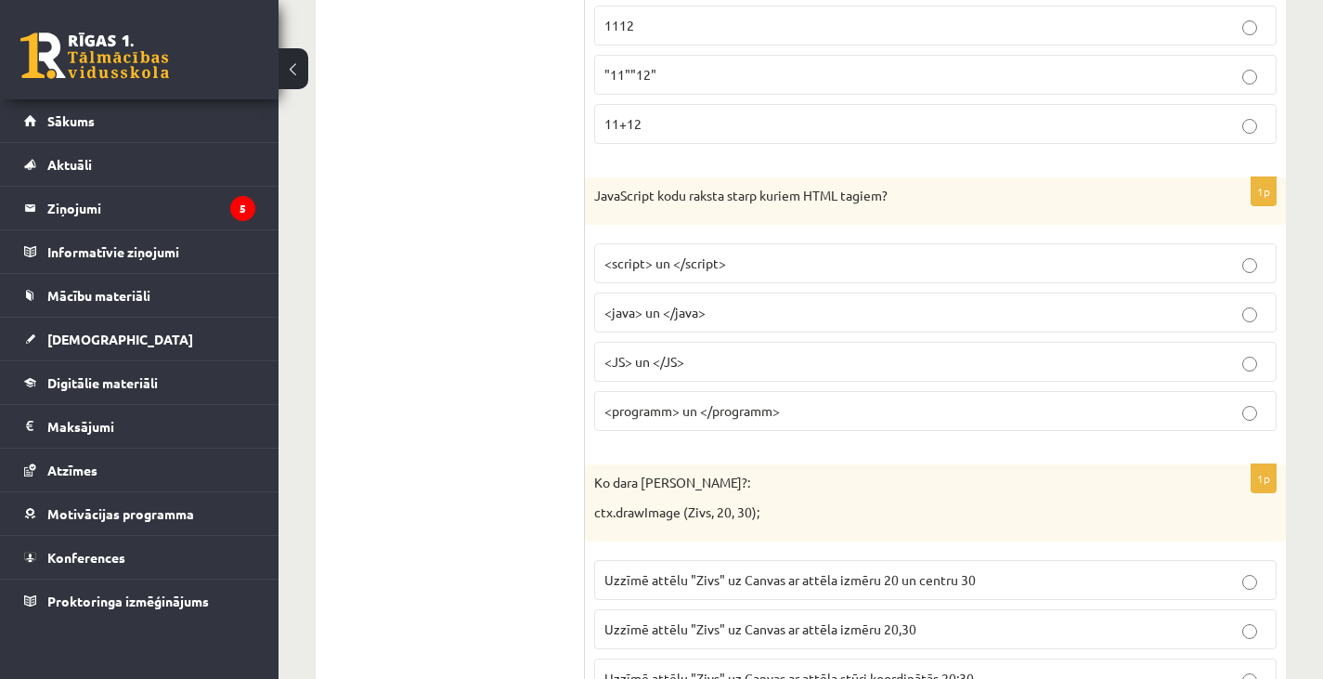
scroll to position [1877, 0]
click at [692, 261] on span "<script> un </script>" at bounding box center [665, 260] width 122 height 17
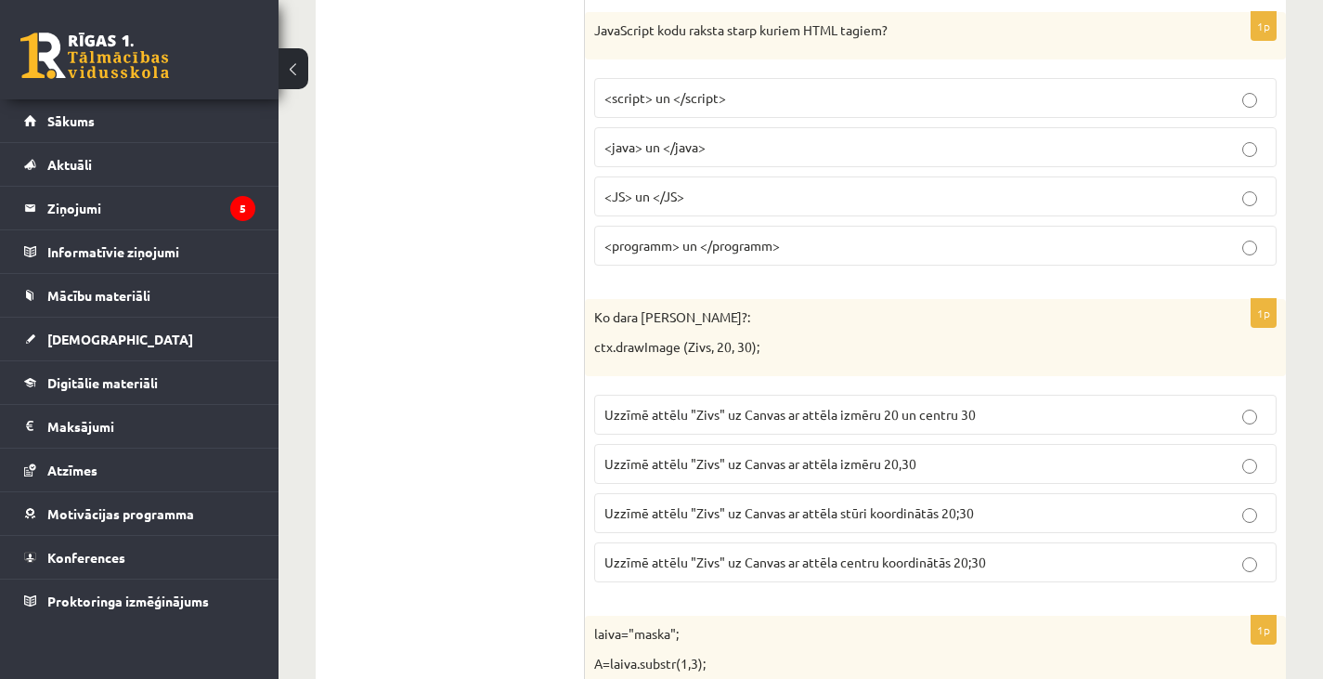
scroll to position [2040, 0]
click at [861, 563] on span "Uzzīmē attēlu "Zivs" uz Canvas ar attēla centru koordinātās 20;30" at bounding box center [795, 560] width 382 height 17
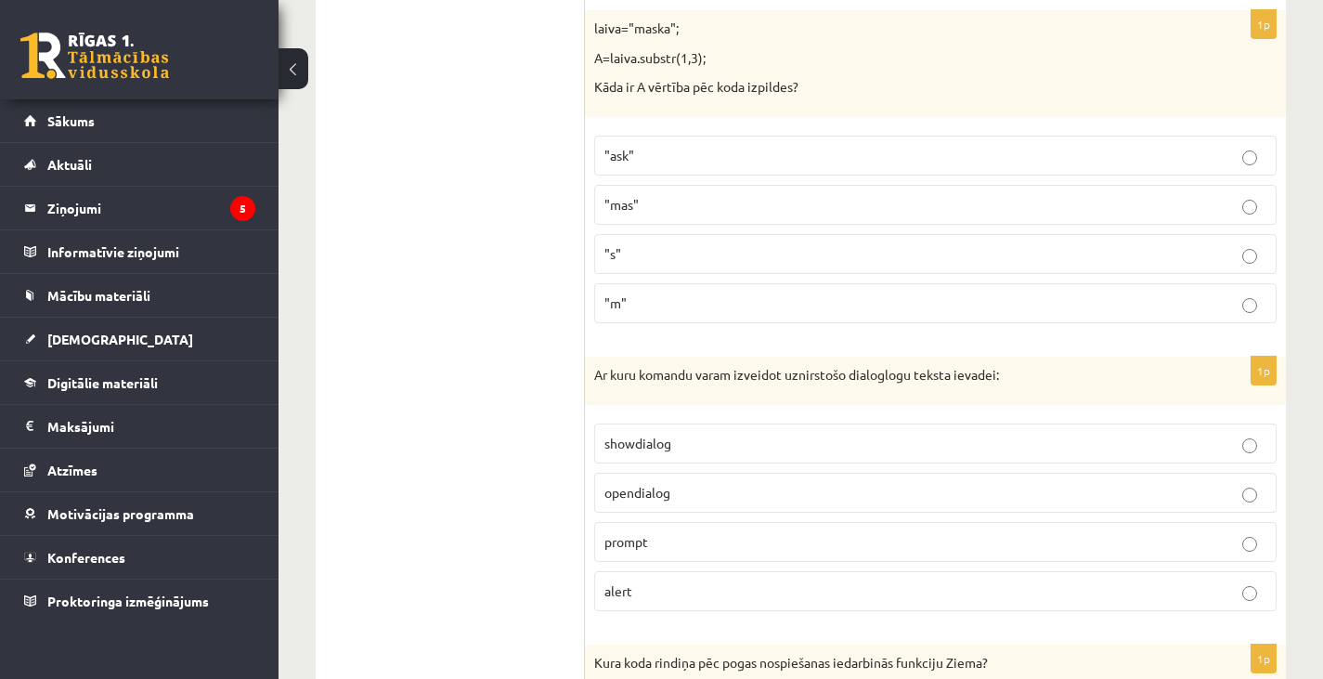
scroll to position [2646, 0]
click at [679, 157] on p ""ask"" at bounding box center [935, 154] width 662 height 19
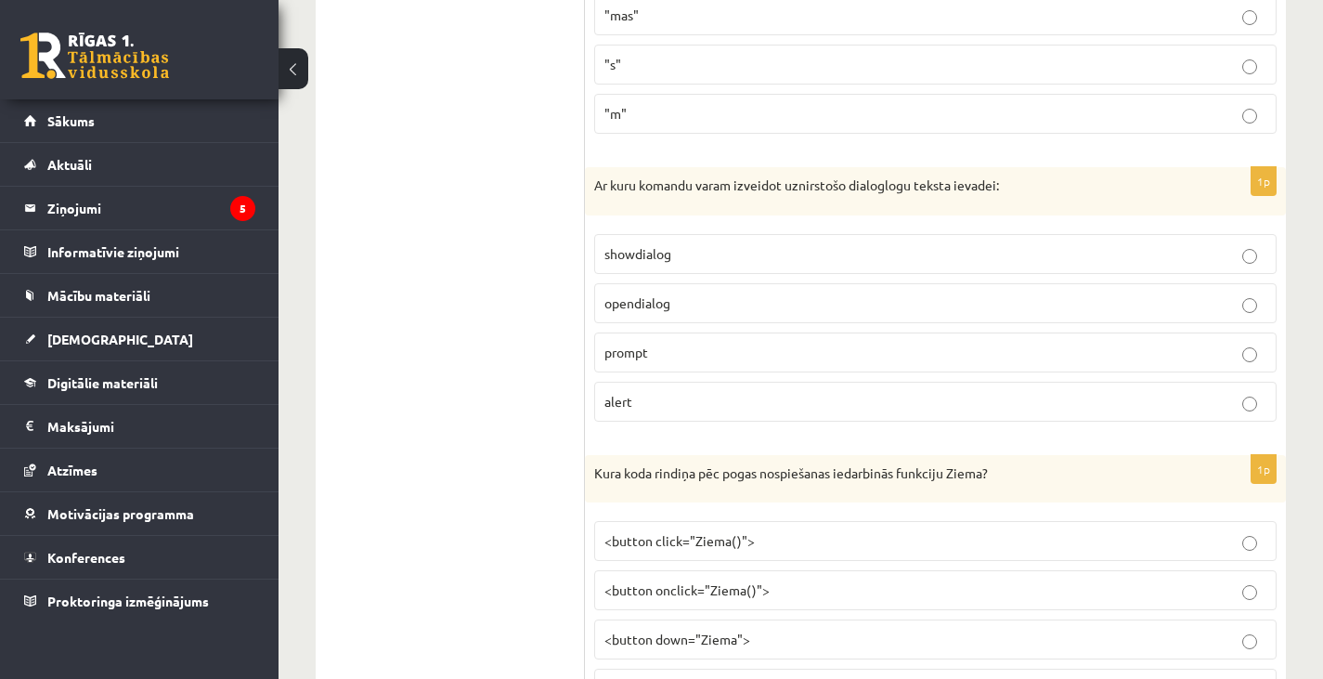
scroll to position [2843, 0]
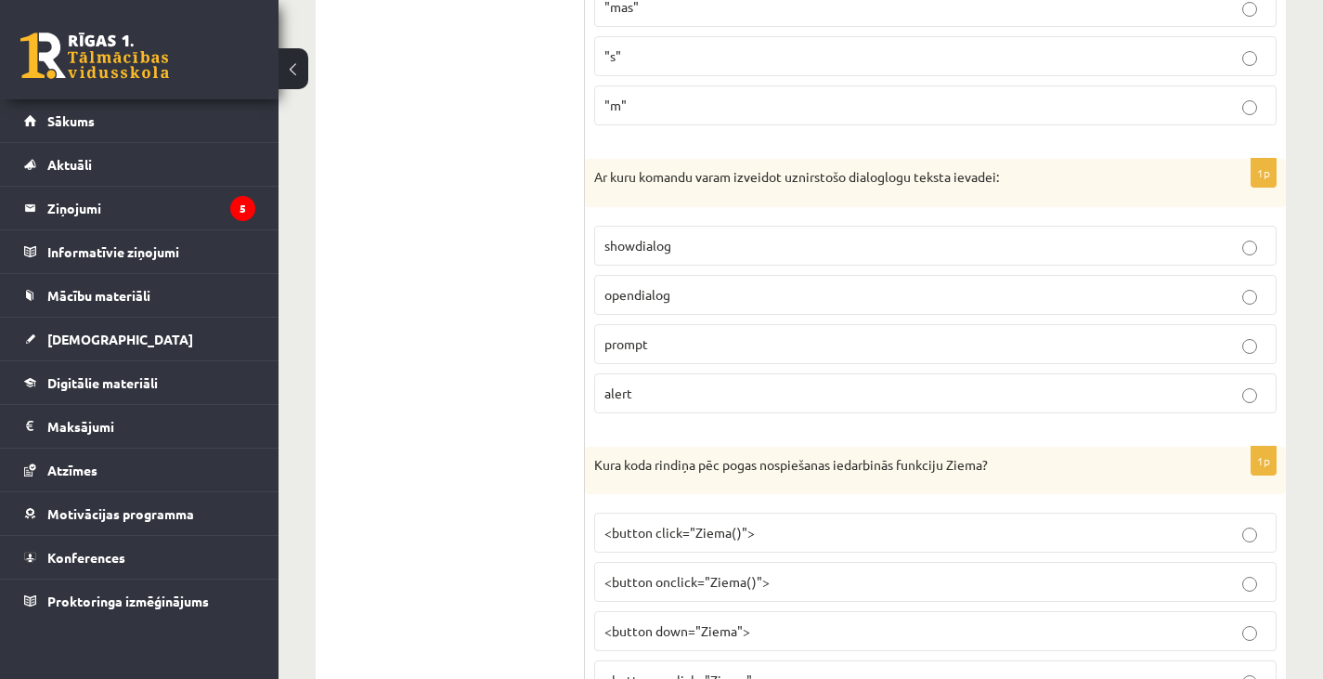
click at [639, 346] on span "prompt" at bounding box center [626, 343] width 44 height 17
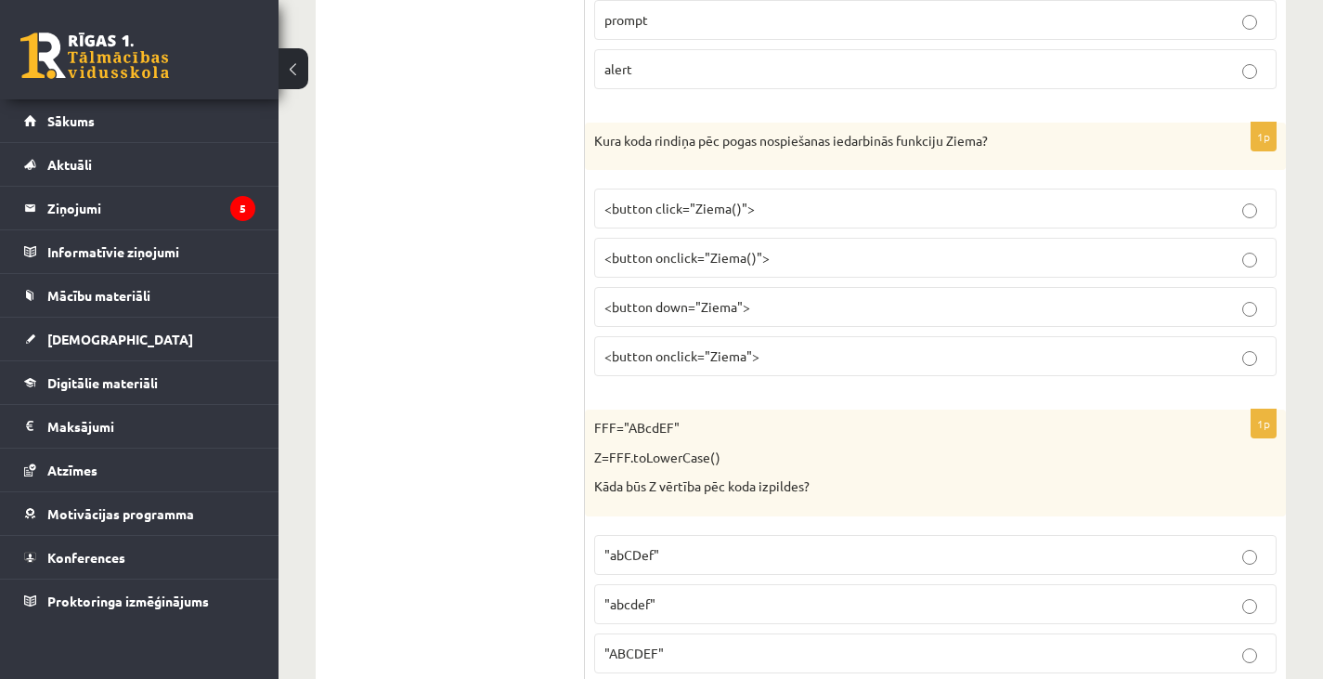
scroll to position [3169, 0]
click at [719, 257] on span "<button onclick="Ziema()">" at bounding box center [686, 254] width 165 height 17
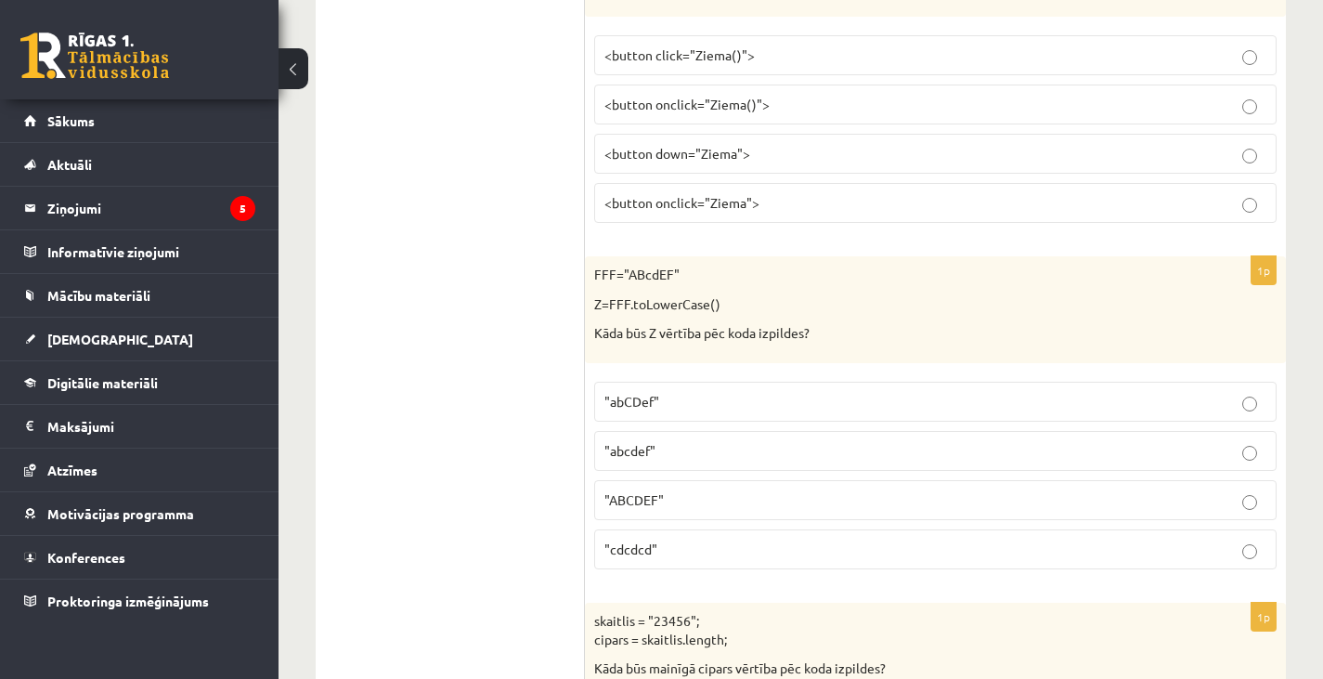
scroll to position [3323, 0]
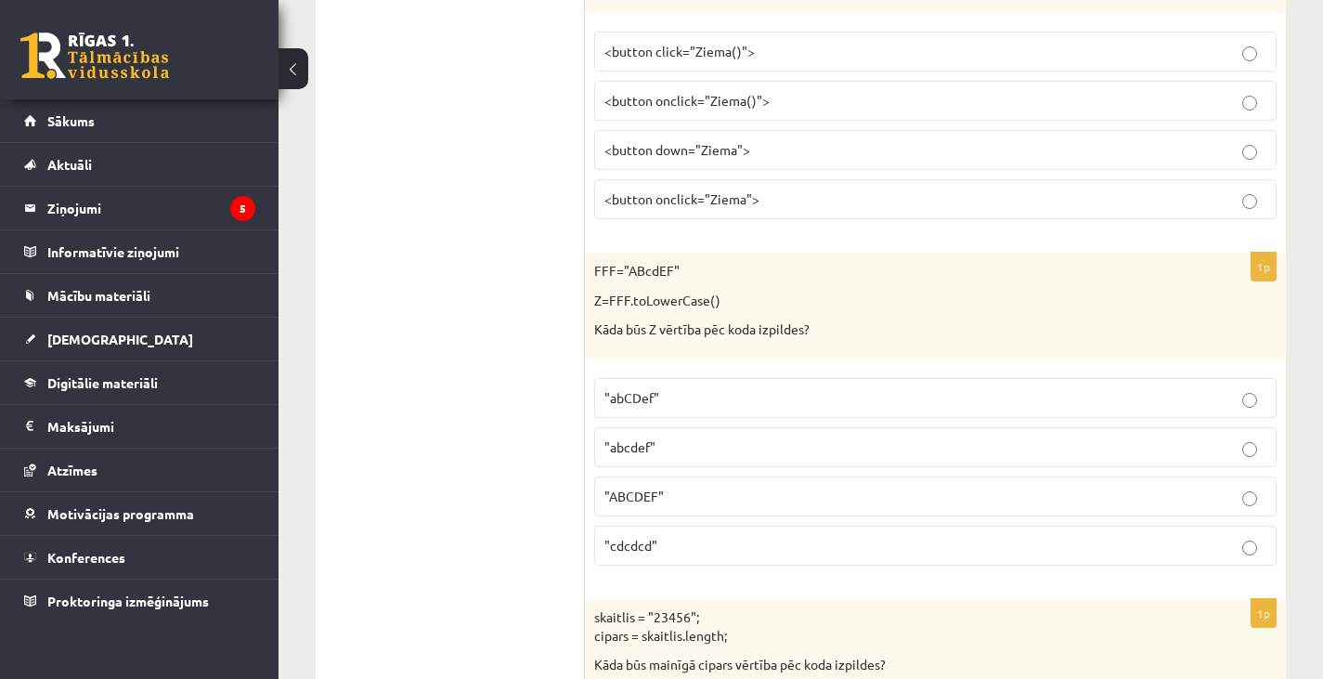
click at [628, 450] on span ""abcdef"" at bounding box center [629, 446] width 51 height 17
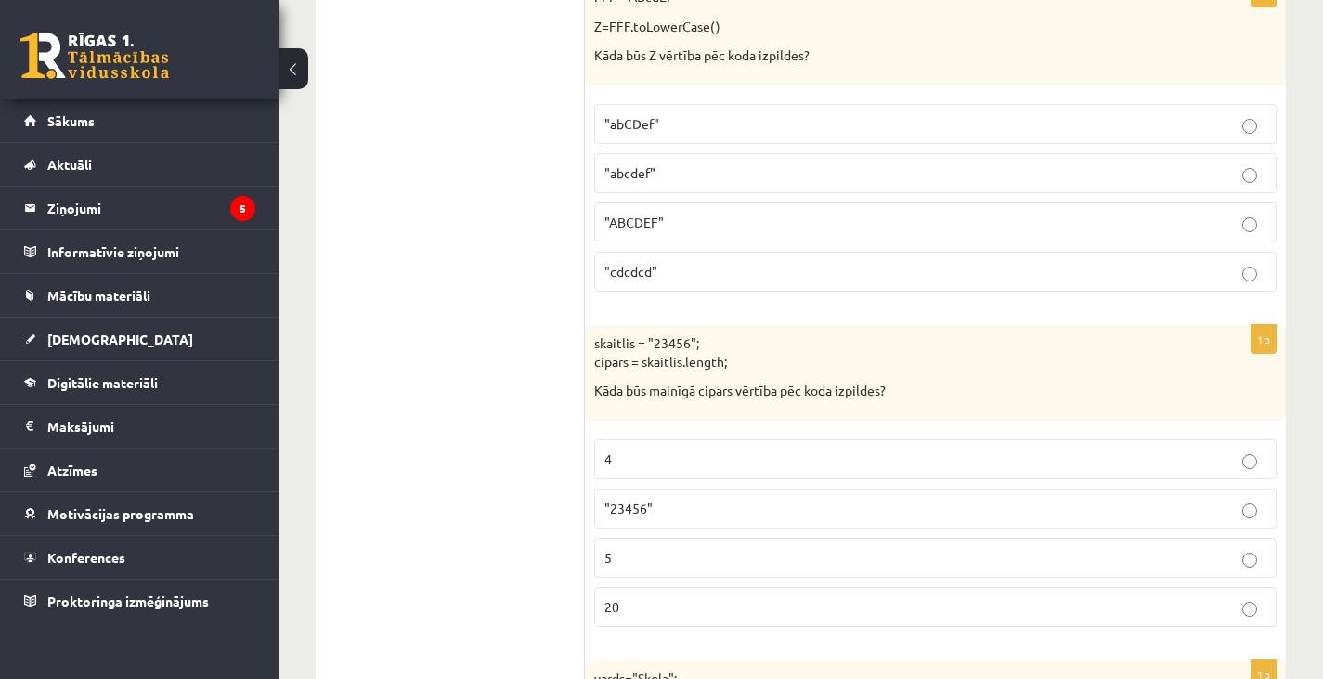
scroll to position [3659, 0]
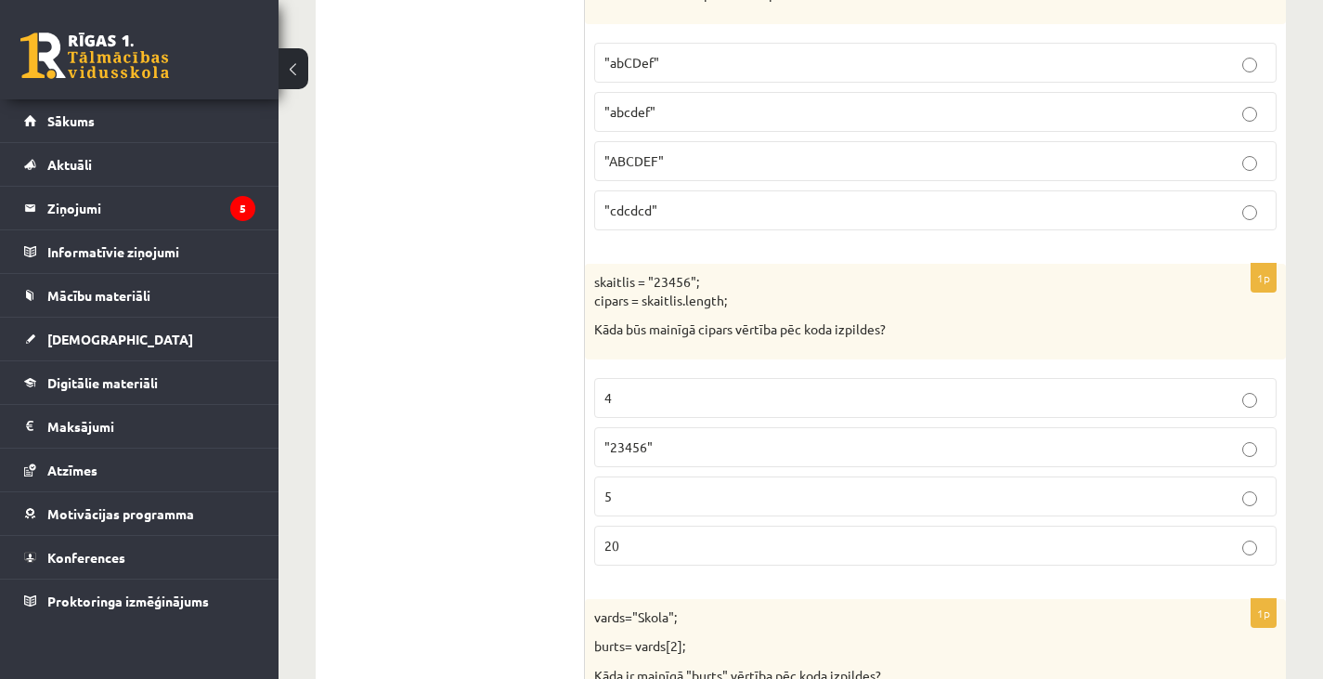
click at [663, 486] on p "5" at bounding box center [935, 495] width 662 height 19
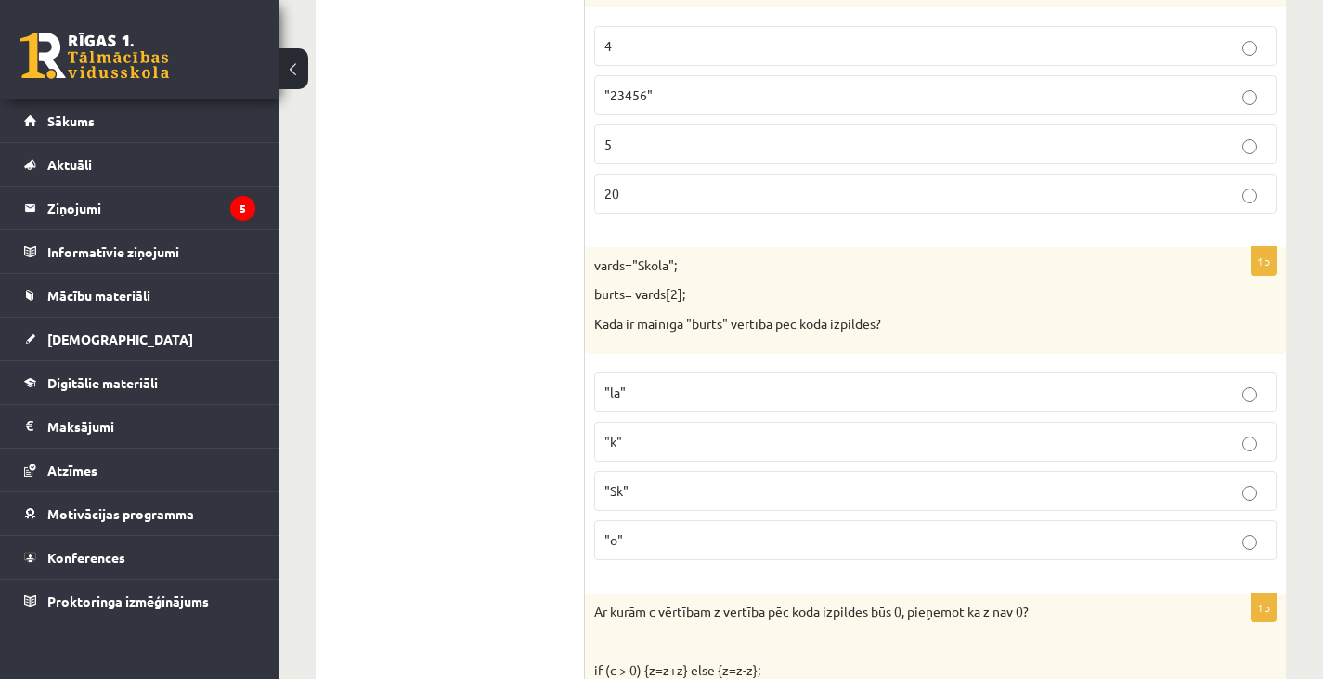
scroll to position [4012, 0]
click at [664, 528] on p ""o"" at bounding box center [935, 537] width 662 height 19
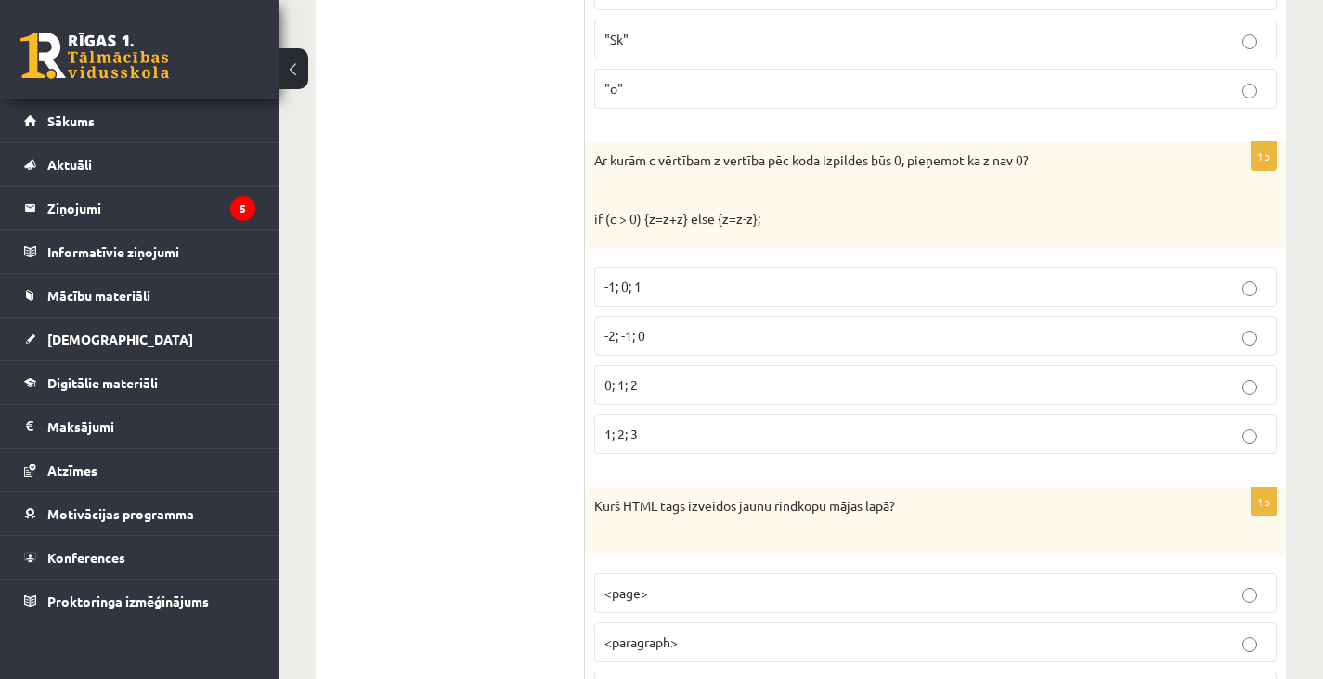
scroll to position [4463, 0]
click at [651, 332] on p "-2; -1; 0" at bounding box center [935, 333] width 662 height 19
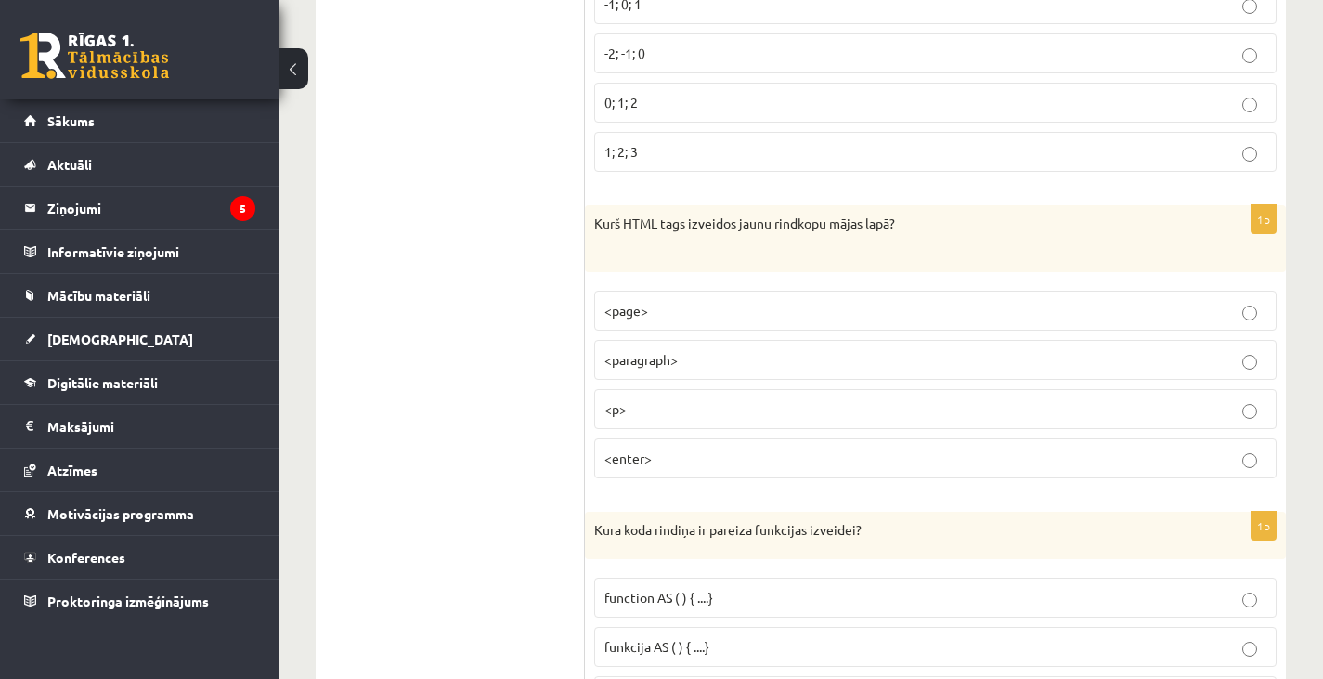
scroll to position [4815, 0]
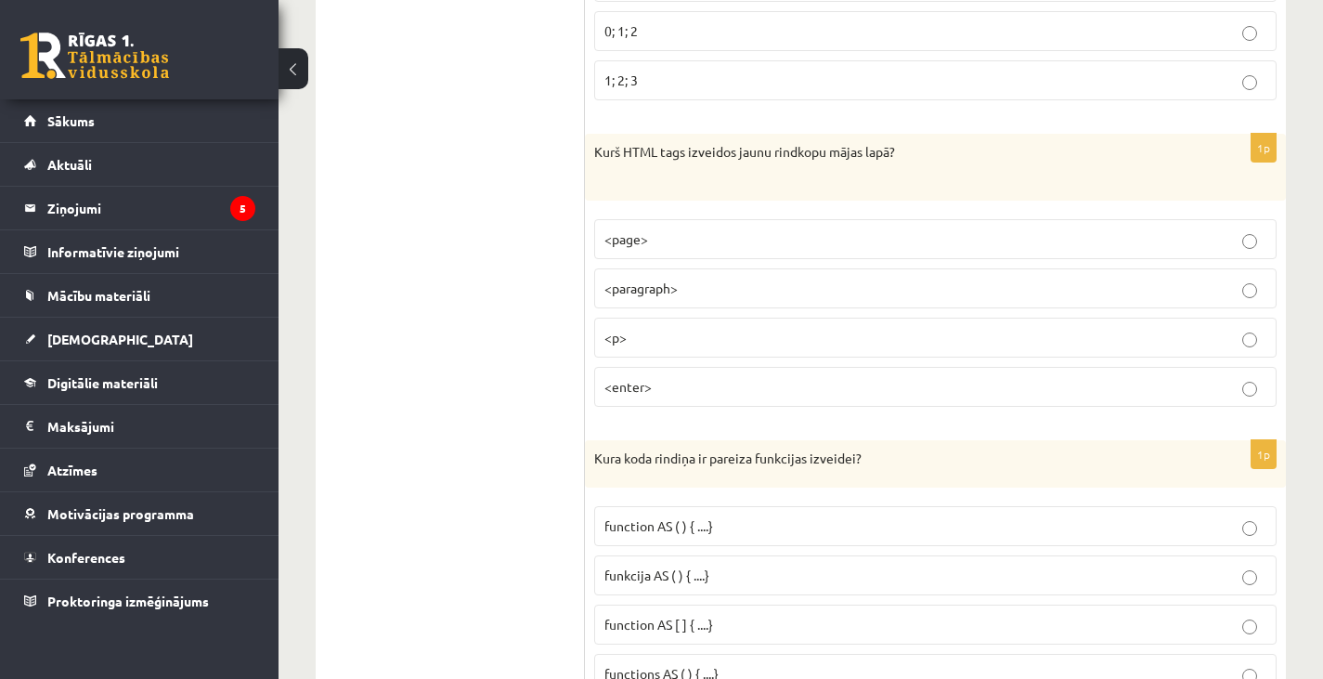
click at [705, 330] on p "<p>" at bounding box center [935, 337] width 662 height 19
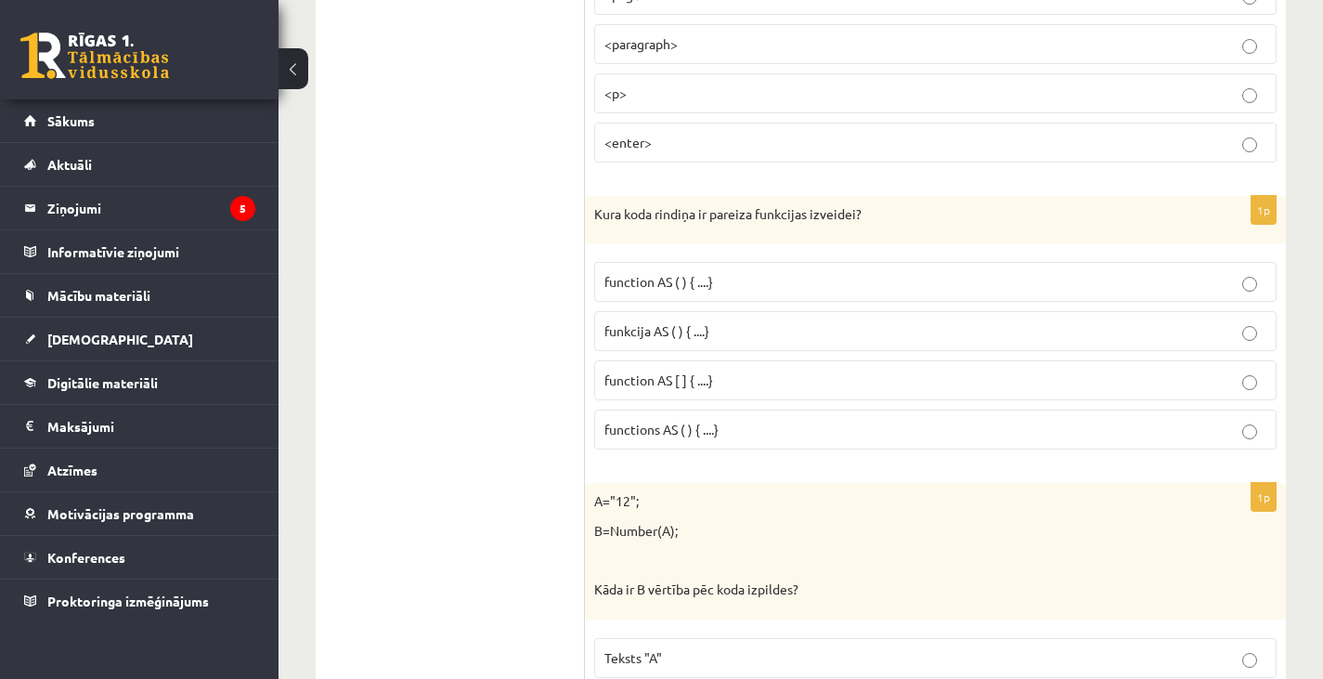
scroll to position [5066, 0]
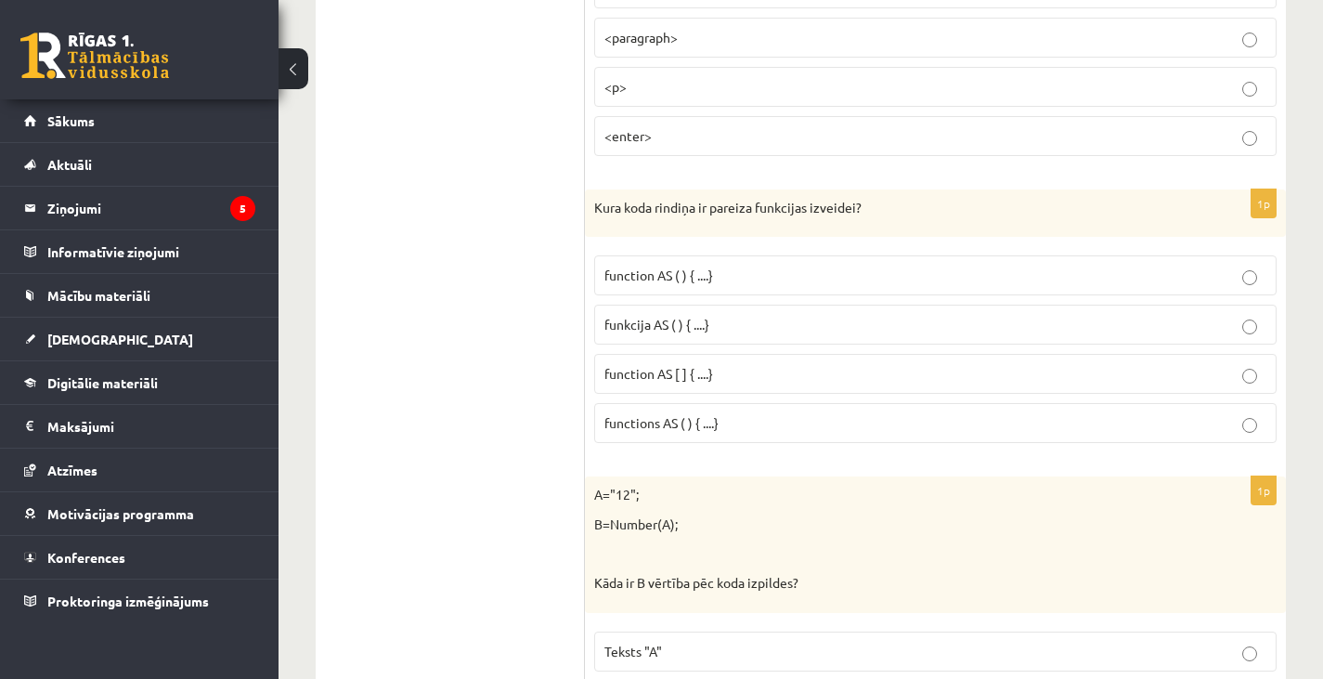
click at [650, 325] on span "funkcija AS ( ) { ....}" at bounding box center [656, 324] width 105 height 17
click at [759, 263] on label "function AS ( ) { ....}" at bounding box center [935, 275] width 682 height 40
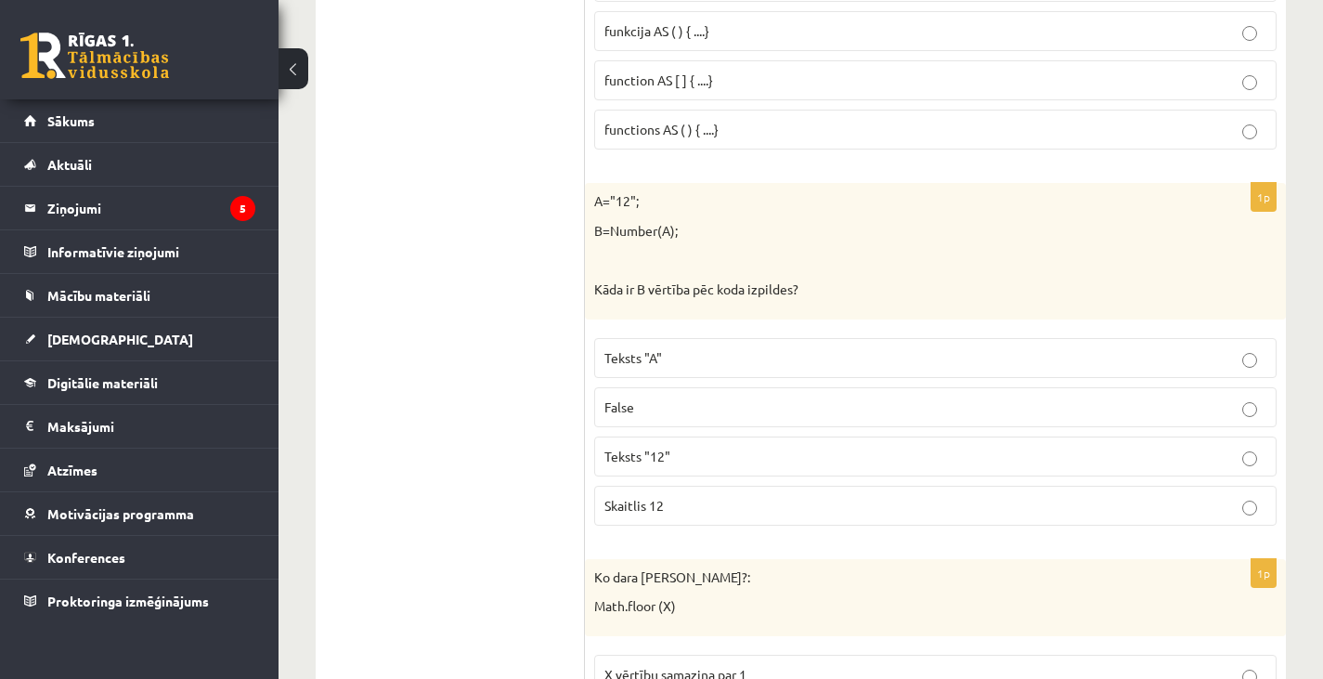
scroll to position [5361, 0]
click at [658, 511] on span "Skaitlis 12" at bounding box center [633, 503] width 59 height 17
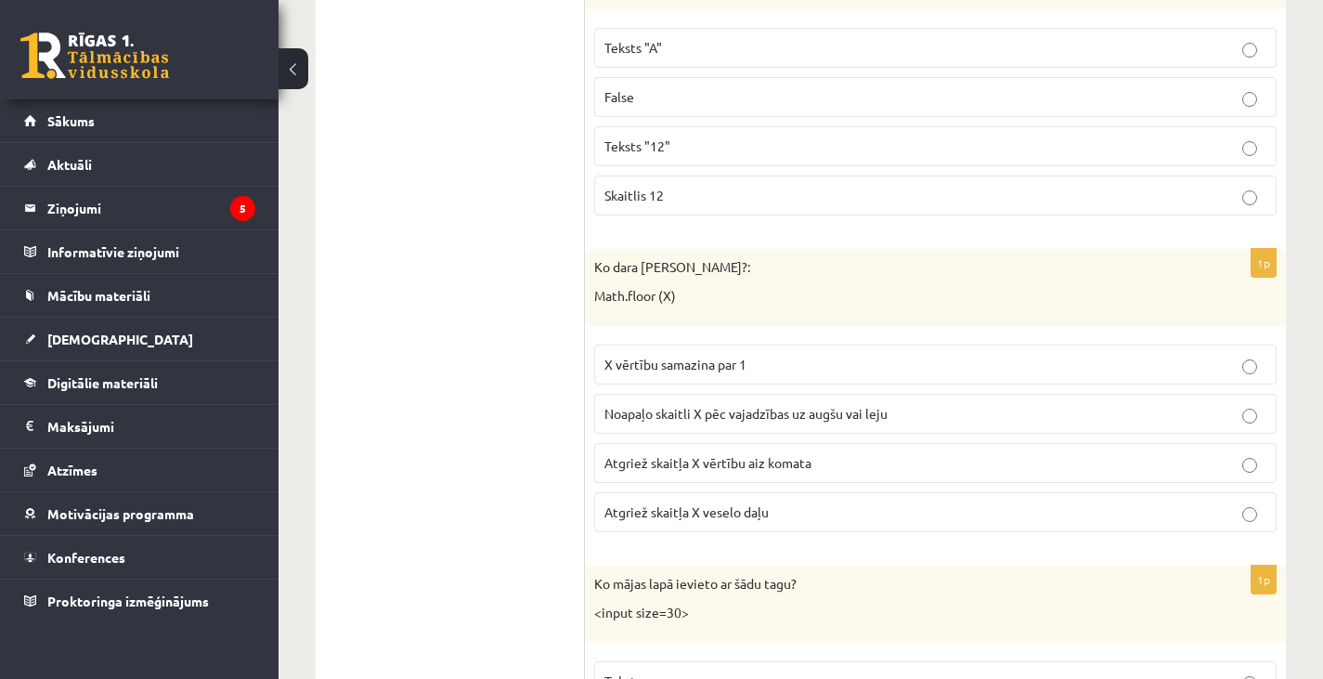
scroll to position [5670, 0]
click at [689, 512] on span "Atgriež skaitļa X veselo daļu" at bounding box center [686, 510] width 164 height 17
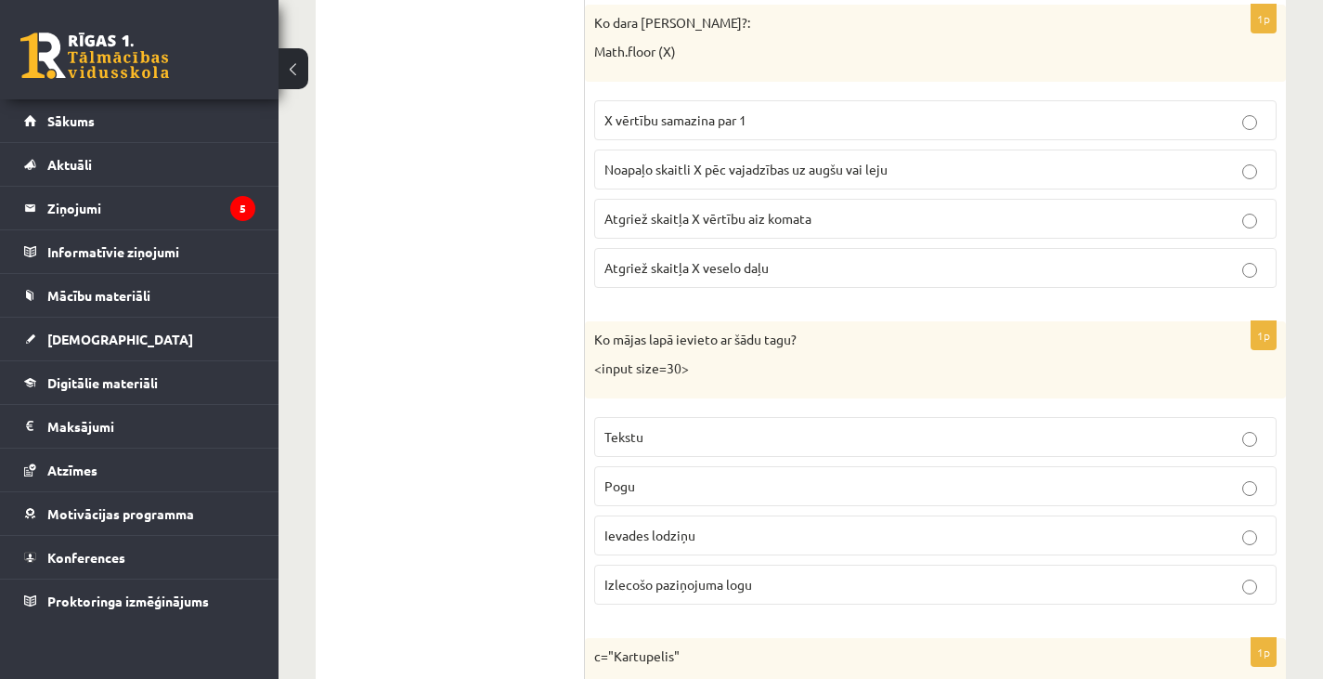
scroll to position [5914, 0]
click at [669, 537] on span "Ievades lodziņu" at bounding box center [649, 533] width 91 height 17
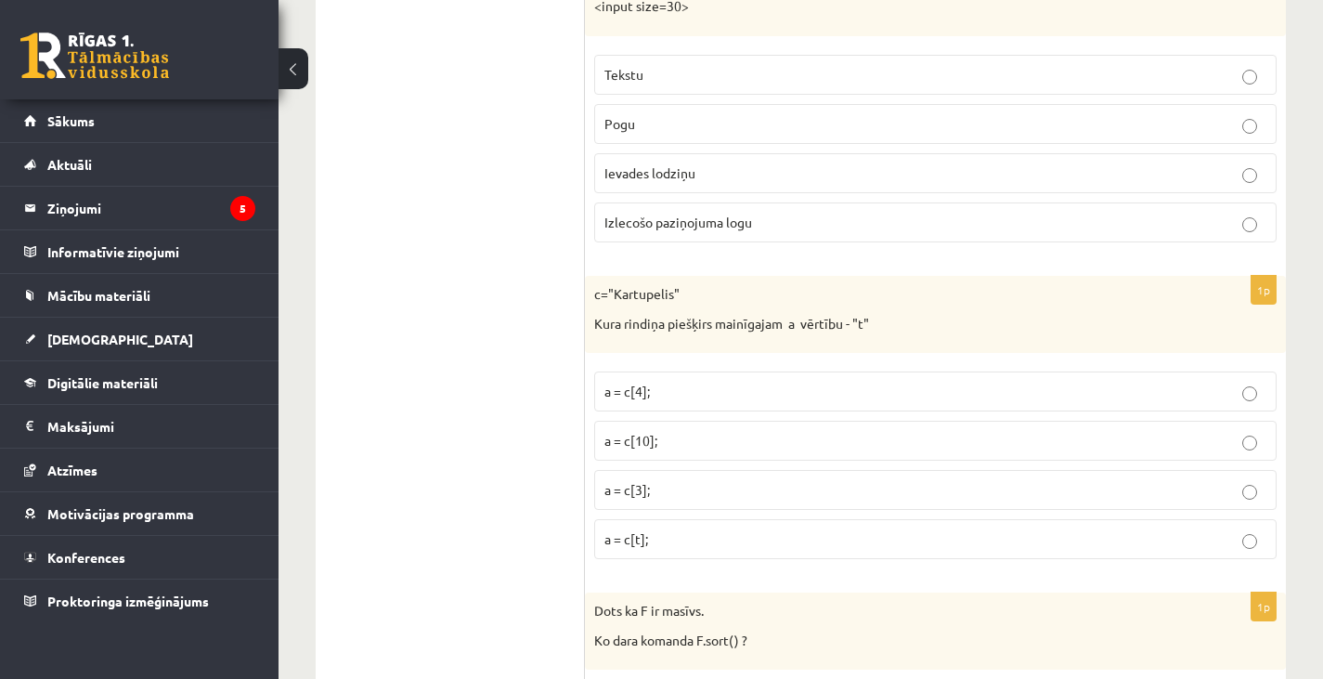
scroll to position [6277, 0]
click at [628, 485] on span "a = c[3];" at bounding box center [626, 487] width 45 height 17
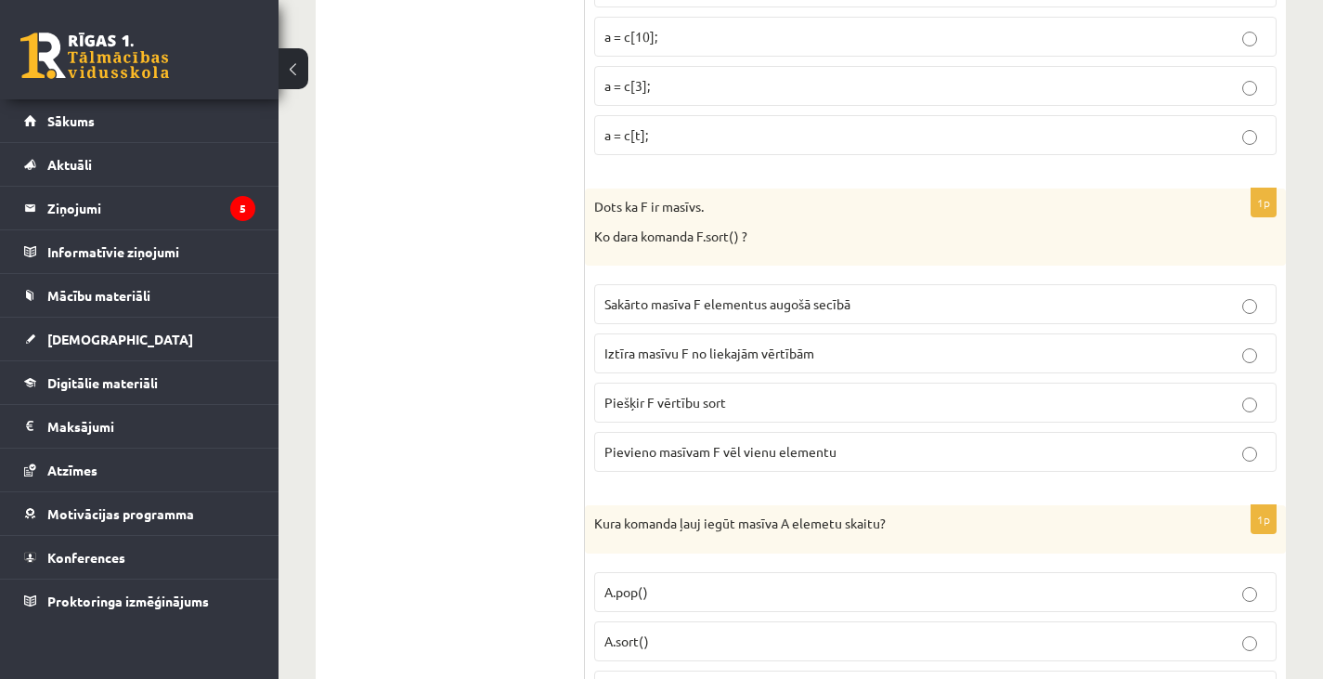
scroll to position [6692, 0]
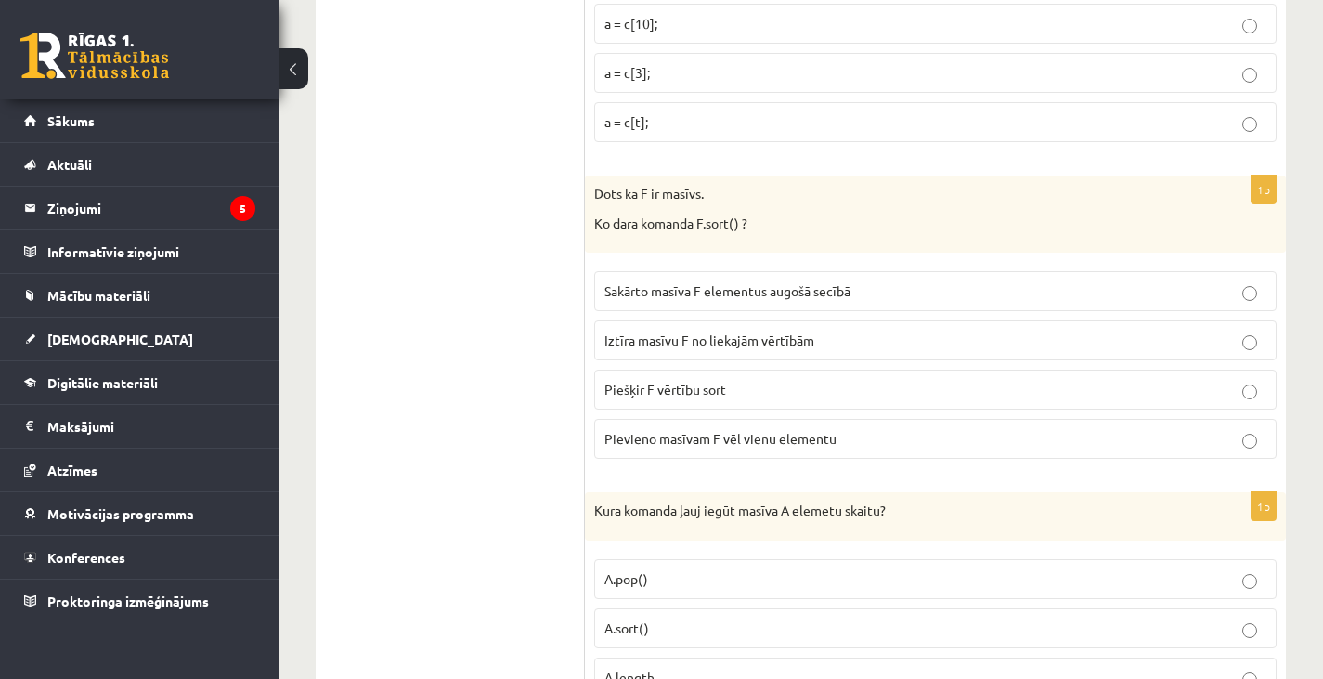
click at [705, 284] on span "Sakārto masīva F elementus augošā secībā" at bounding box center [727, 290] width 246 height 17
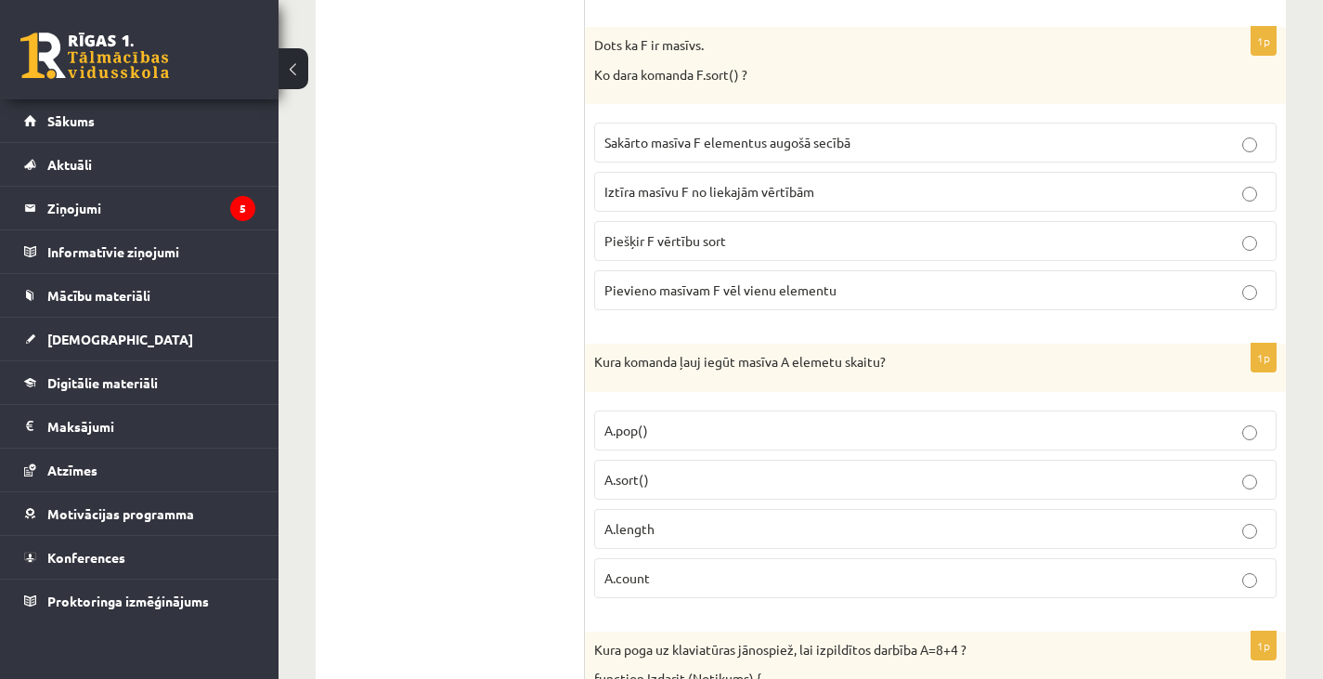
scroll to position [6842, 0]
click at [641, 465] on label "A.sort()" at bounding box center [935, 479] width 682 height 40
click at [645, 524] on span "A.length" at bounding box center [629, 527] width 50 height 17
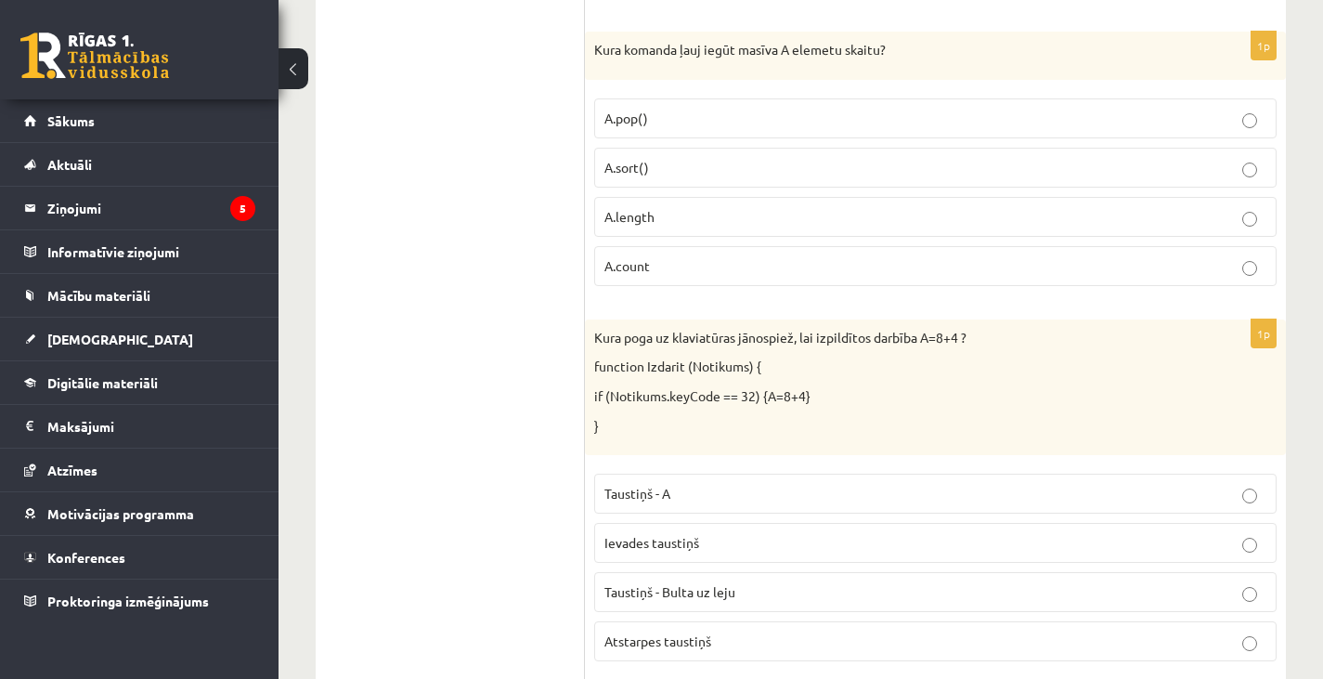
scroll to position [7154, 0]
click at [686, 635] on span "Atstarpes taustiņš" at bounding box center [657, 639] width 107 height 17
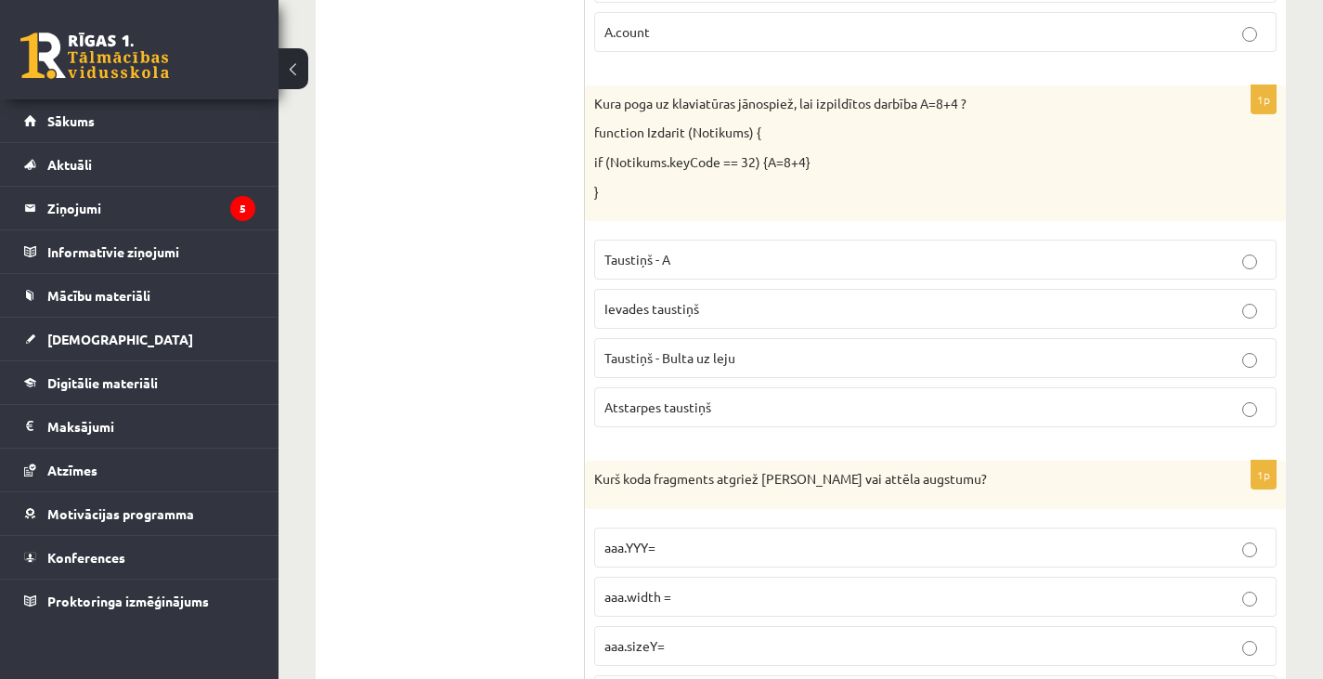
scroll to position [7512, 0]
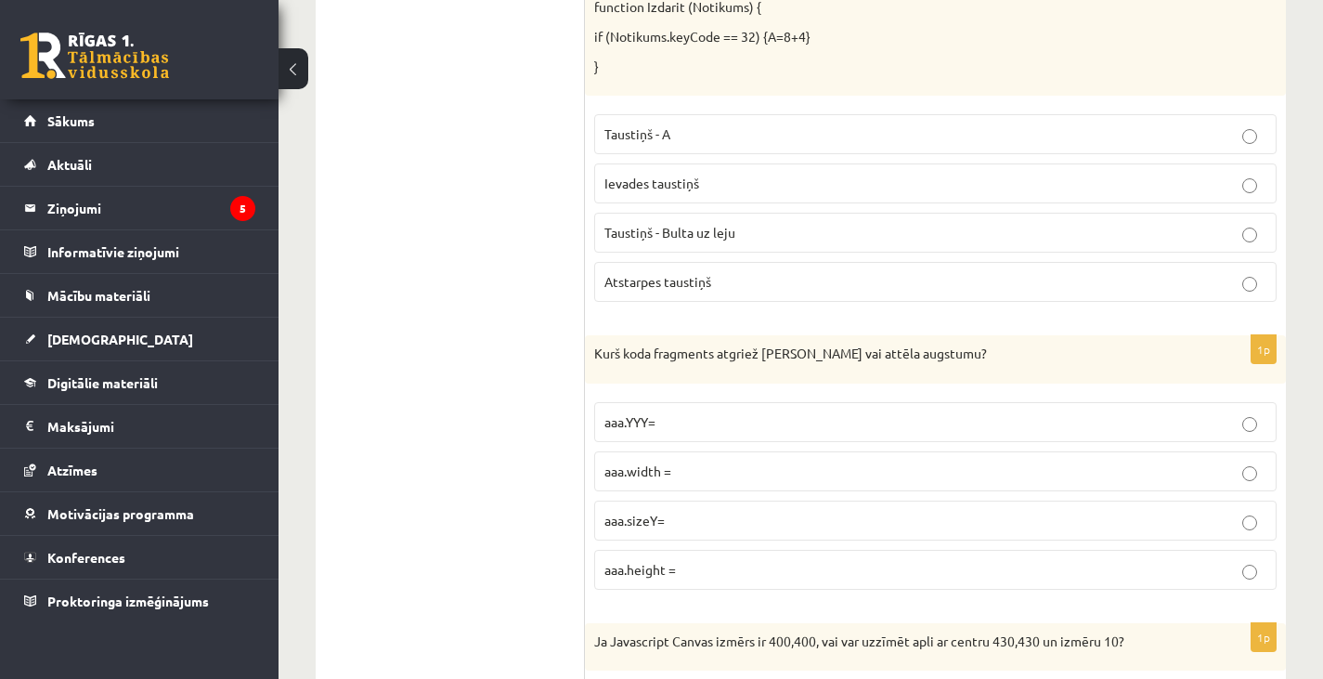
click at [685, 564] on p "aaa.height =" at bounding box center [935, 569] width 662 height 19
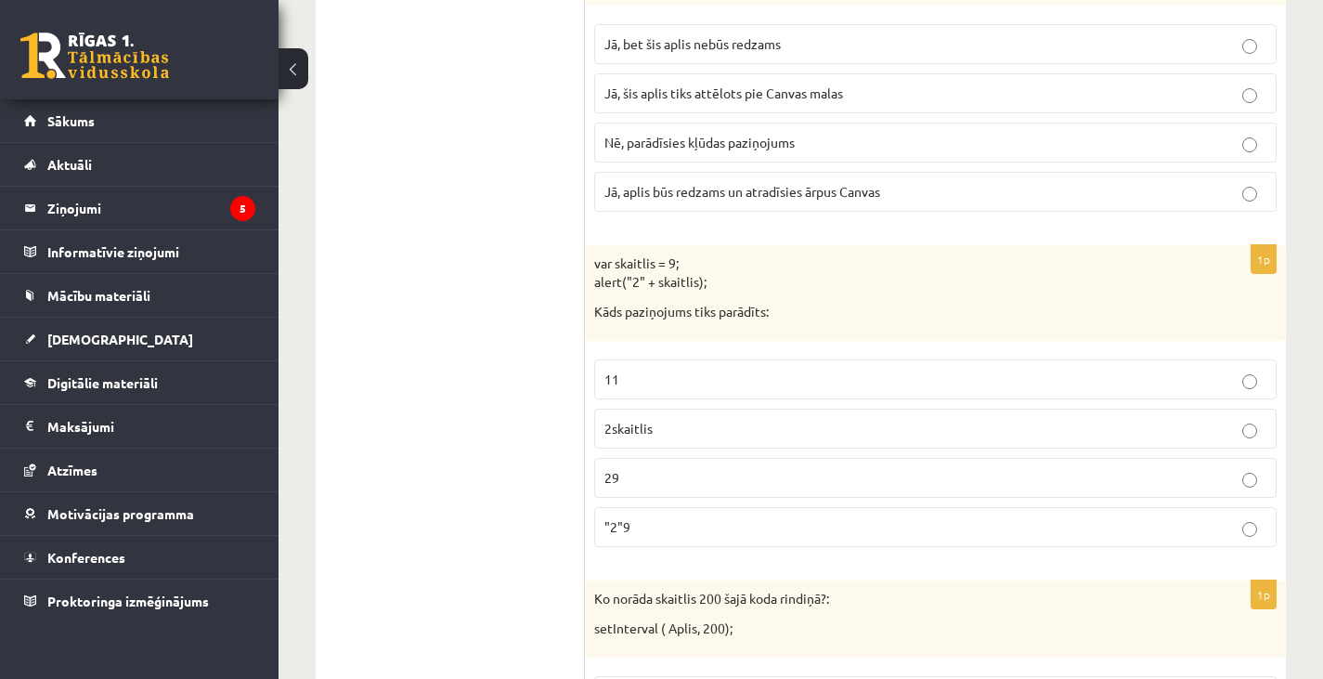
scroll to position [8176, 0]
click at [678, 43] on span "Jā, bet šis aplis nebūs redzams" at bounding box center [692, 44] width 176 height 17
click at [636, 484] on p "29" at bounding box center [935, 478] width 662 height 19
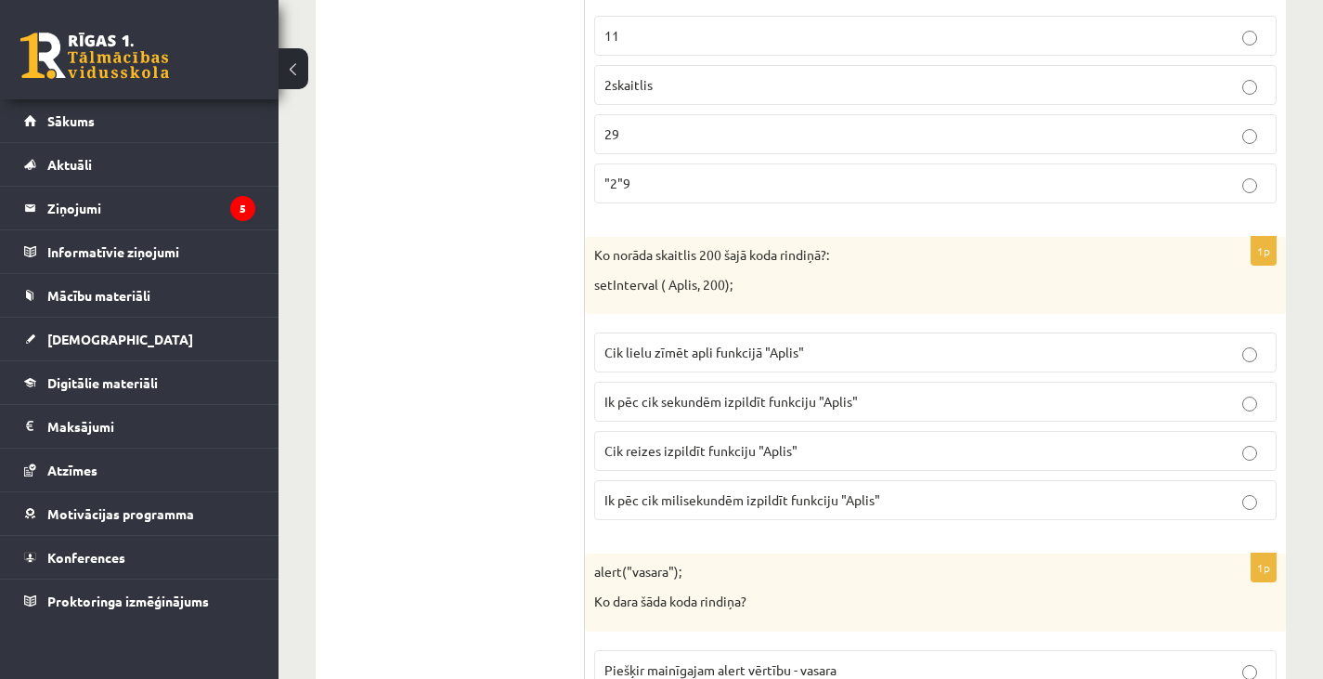
scroll to position [8522, 0]
click at [669, 498] on span "Ik pēc cik milisekundēm izpildīt funkciju "Aplis"" at bounding box center [742, 497] width 276 height 17
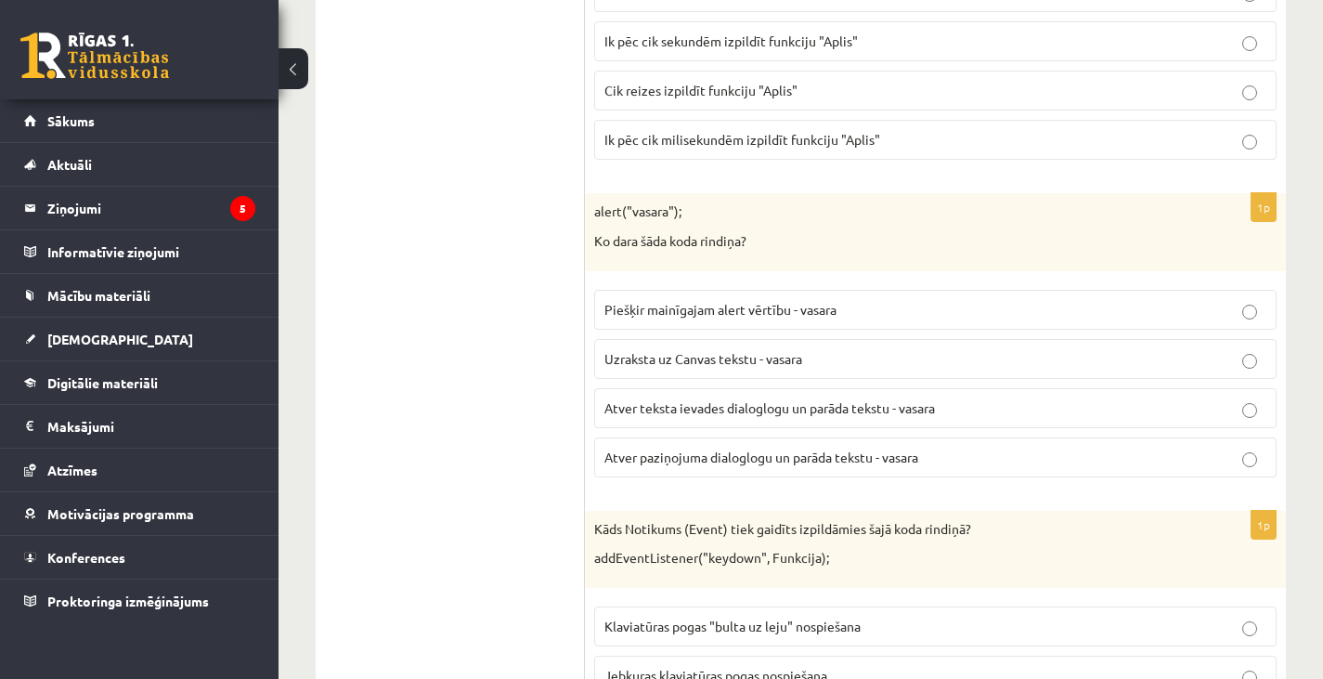
scroll to position [8906, 0]
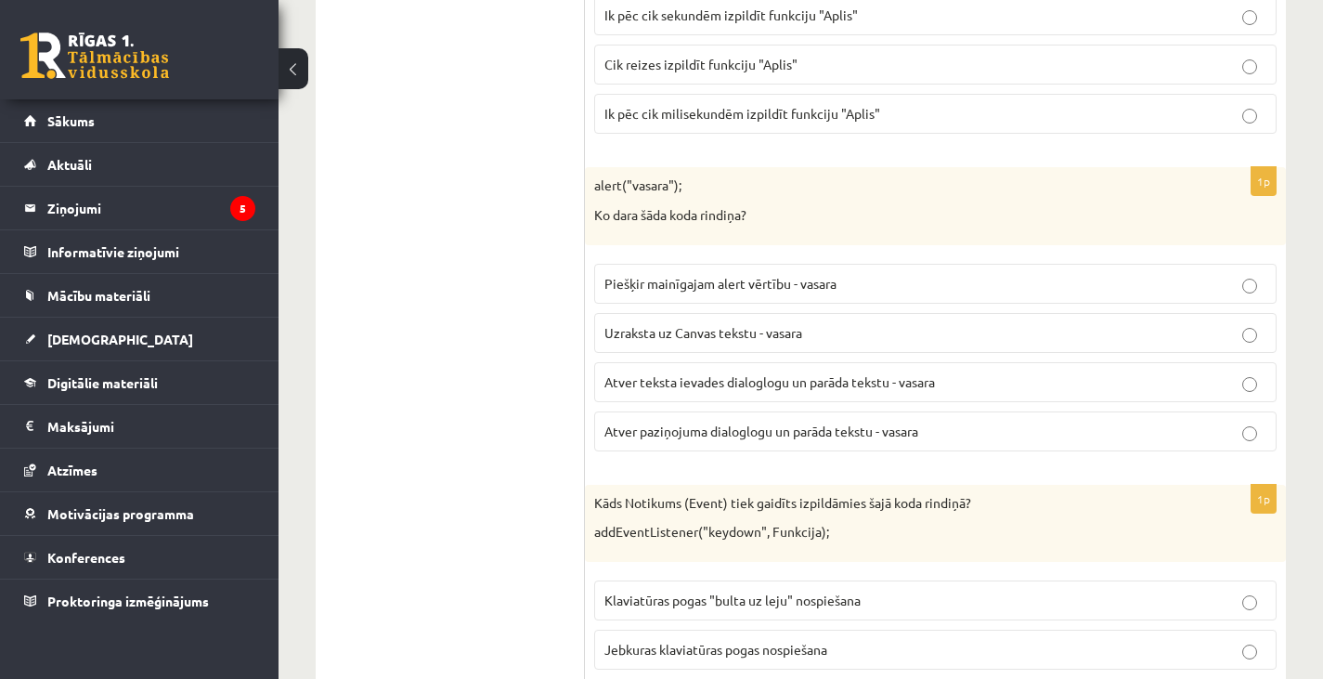
click at [730, 441] on p "Atver paziņojuma dialoglogu un parāda tekstu - vasara" at bounding box center [935, 430] width 662 height 19
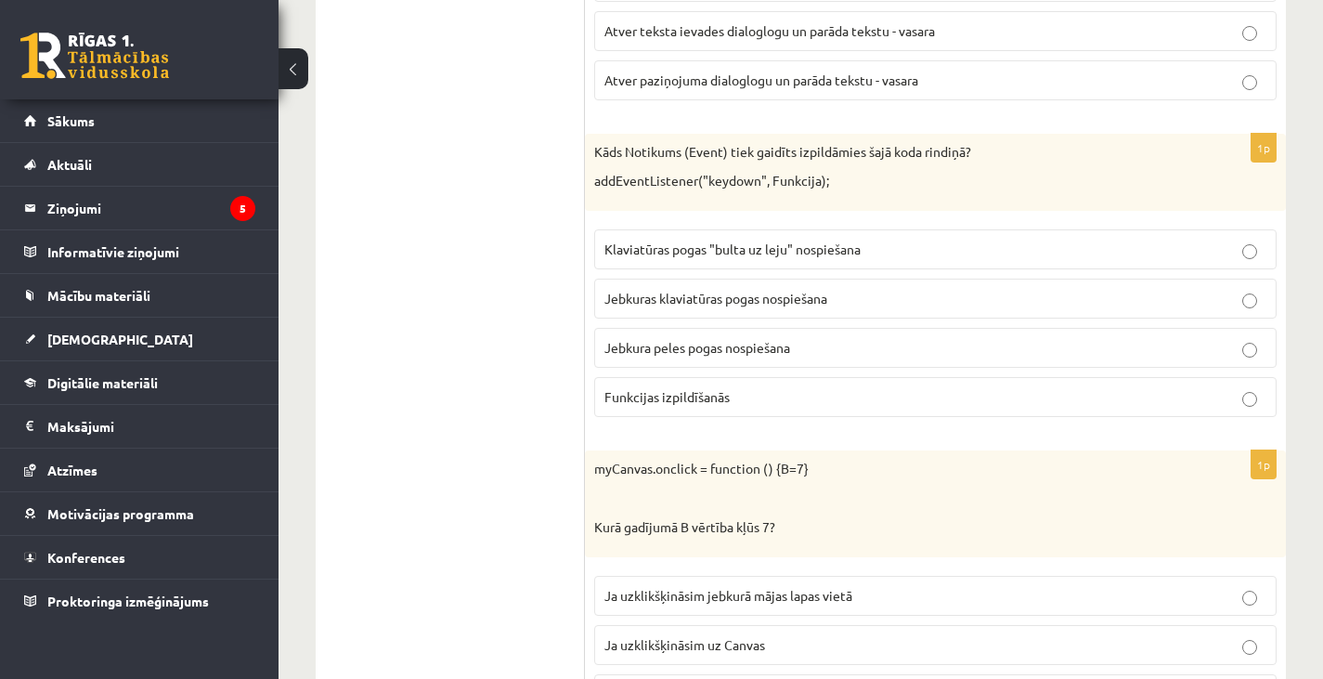
scroll to position [9312, 0]
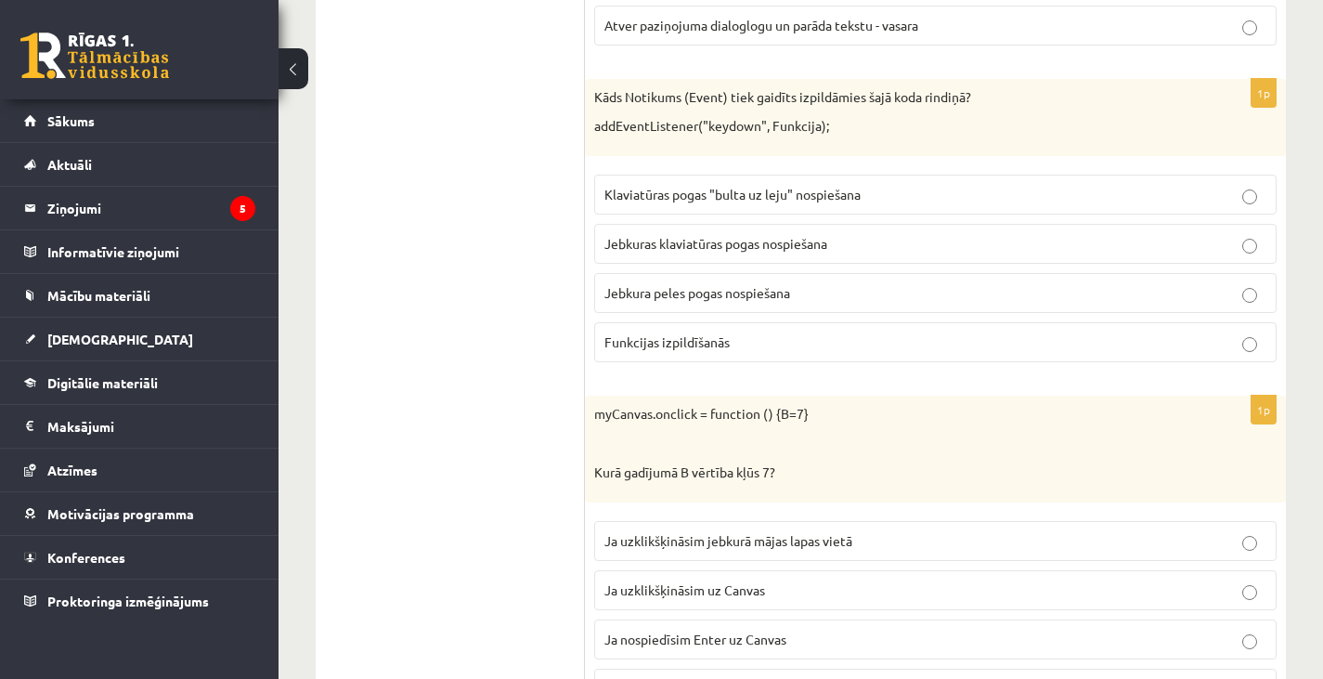
click at [739, 242] on span "Jebkuras klaviatūras pogas nospiešana" at bounding box center [715, 243] width 223 height 17
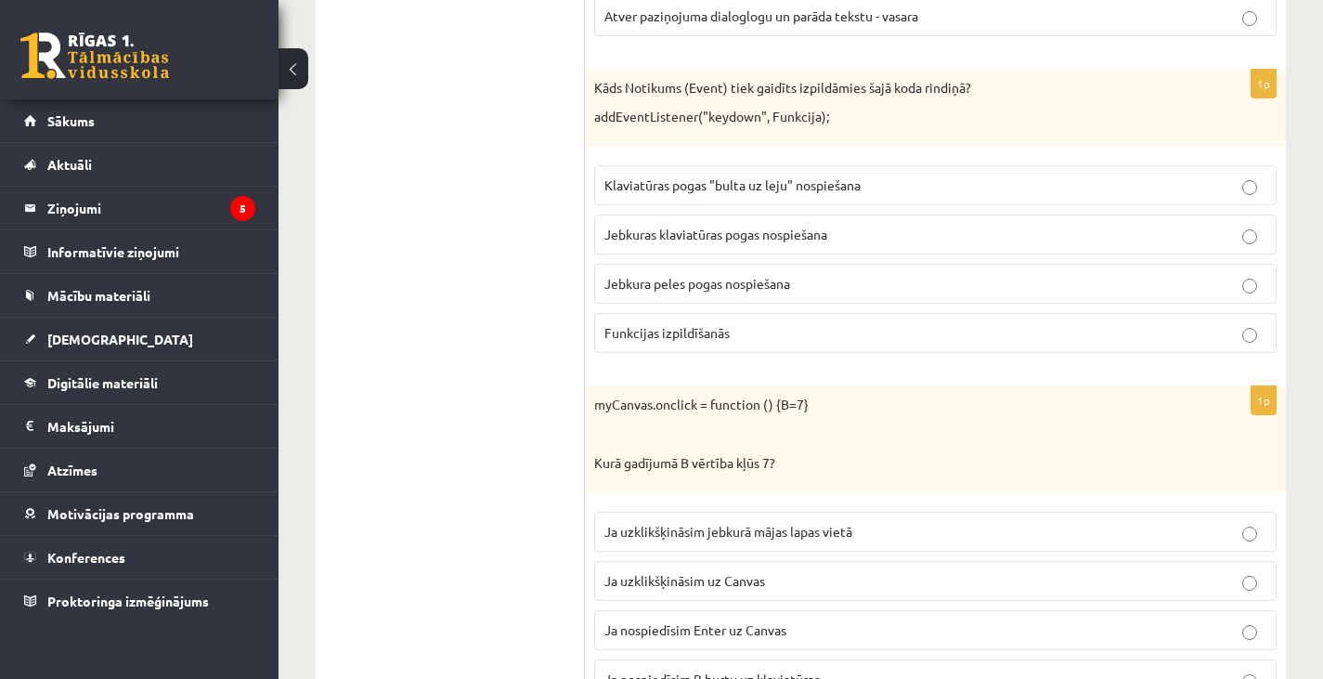
scroll to position [9412, 0]
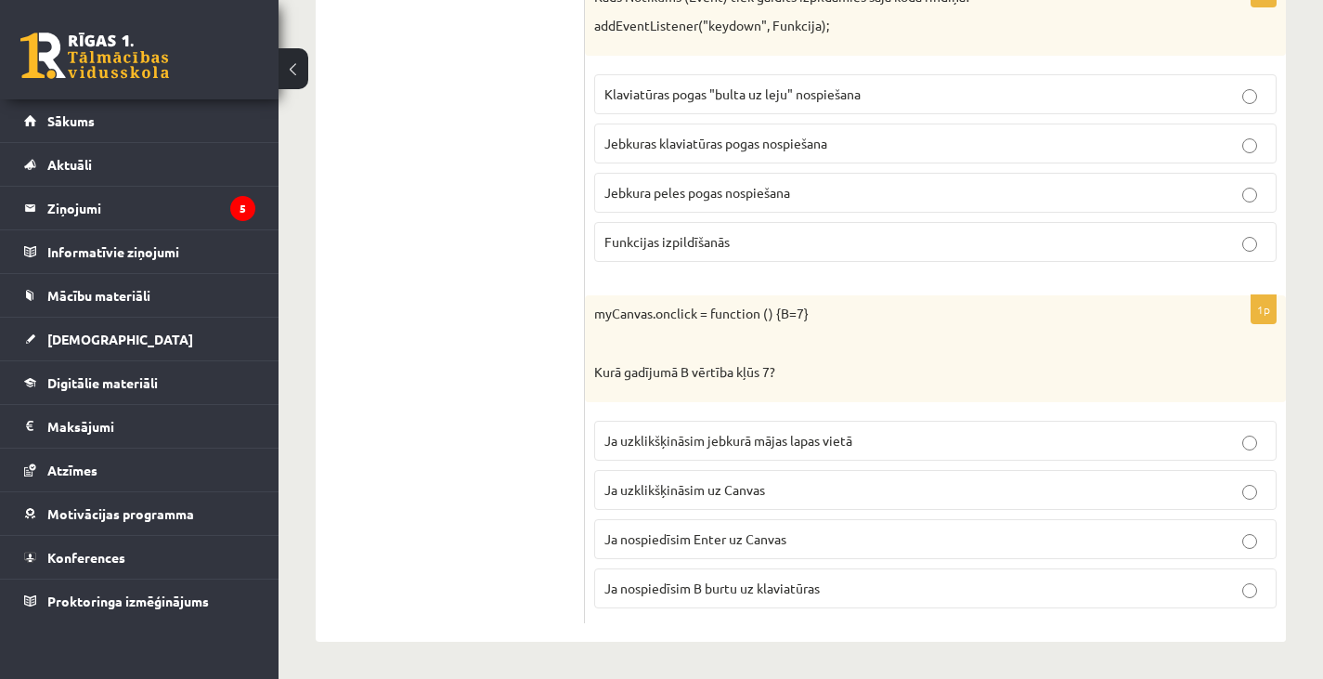
click at [680, 491] on span "Ja uzklikšķināsim uz Canvas" at bounding box center [684, 489] width 161 height 17
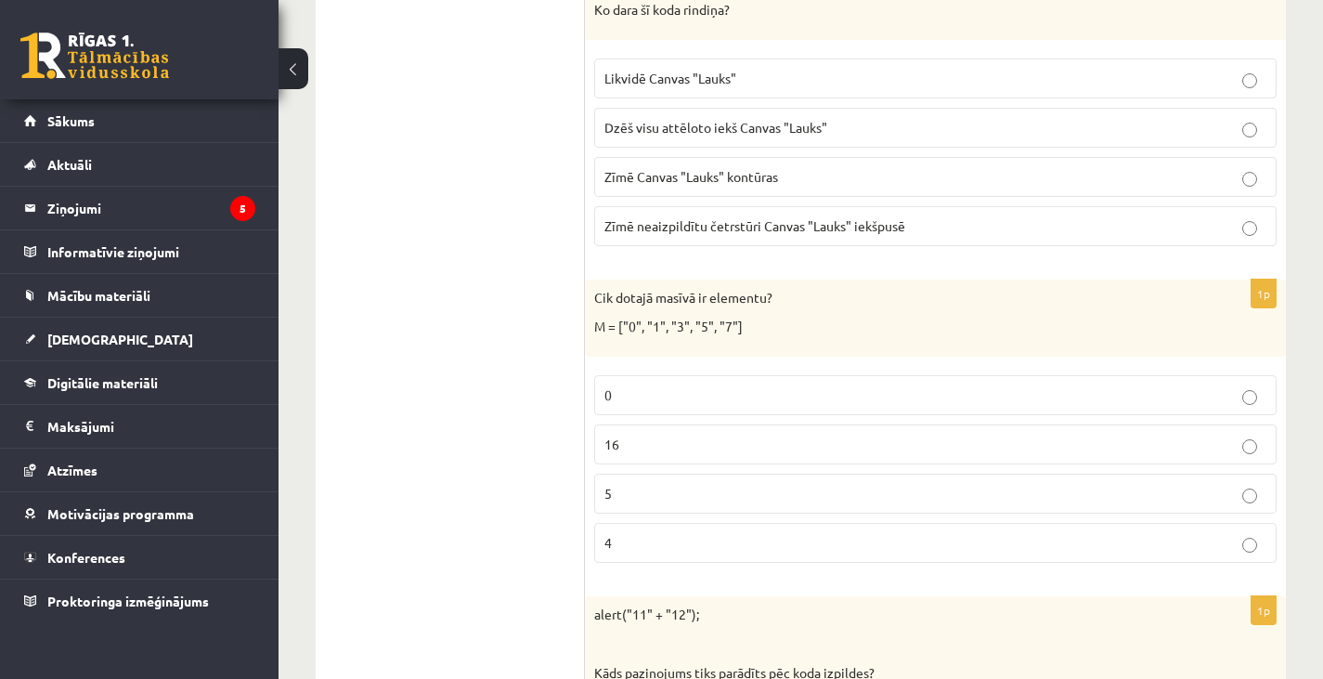
scroll to position [0, 0]
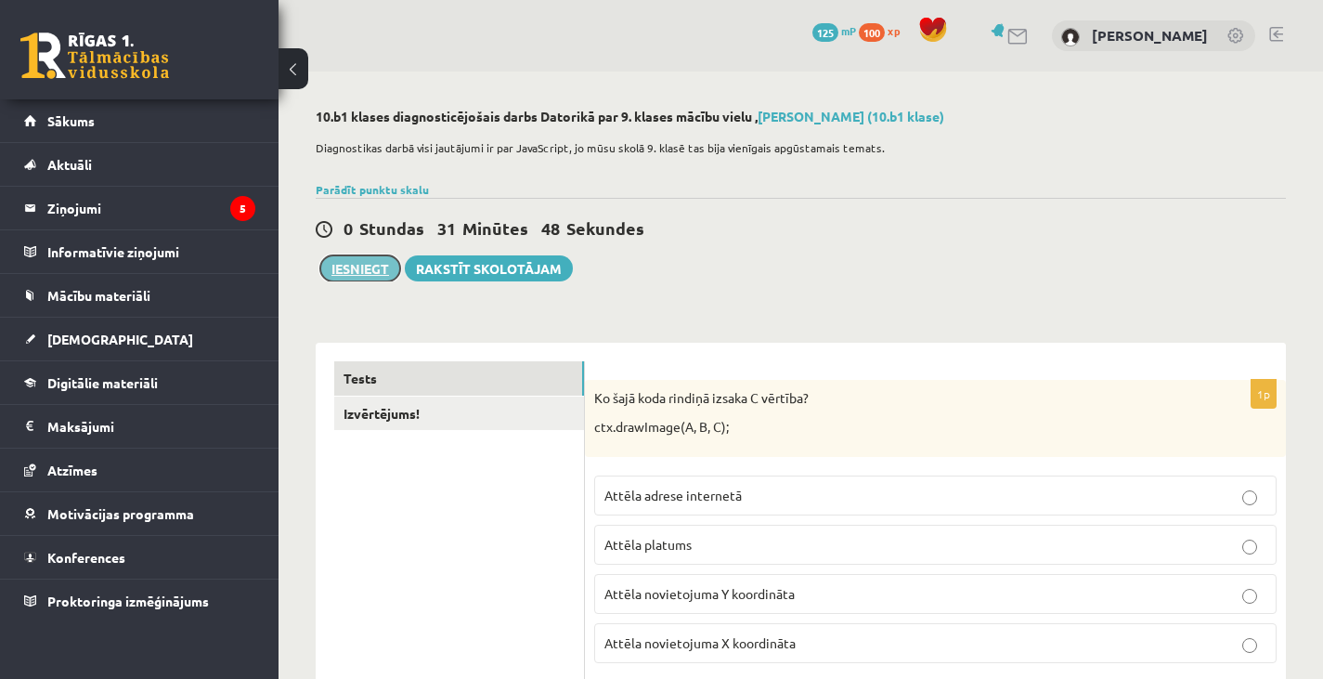
click at [354, 265] on button "Iesniegt" at bounding box center [360, 268] width 80 height 26
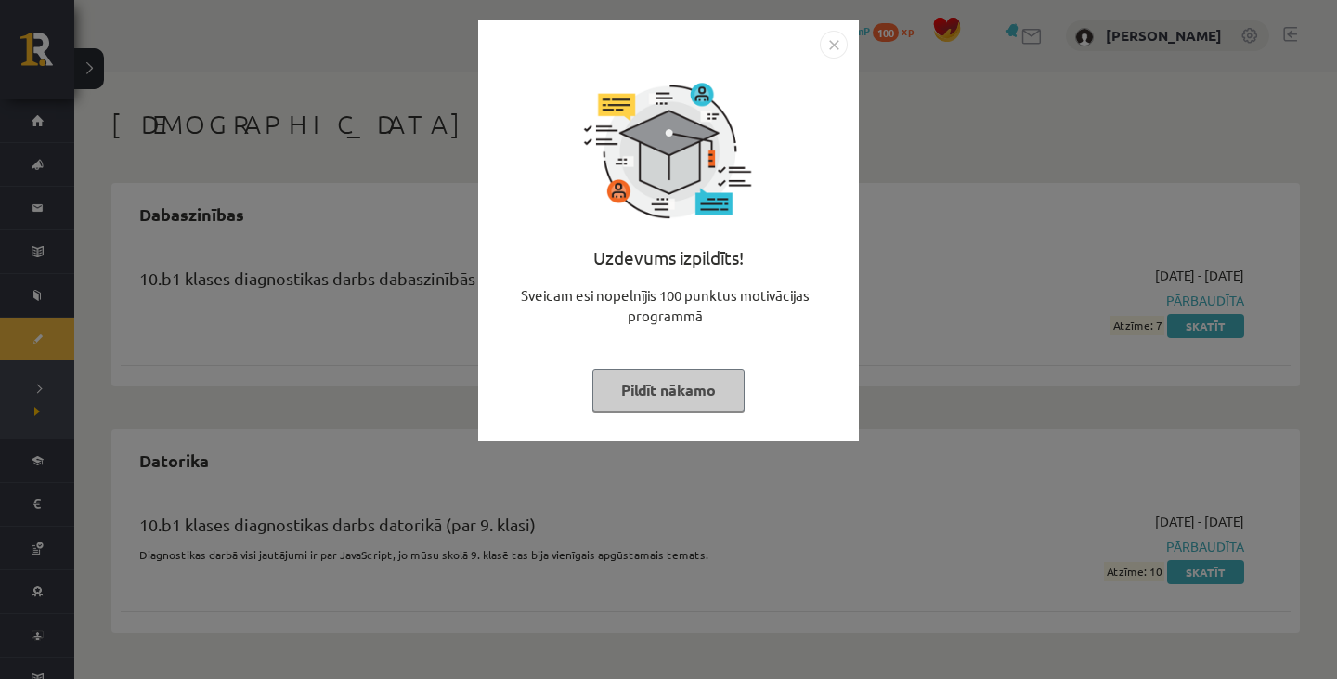
click at [838, 37] on img "Close" at bounding box center [834, 45] width 28 height 28
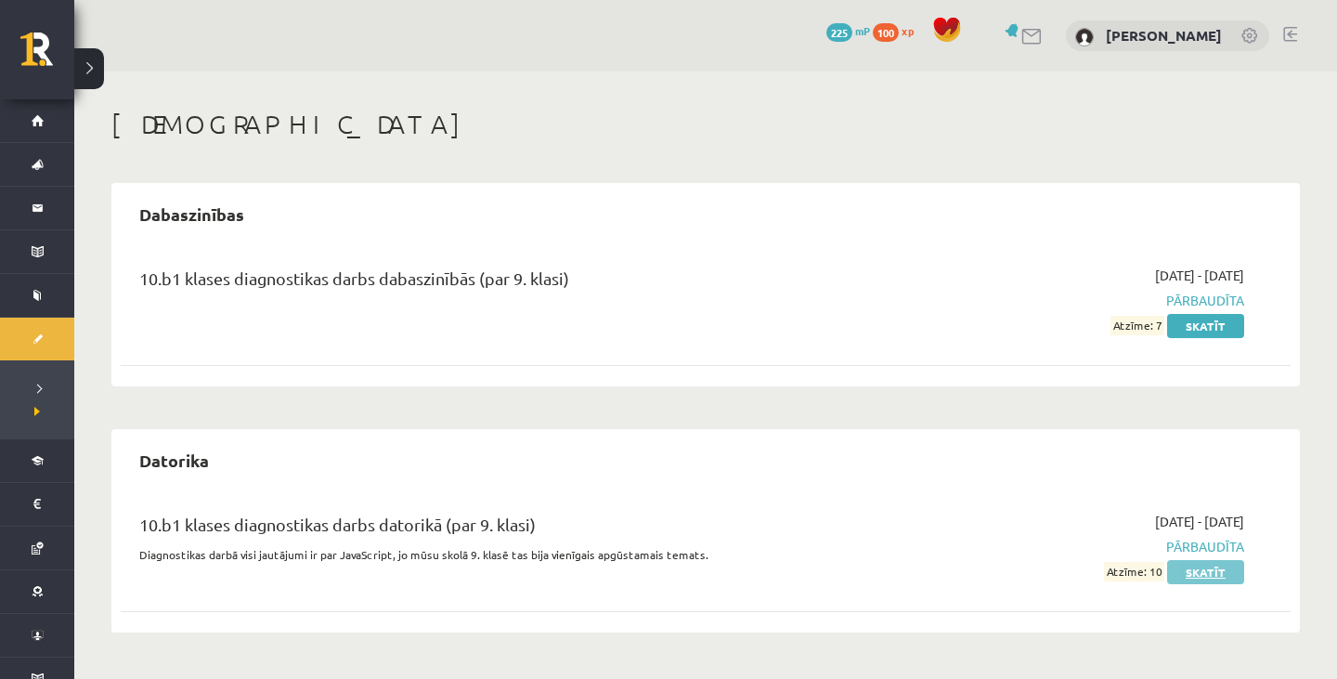
click at [1211, 572] on link "Skatīt" at bounding box center [1205, 572] width 77 height 24
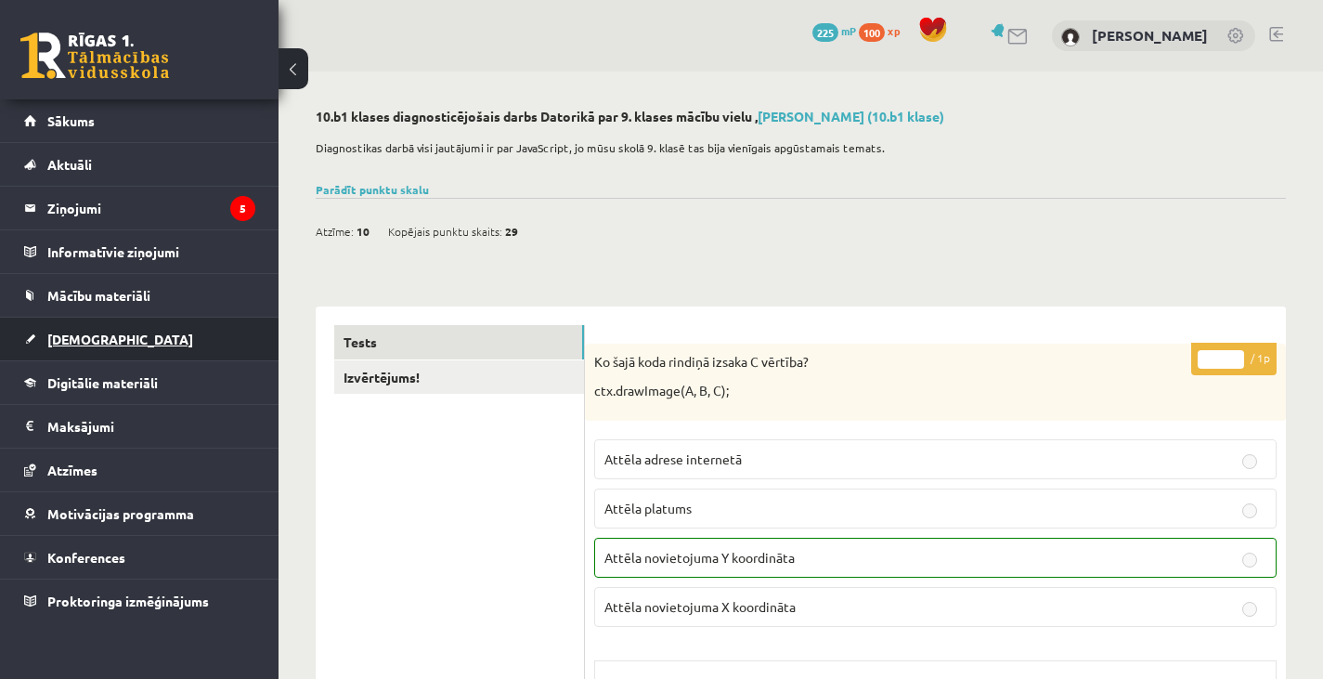
click at [83, 343] on span "[DEMOGRAPHIC_DATA]" at bounding box center [120, 338] width 146 height 17
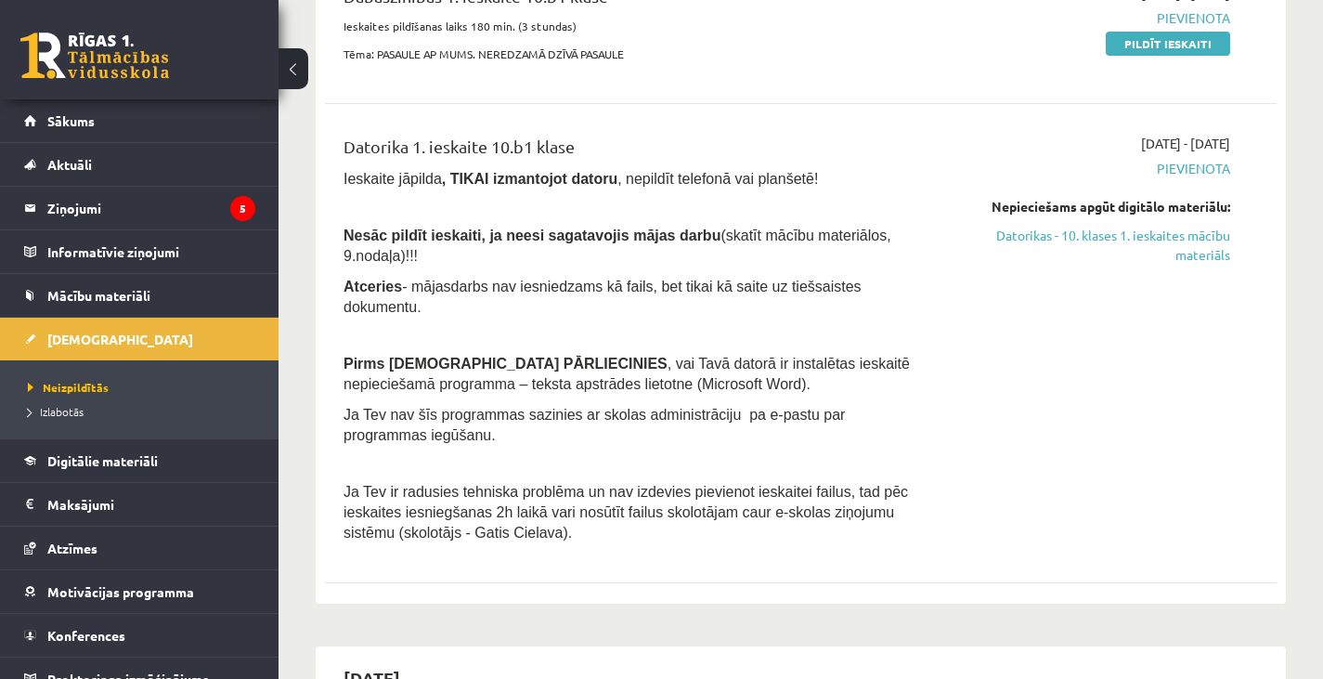
scroll to position [711, 0]
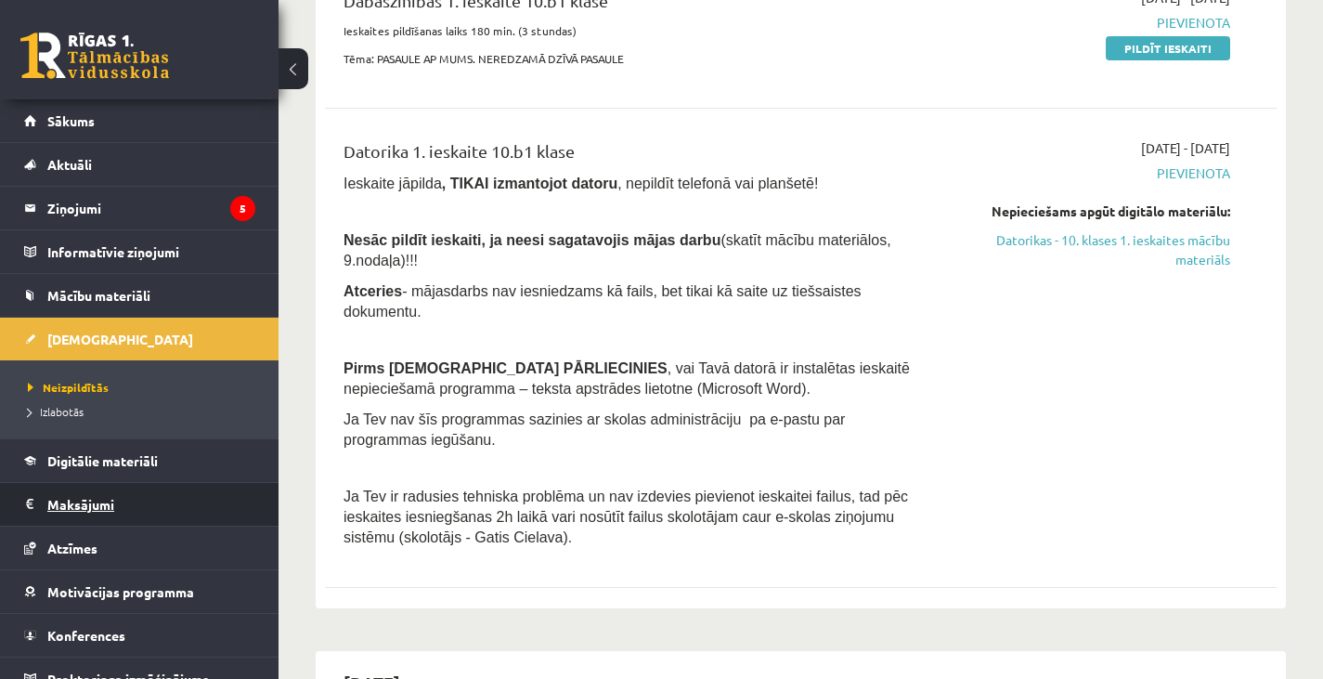
click at [84, 509] on legend "Maksājumi 0" at bounding box center [151, 504] width 208 height 43
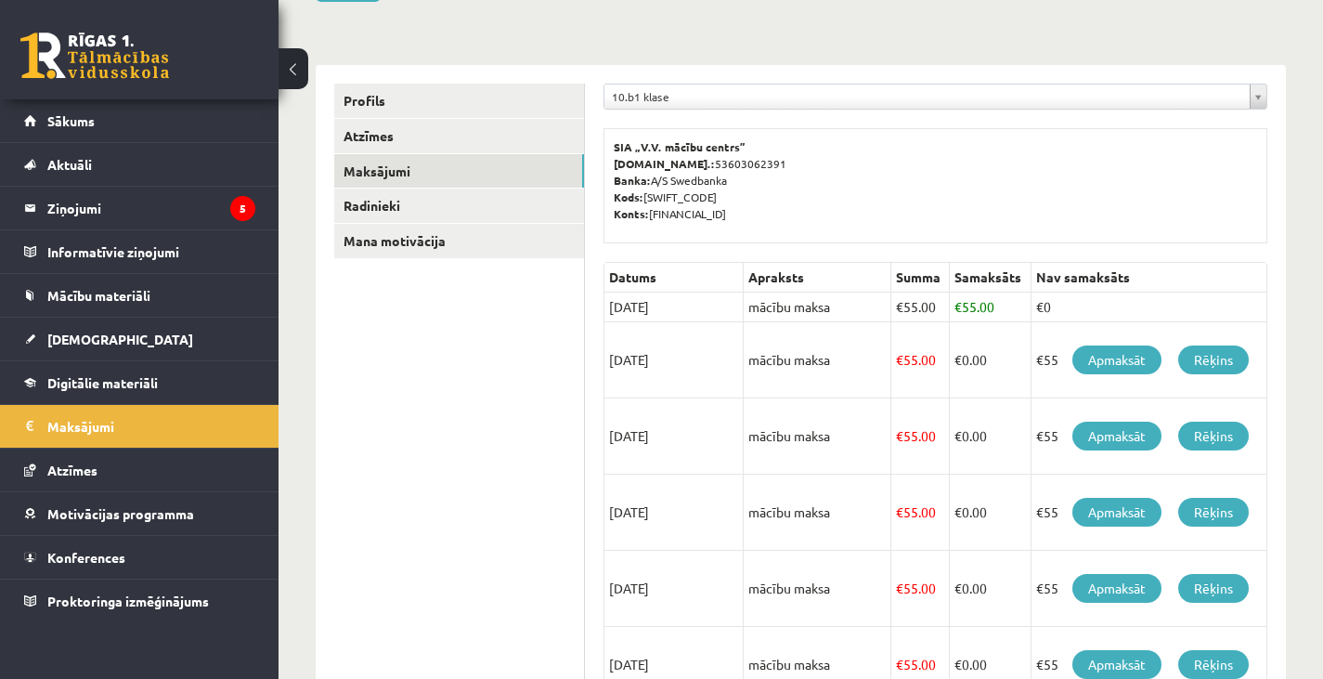
scroll to position [184, 0]
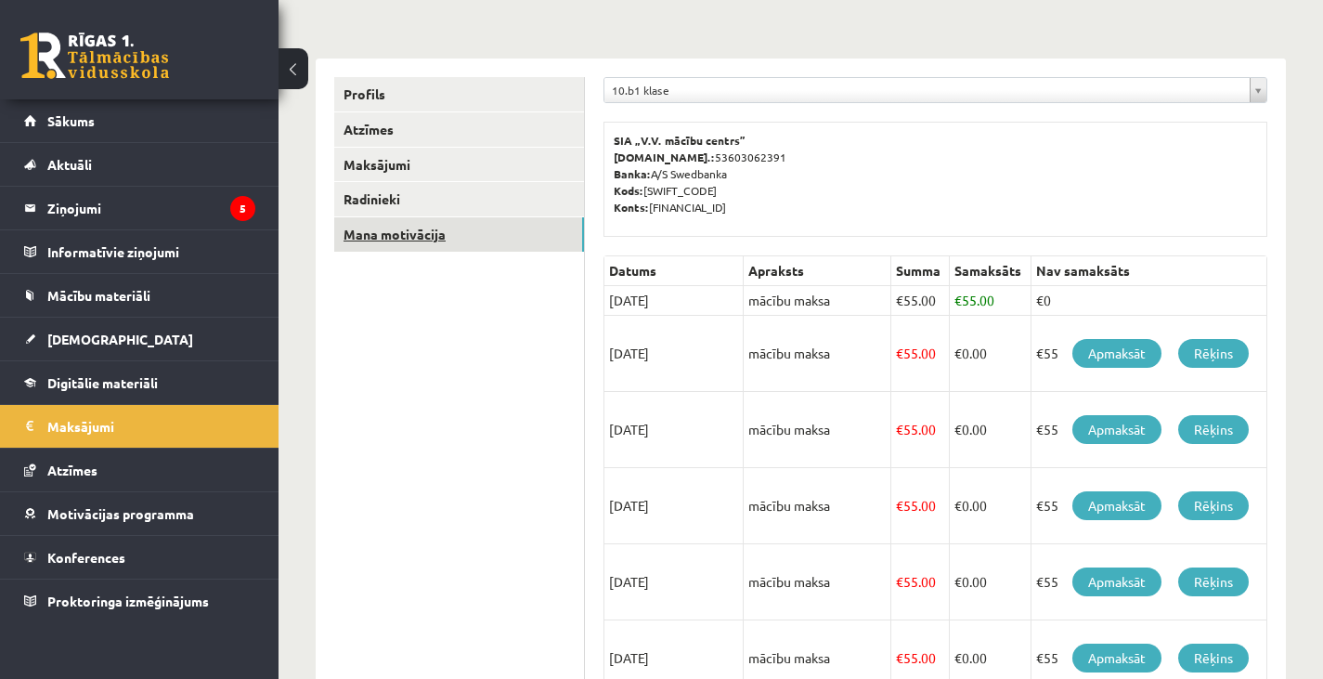
click at [376, 241] on link "Mana motivācija" at bounding box center [459, 234] width 250 height 34
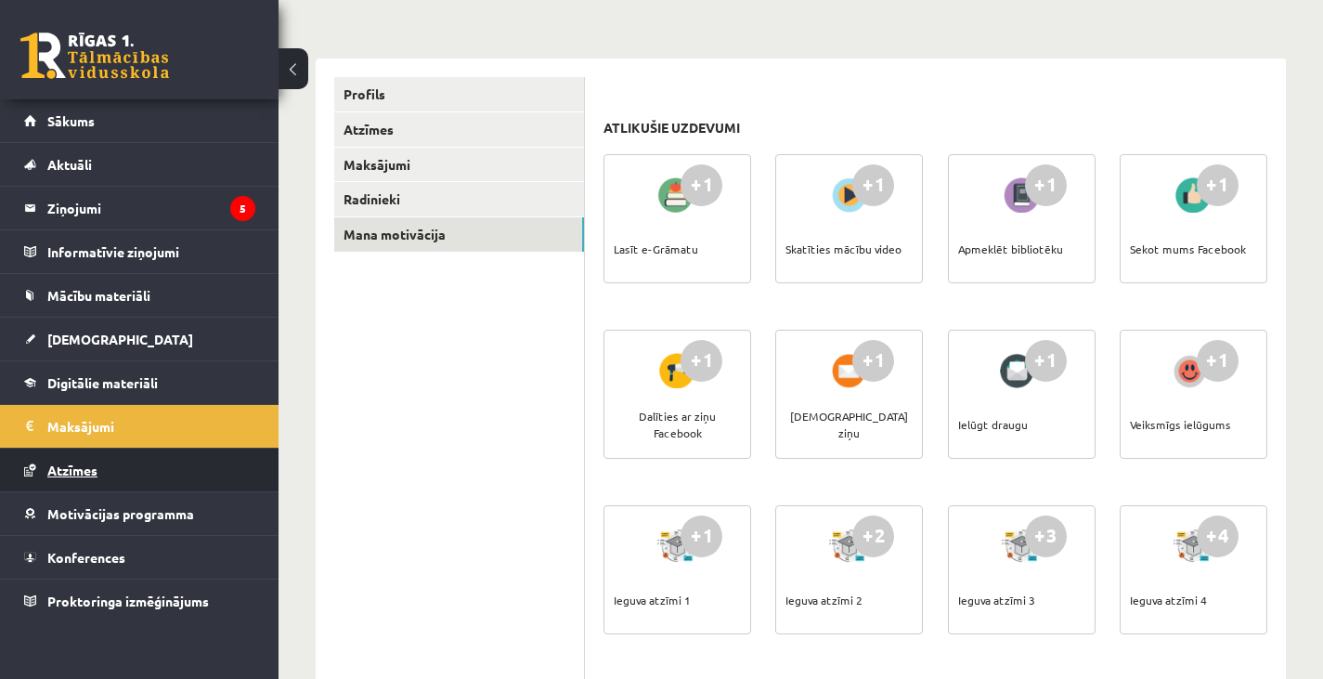
click at [77, 473] on span "Atzīmes" at bounding box center [72, 469] width 50 height 17
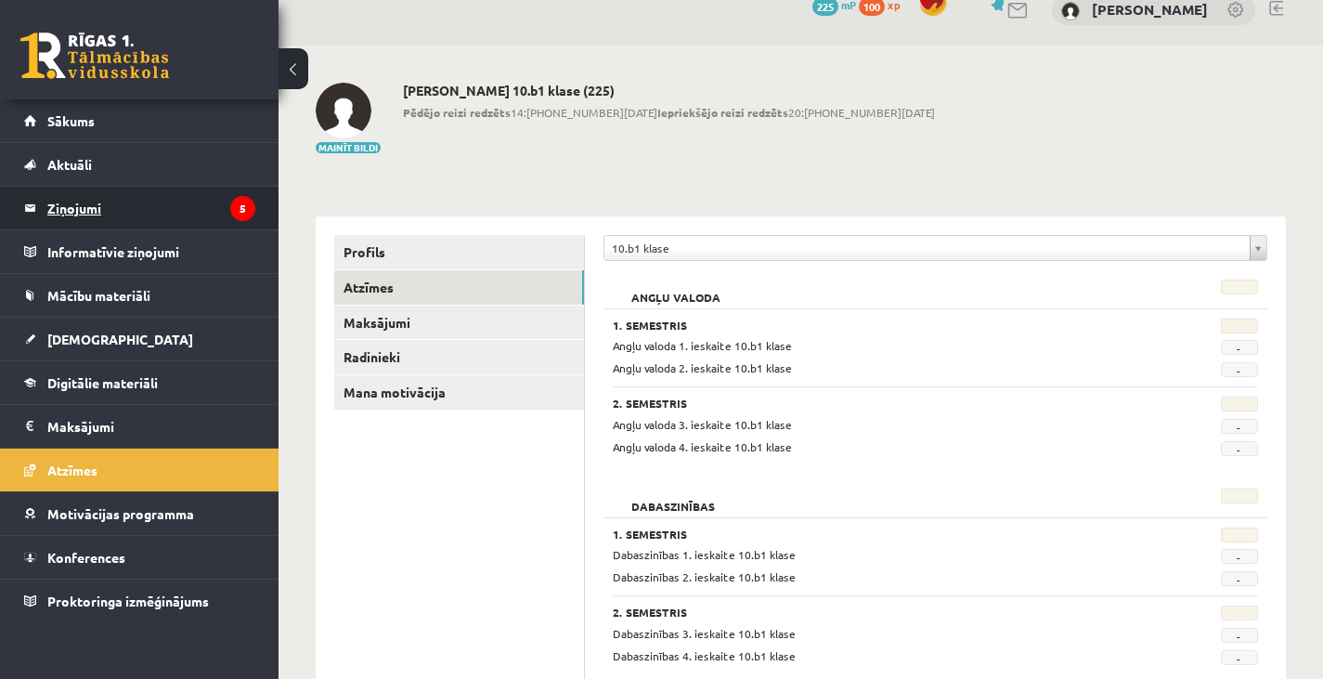
scroll to position [23, 0]
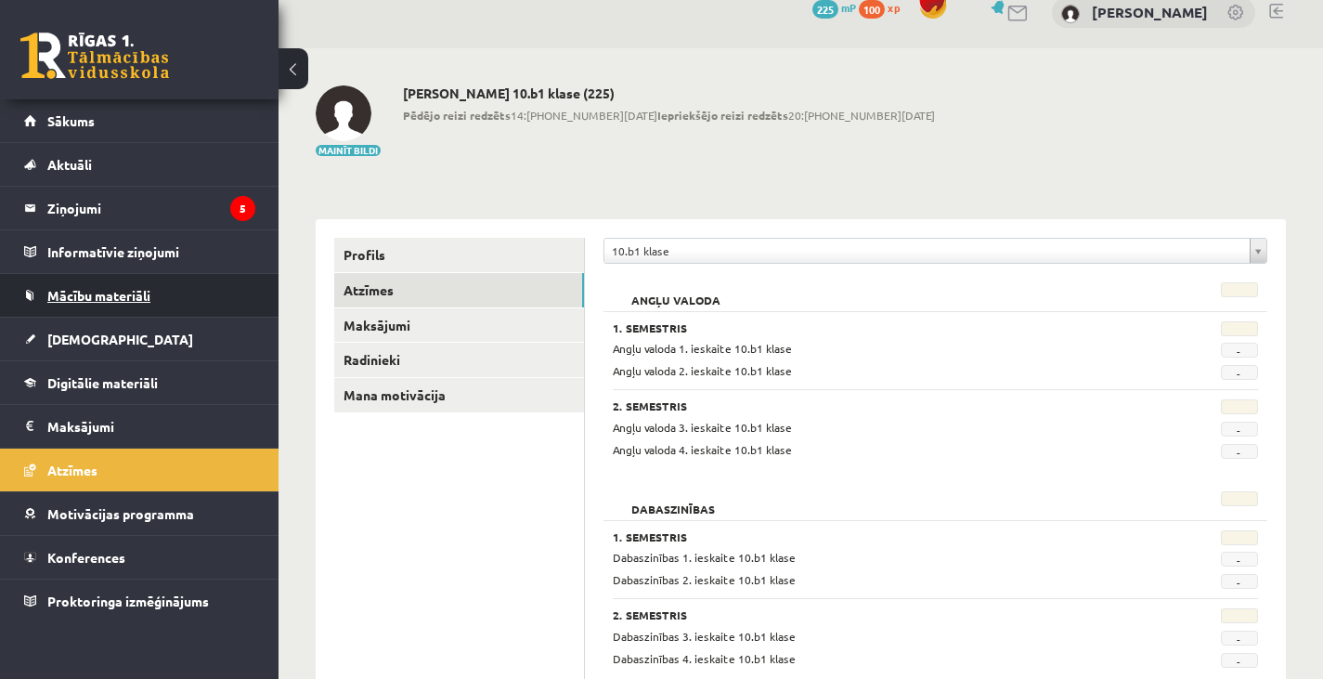
click at [94, 295] on span "Mācību materiāli" at bounding box center [98, 295] width 103 height 17
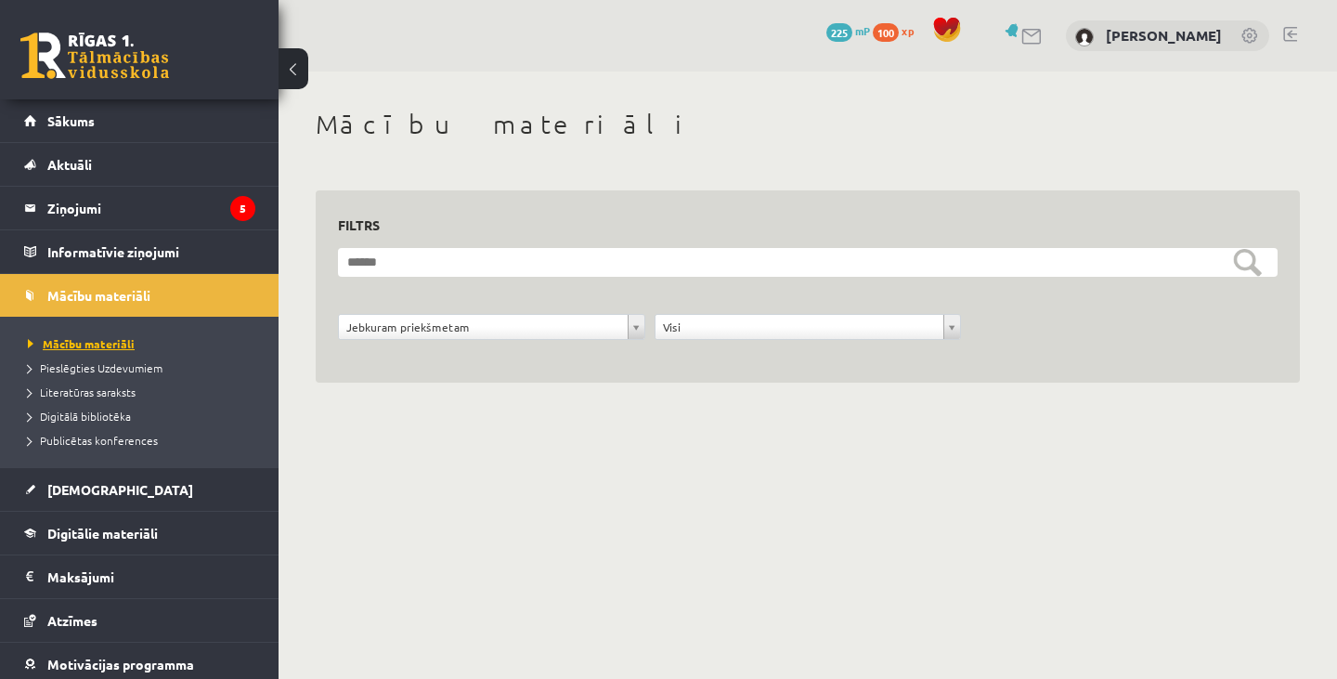
click at [101, 342] on span "Mācību materiāli" at bounding box center [81, 343] width 107 height 15
click at [525, 285] on form "**********" at bounding box center [807, 304] width 939 height 112
click at [75, 113] on span "Sākums" at bounding box center [70, 120] width 47 height 17
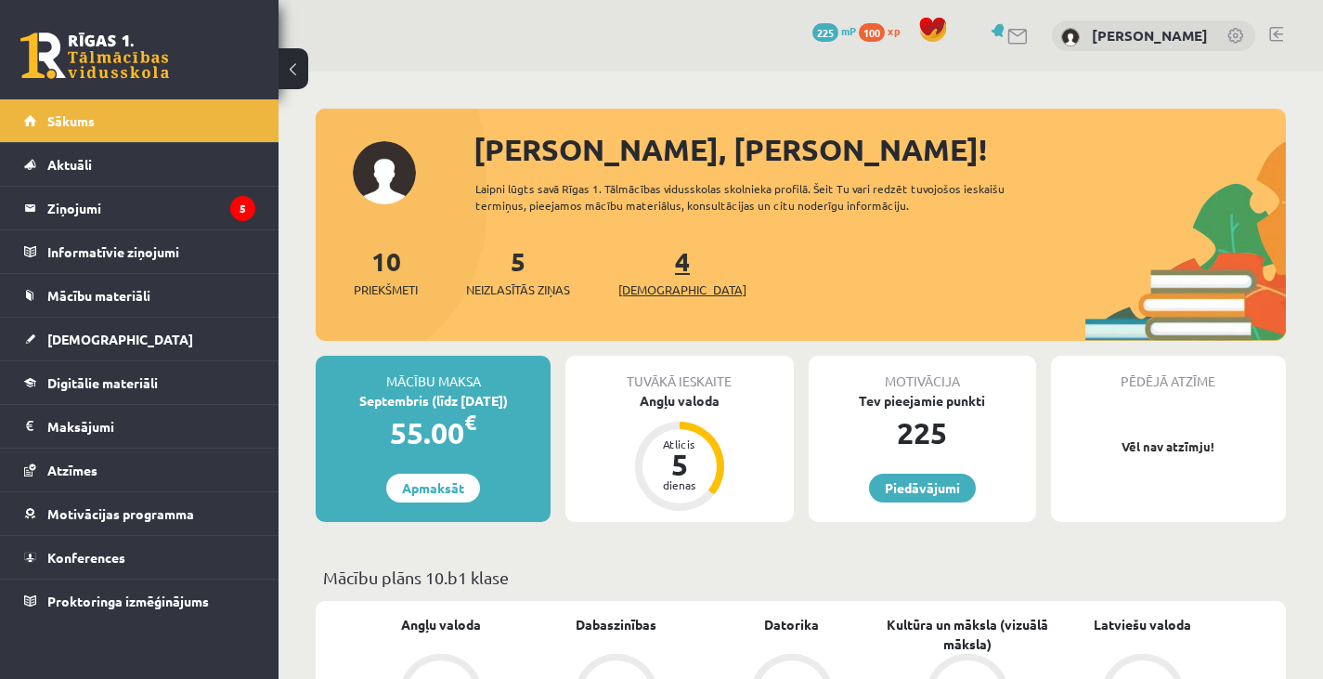
click at [651, 284] on span "[DEMOGRAPHIC_DATA]" at bounding box center [682, 289] width 128 height 19
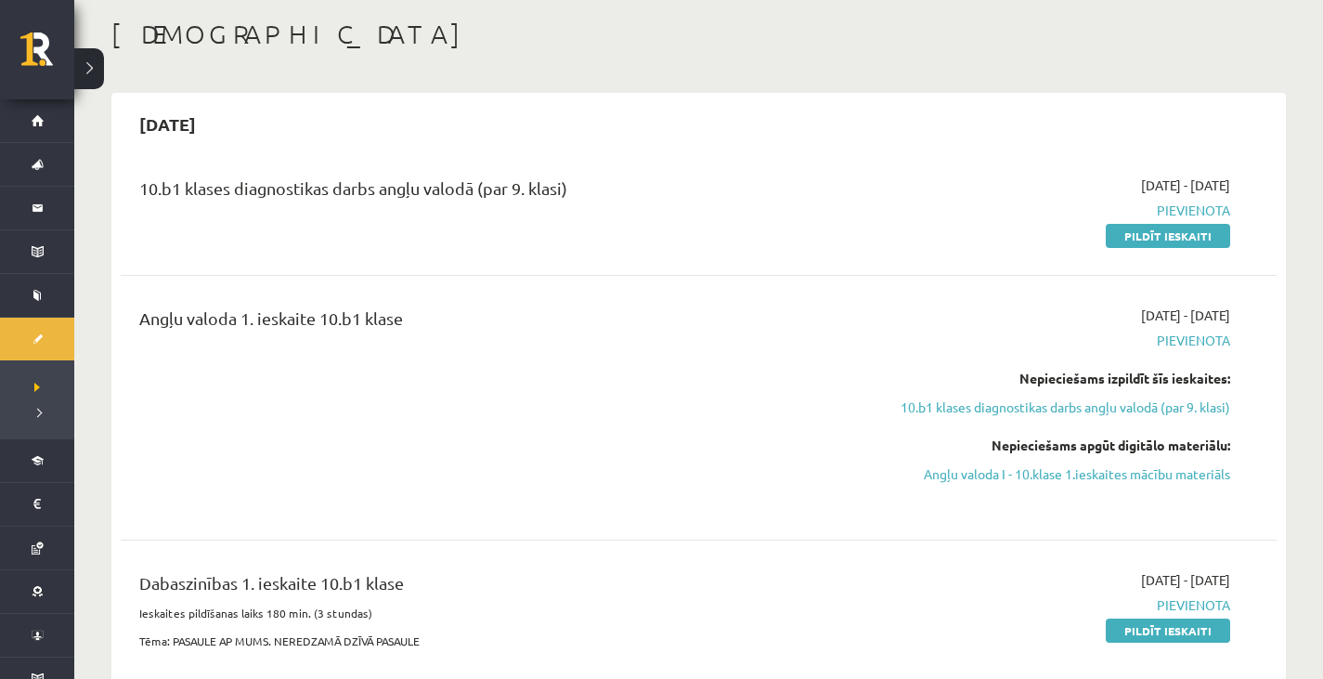
scroll to position [88, 0]
